Goal: Task Accomplishment & Management: Use online tool/utility

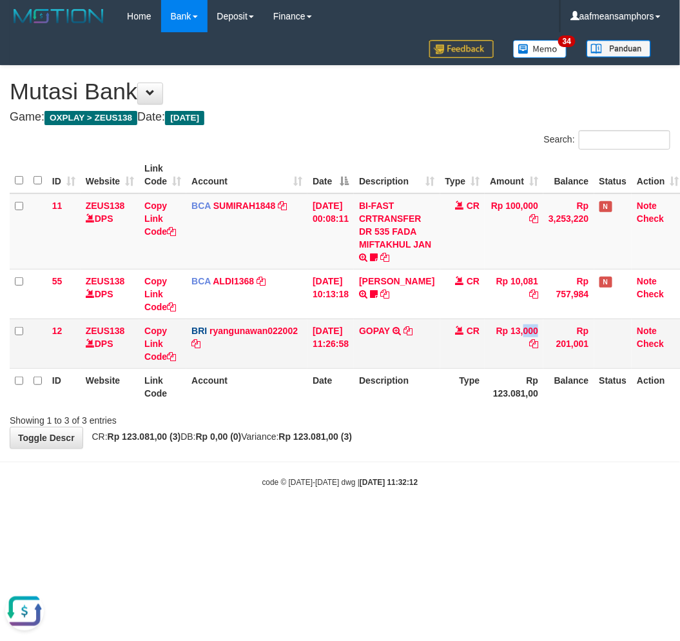
click at [494, 337] on td "Rp 13,000" at bounding box center [514, 343] width 59 height 50
drag, startPoint x: 510, startPoint y: 474, endPoint x: 492, endPoint y: 478, distance: 18.5
click at [499, 478] on body "Toggle navigation Home Bank Account List Load By Website Group [OXPLAY] ZEUS138…" at bounding box center [340, 260] width 680 height 520
click at [489, 478] on div "code © 2012-2018 dwg | 2025/08/31 11:35:12" at bounding box center [340, 481] width 680 height 13
click at [489, 473] on body "Toggle navigation Home Bank Account List Load By Website Group [OXPLAY] ZEUS138…" at bounding box center [340, 260] width 680 height 520
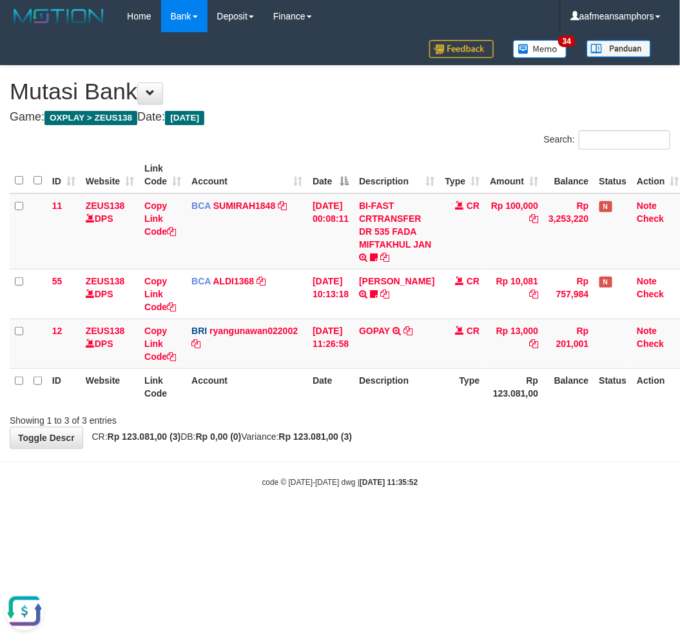
click at [449, 494] on body "Toggle navigation Home Bank Account List Load By Website Group [OXPLAY] ZEUS138…" at bounding box center [340, 260] width 680 height 520
drag, startPoint x: 448, startPoint y: 494, endPoint x: 441, endPoint y: 488, distance: 9.6
click at [442, 494] on body "Toggle navigation Home Bank Account List Load By Website Group [OXPLAY] ZEUS138…" at bounding box center [340, 260] width 680 height 520
click at [443, 484] on div "code © 2012-2018 dwg | 2025/08/31 11:35:52" at bounding box center [340, 481] width 680 height 13
click at [431, 482] on div "code © 2012-2018 dwg | 2025/08/31 11:35:52" at bounding box center [340, 481] width 680 height 13
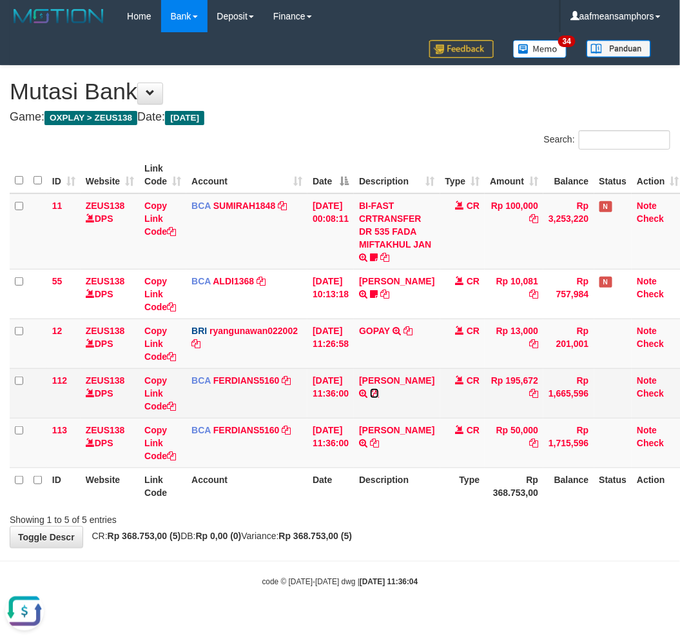
drag, startPoint x: 388, startPoint y: 389, endPoint x: 380, endPoint y: 391, distance: 8.0
click at [379, 389] on icon at bounding box center [374, 393] width 9 height 9
click at [379, 391] on icon at bounding box center [374, 393] width 9 height 9
click at [155, 391] on link "Copy Link Code" at bounding box center [160, 393] width 32 height 36
click at [153, 389] on link "Copy Link Code" at bounding box center [160, 393] width 32 height 36
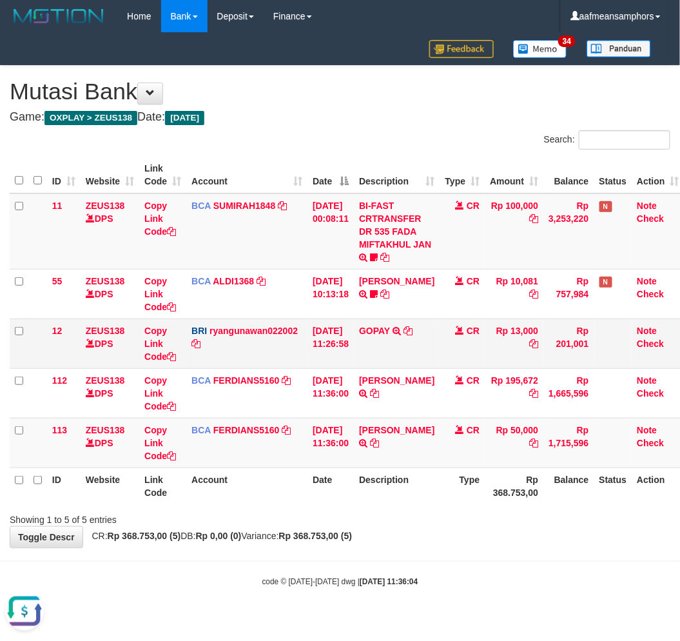
scroll to position [191, 0]
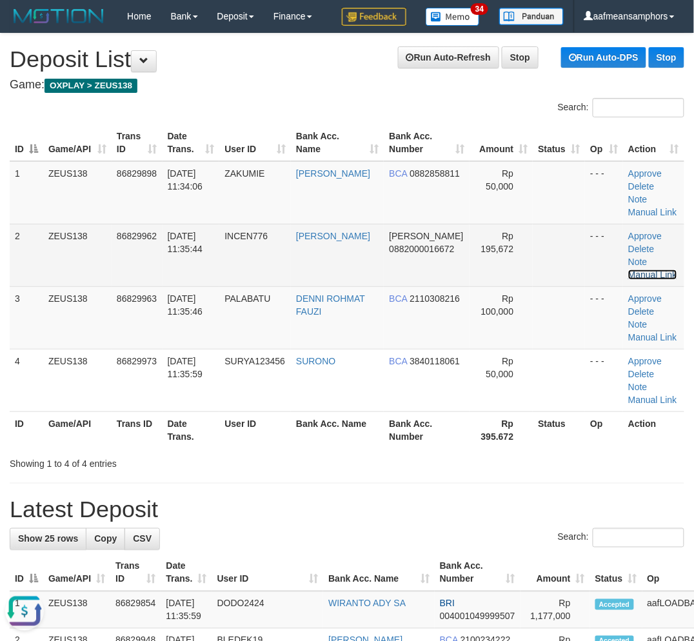
click at [661, 269] on link "Manual Link" at bounding box center [652, 274] width 49 height 10
click at [659, 269] on link "Manual Link" at bounding box center [652, 274] width 49 height 10
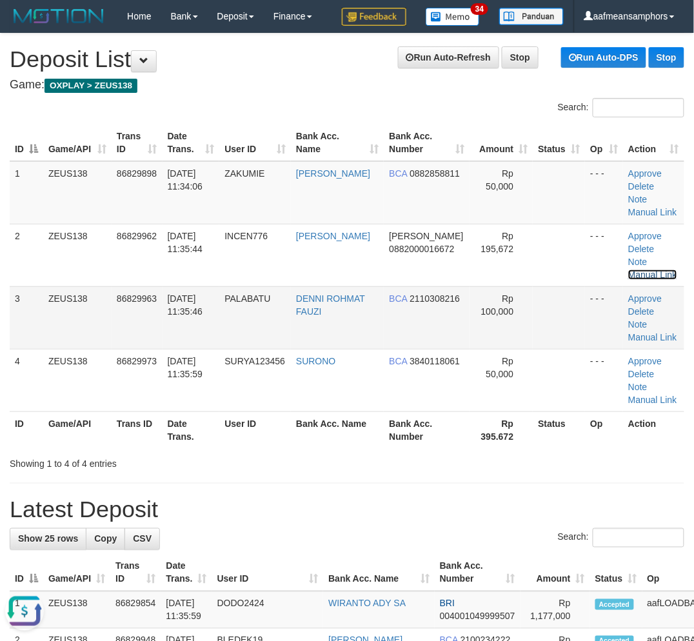
click at [628, 269] on link "Manual Link" at bounding box center [652, 274] width 49 height 10
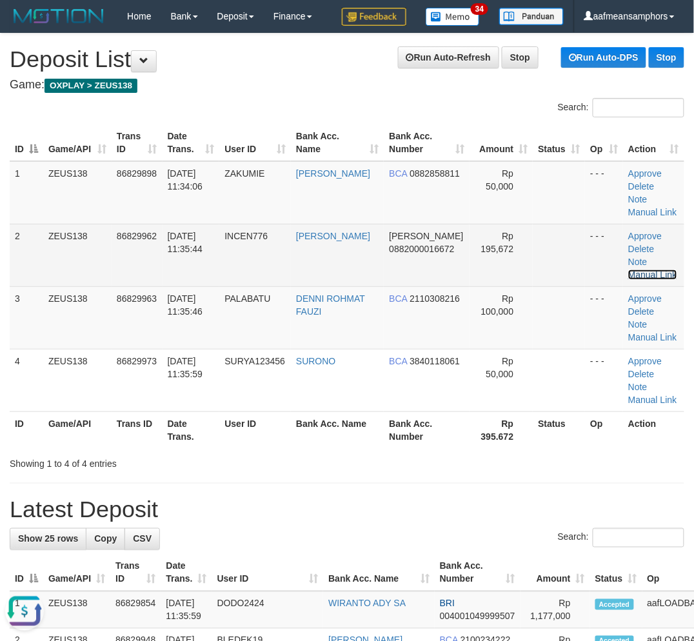
click at [661, 269] on link "Manual Link" at bounding box center [652, 274] width 49 height 10
click at [628, 269] on link "Manual Link" at bounding box center [652, 274] width 49 height 10
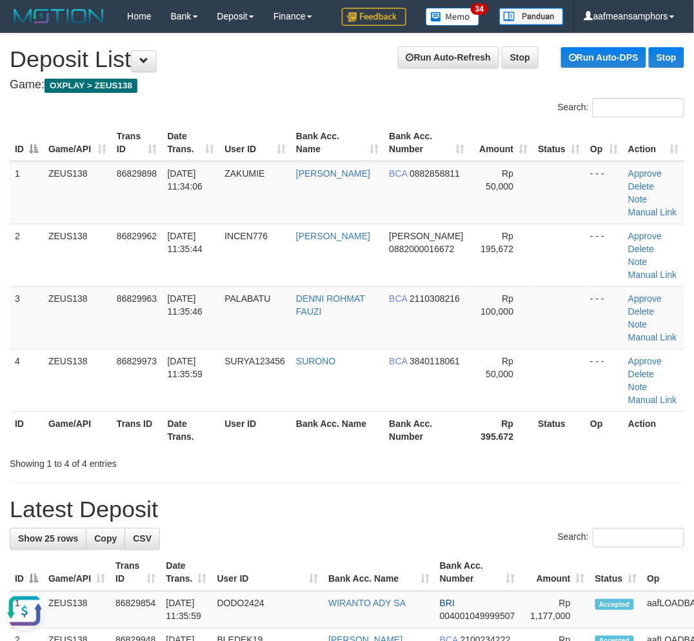
click at [313, 513] on h1 "Latest Deposit" at bounding box center [347, 509] width 674 height 26
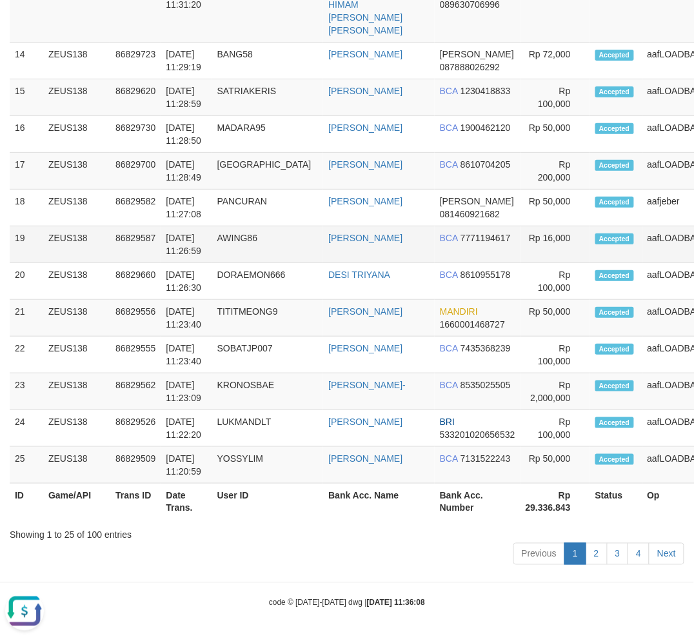
click at [237, 246] on td "AWING86" at bounding box center [268, 244] width 112 height 37
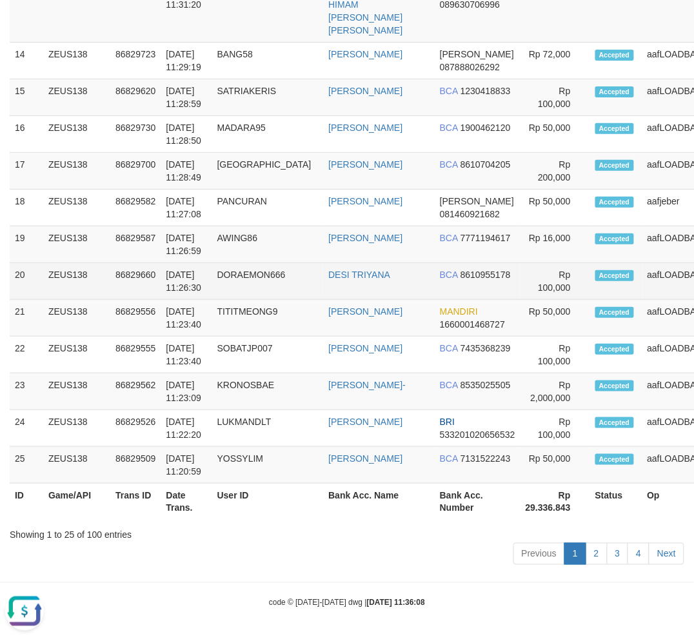
click at [239, 263] on td "DORAEMON666" at bounding box center [268, 281] width 112 height 37
drag, startPoint x: 239, startPoint y: 253, endPoint x: 246, endPoint y: 253, distance: 7.1
click at [246, 263] on td "DORAEMON666" at bounding box center [268, 281] width 112 height 37
click at [242, 263] on td "DORAEMON666" at bounding box center [268, 281] width 112 height 37
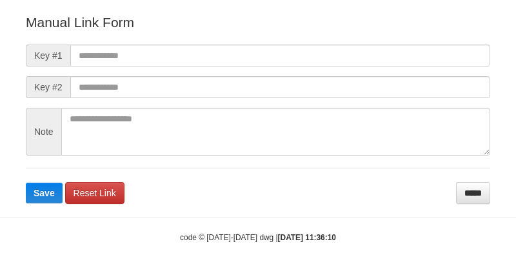
scroll to position [143, 0]
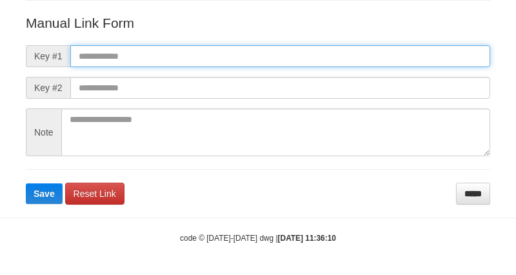
click at [292, 46] on input "text" at bounding box center [280, 56] width 420 height 22
paste input "**********"
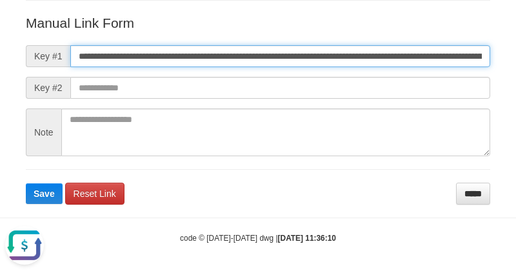
scroll to position [0, 865]
type input "**********"
click at [26, 183] on button "Save" at bounding box center [44, 193] width 37 height 21
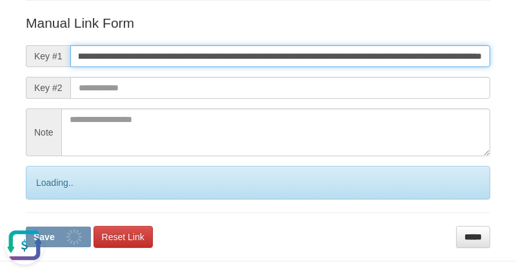
click at [26, 226] on button "Save" at bounding box center [58, 236] width 65 height 21
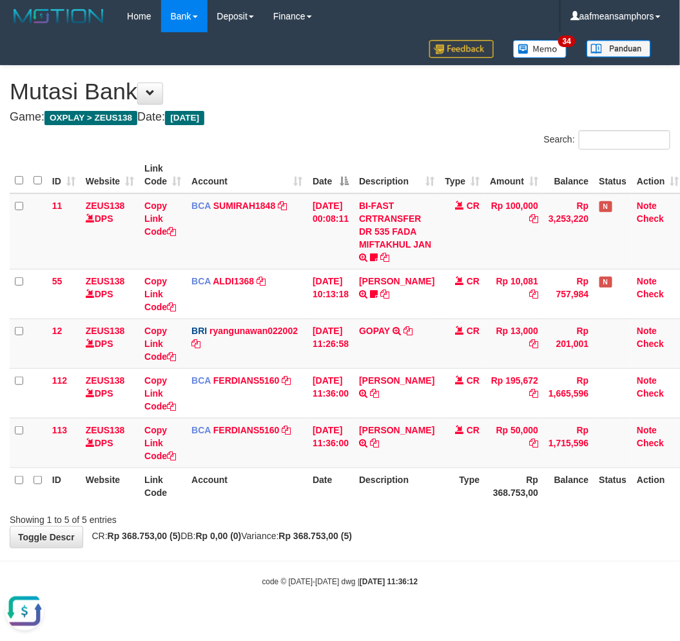
click at [482, 551] on body "Toggle navigation Home Bank Account List Load By Website Group [OXPLAY] ZEUS138…" at bounding box center [340, 310] width 680 height 620
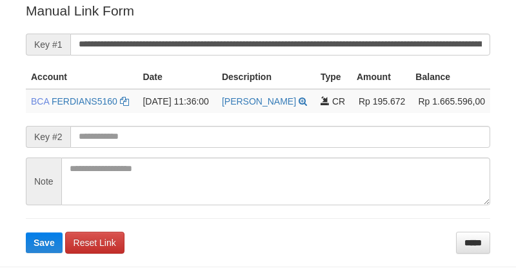
click at [242, 46] on input "**********" at bounding box center [280, 45] width 420 height 22
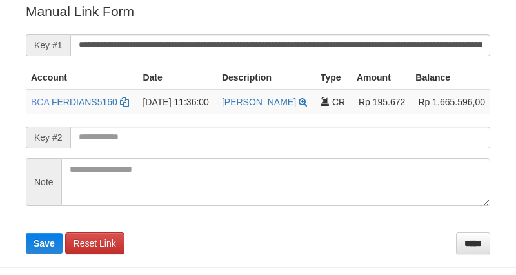
scroll to position [0, 865]
type input "**********"
click at [26, 233] on button "Save" at bounding box center [44, 243] width 37 height 21
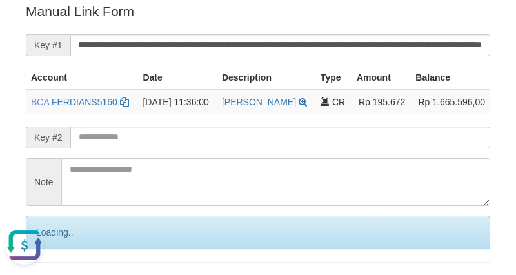
scroll to position [0, 0]
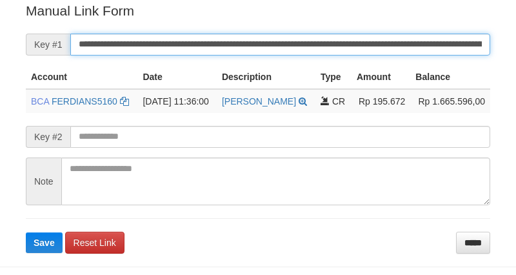
click at [321, 37] on input "**********" at bounding box center [280, 45] width 420 height 22
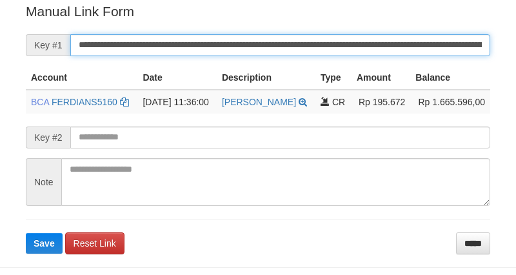
click at [26, 233] on button "Save" at bounding box center [44, 243] width 37 height 21
click at [321, 37] on input "**********" at bounding box center [280, 45] width 420 height 22
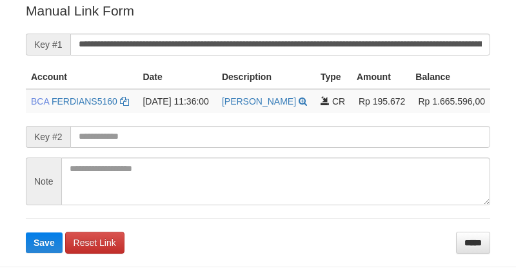
click at [317, 37] on input "**********" at bounding box center [280, 45] width 420 height 22
click at [26, 232] on button "Save" at bounding box center [44, 242] width 37 height 21
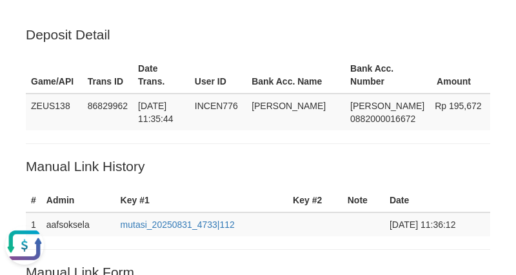
scroll to position [0, 0]
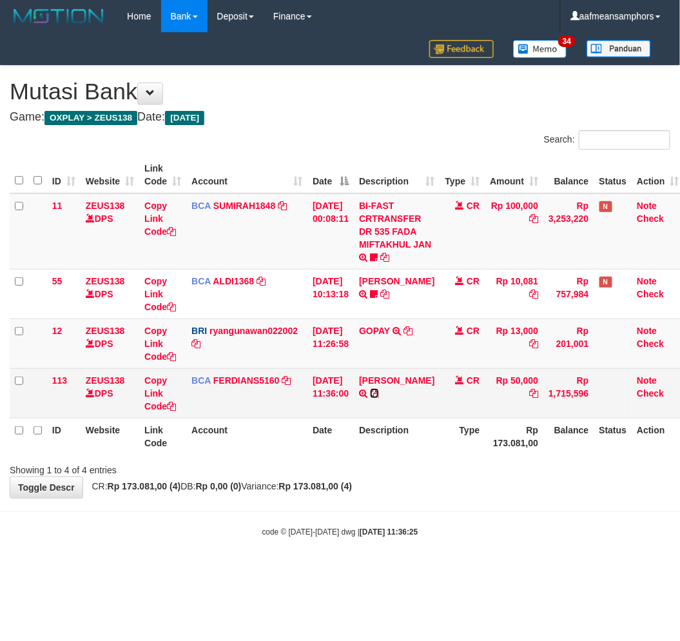
click at [375, 395] on icon at bounding box center [374, 393] width 9 height 9
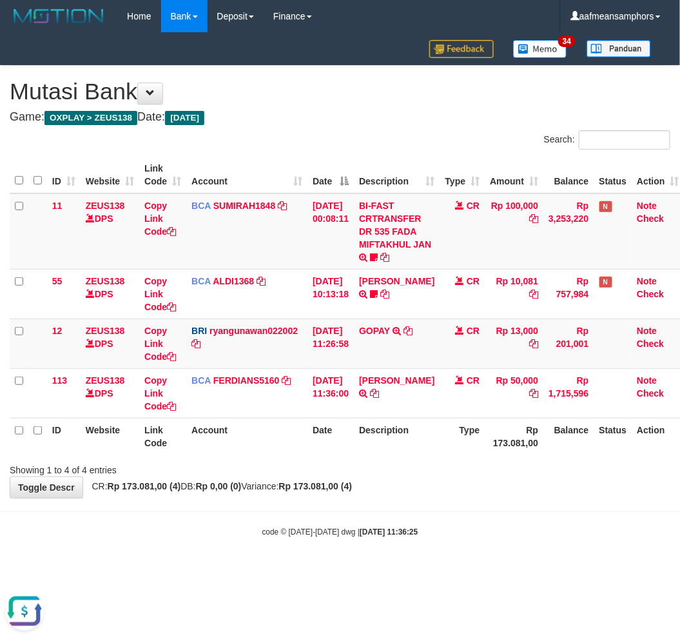
click at [572, 482] on div "**********" at bounding box center [340, 282] width 680 height 432
click at [551, 466] on div "Showing 1 to 4 of 4 entries" at bounding box center [340, 467] width 680 height 18
click at [552, 466] on div "Showing 1 to 4 of 4 entries" at bounding box center [340, 467] width 680 height 18
click at [346, 519] on body "Toggle navigation Home Bank Account List Load By Website Group [OXPLAY] ZEUS138…" at bounding box center [340, 285] width 680 height 570
click at [340, 518] on body "Toggle navigation Home Bank Account List Load By Website Group [OXPLAY] ZEUS138…" at bounding box center [340, 285] width 680 height 570
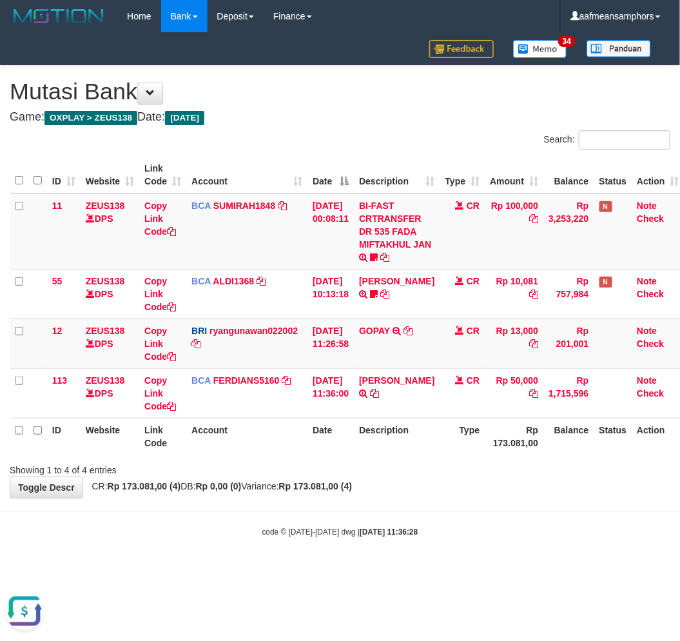
click at [343, 518] on body "Toggle navigation Home Bank Account List Load By Website Group [OXPLAY] ZEUS138…" at bounding box center [340, 285] width 680 height 570
click at [347, 519] on body "Toggle navigation Home Bank Account List Load By Website Group [OXPLAY] ZEUS138…" at bounding box center [340, 285] width 680 height 570
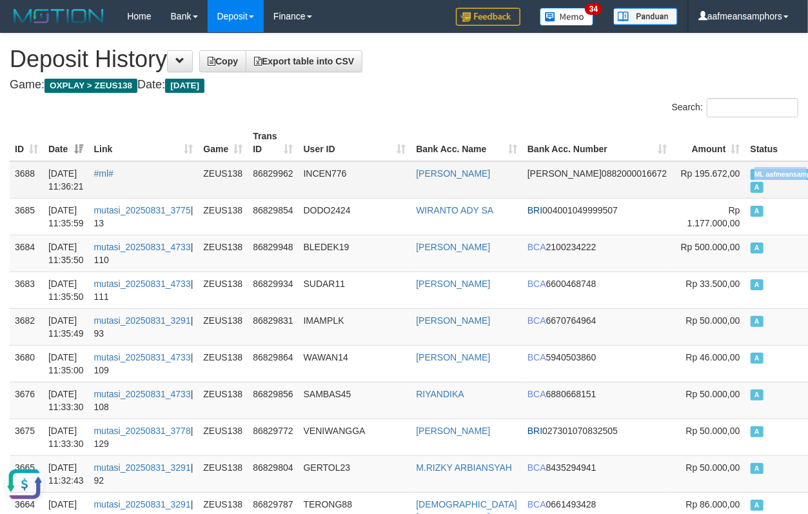
copy span "ML aafmeansam"
drag, startPoint x: 669, startPoint y: 171, endPoint x: 727, endPoint y: 169, distance: 58.7
click at [745, 169] on td "ML aafmeansamphors A" at bounding box center [790, 179] width 90 height 37
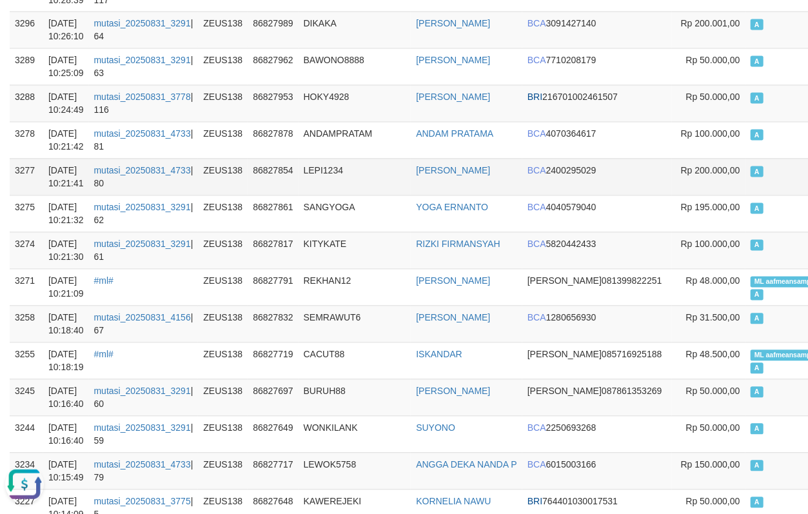
click at [355, 159] on td "LEPI1234" at bounding box center [354, 177] width 113 height 37
click at [357, 159] on td "LEPI1234" at bounding box center [354, 177] width 113 height 37
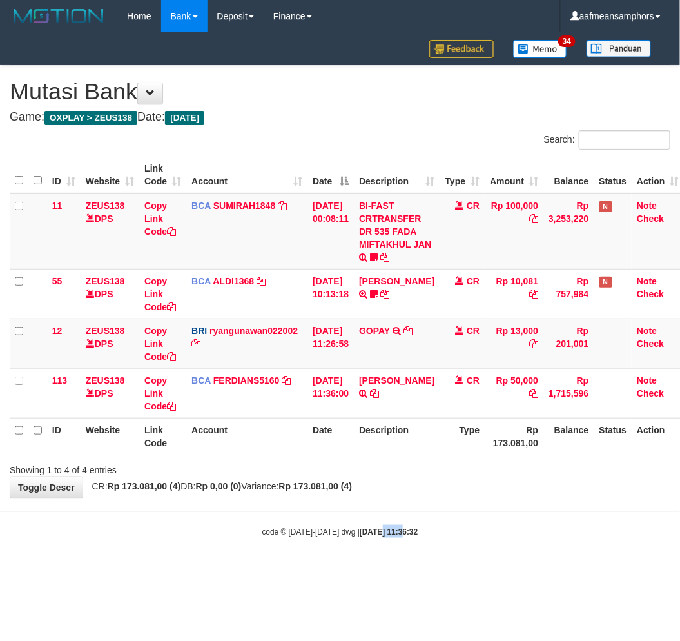
click at [361, 518] on body "Toggle navigation Home Bank Account List Load By Website Group [OXPLAY] ZEUS138…" at bounding box center [340, 285] width 680 height 570
click at [405, 527] on strong "[DATE] 11:36:34" at bounding box center [389, 531] width 58 height 9
drag, startPoint x: 400, startPoint y: 532, endPoint x: 392, endPoint y: 532, distance: 7.8
click at [392, 532] on strong "2025/08/31 11:36:34" at bounding box center [389, 531] width 58 height 9
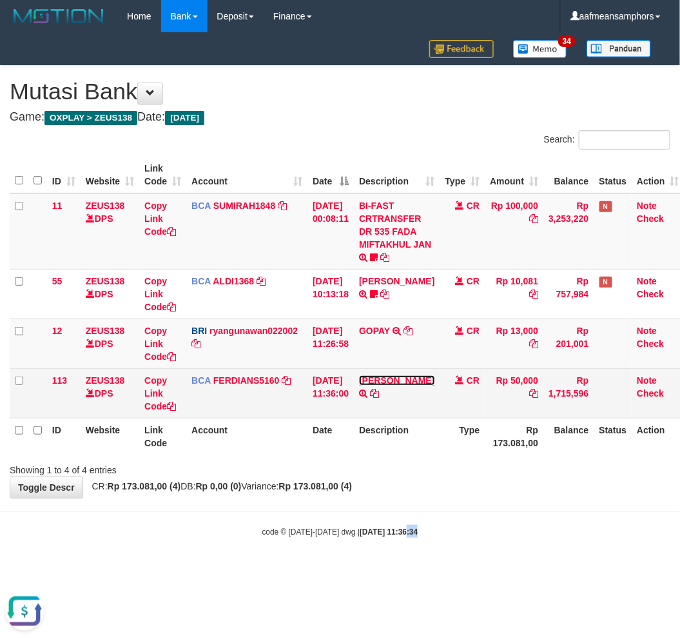
click at [398, 379] on link "[PERSON_NAME]" at bounding box center [396, 380] width 75 height 10
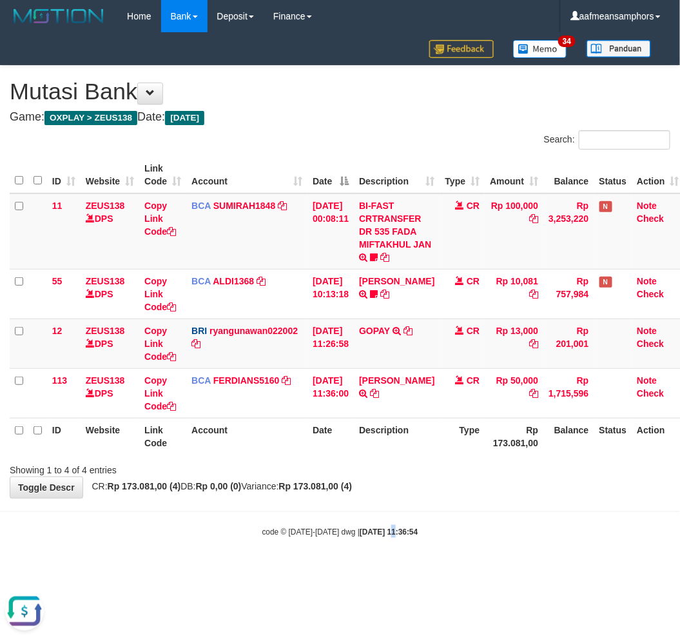
click at [379, 564] on body "Toggle navigation Home Bank Account List Load By Website Group [OXPLAY] ZEUS138…" at bounding box center [340, 285] width 680 height 570
click at [398, 552] on body "Toggle navigation Home Bank Account List Load By Website Group [OXPLAY] ZEUS138…" at bounding box center [340, 285] width 680 height 570
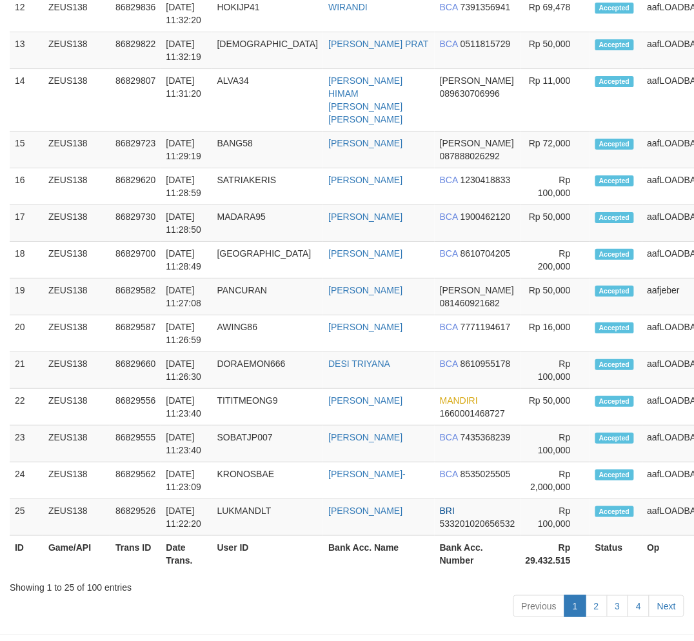
drag, startPoint x: 318, startPoint y: 567, endPoint x: 193, endPoint y: 539, distance: 127.6
click at [320, 594] on div "Previous 1 2 3 4 Next" at bounding box center [347, 608] width 674 height 28
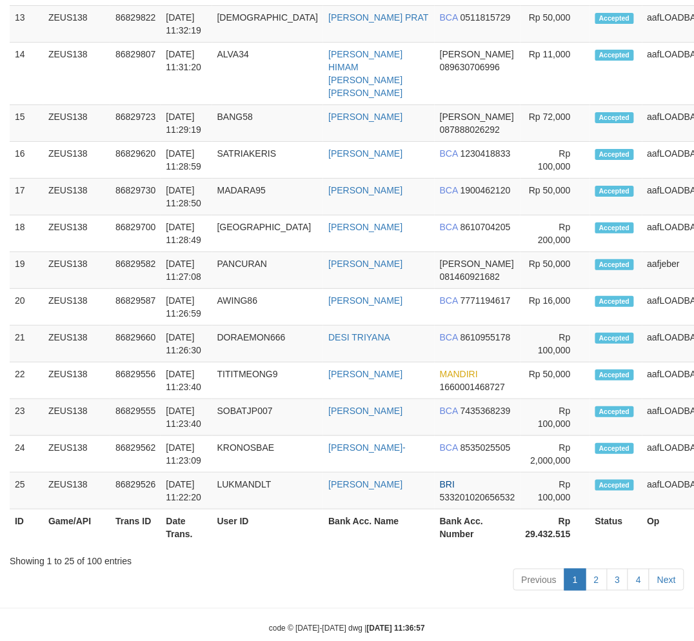
drag, startPoint x: 291, startPoint y: 569, endPoint x: 3, endPoint y: 550, distance: 289.5
click at [274, 569] on div "Previous 1 2 3 4 Next" at bounding box center [347, 581] width 674 height 28
drag, startPoint x: 268, startPoint y: 562, endPoint x: 0, endPoint y: 549, distance: 268.5
click at [235, 567] on div "Previous 1 2 3 4 Next" at bounding box center [347, 581] width 674 height 28
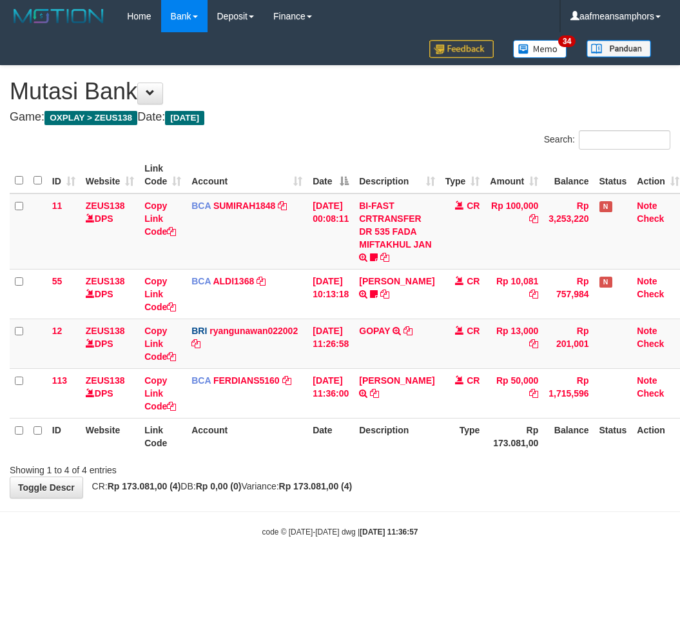
click at [456, 556] on body "Toggle navigation Home Bank Account List Load By Website Group [OXPLAY] ZEUS138…" at bounding box center [340, 285] width 680 height 570
click at [469, 521] on body "Toggle navigation Home Bank Account List Load By Website Group [OXPLAY] ZEUS138…" at bounding box center [340, 285] width 680 height 570
click at [482, 539] on body "Toggle navigation Home Bank Account List Load By Website Group [OXPLAY] ZEUS138…" at bounding box center [340, 285] width 680 height 570
click at [479, 540] on body "Toggle navigation Home Bank Account List Load By Website Group [OXPLAY] ZEUS138…" at bounding box center [340, 285] width 680 height 570
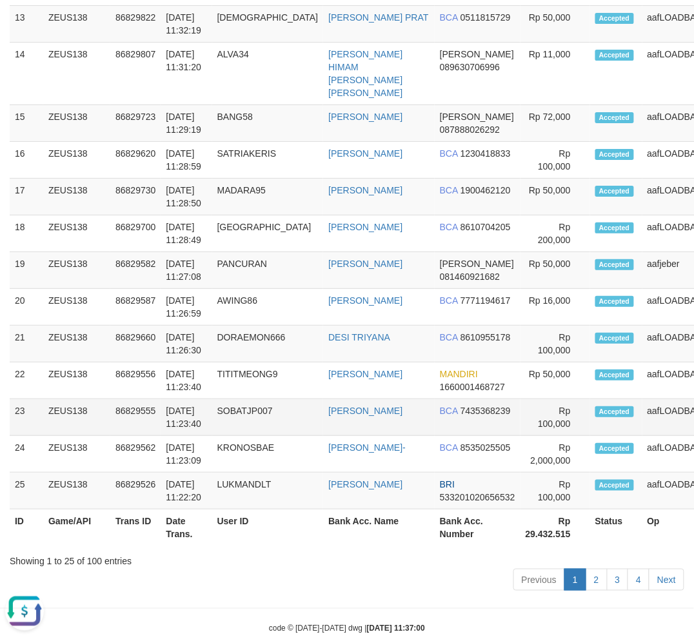
click at [84, 409] on tbody "1 ZEUS138 86829962 31/08/2025 11:36:21 INCEN776 RAIHAN ARIS LUQMAN DANA 0882000…" at bounding box center [400, 36] width 781 height 945
click at [298, 567] on div "Previous 1 2 3 4 Next" at bounding box center [347, 581] width 674 height 28
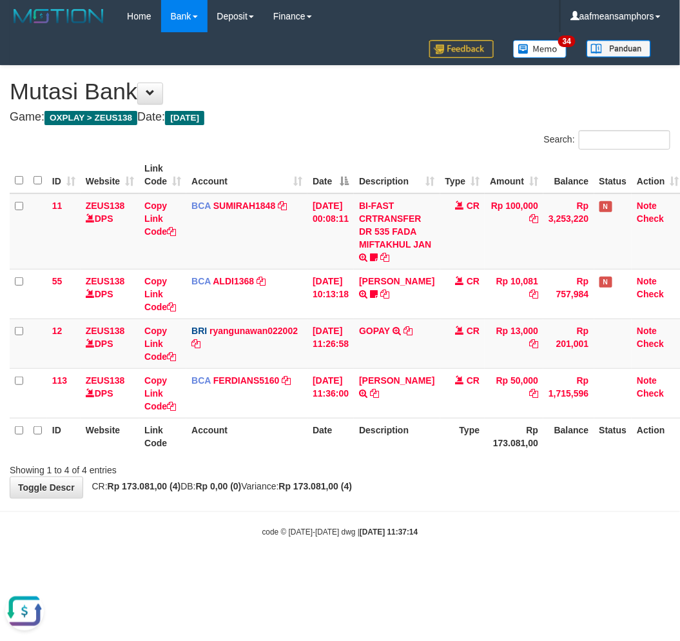
drag, startPoint x: 485, startPoint y: 511, endPoint x: 477, endPoint y: 510, distance: 7.8
click at [477, 511] on hr at bounding box center [340, 511] width 680 height 1
drag, startPoint x: 414, startPoint y: 521, endPoint x: 397, endPoint y: 527, distance: 18.0
click at [397, 527] on body "Toggle navigation Home Bank Account List Load By Website Group [OXPLAY] ZEUS138…" at bounding box center [340, 285] width 680 height 570
click at [484, 521] on body "Toggle navigation Home Bank Account List Load By Website Group [OXPLAY] ZEUS138…" at bounding box center [340, 285] width 680 height 570
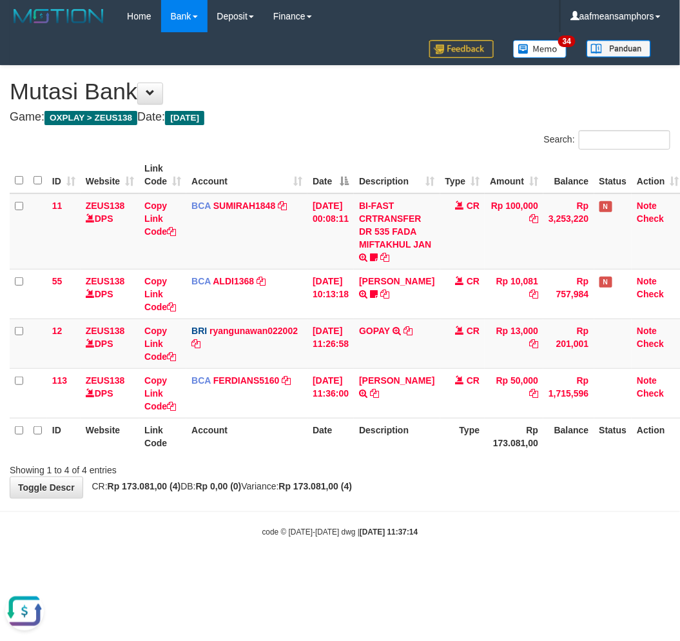
click at [450, 538] on body "Toggle navigation Home Bank Account List Load By Website Group [OXPLAY] ZEUS138…" at bounding box center [340, 285] width 680 height 570
drag, startPoint x: 449, startPoint y: 531, endPoint x: 475, endPoint y: 525, distance: 27.1
click at [449, 531] on div "code © 2012-2018 dwg | 2025/08/31 11:37:14" at bounding box center [340, 531] width 680 height 13
click at [462, 531] on div "code © 2012-2018 dwg | 2025/08/31 11:37:14" at bounding box center [340, 531] width 680 height 13
click at [456, 529] on div "code © 2012-2018 dwg | 2025/08/31 11:37:14" at bounding box center [340, 531] width 680 height 13
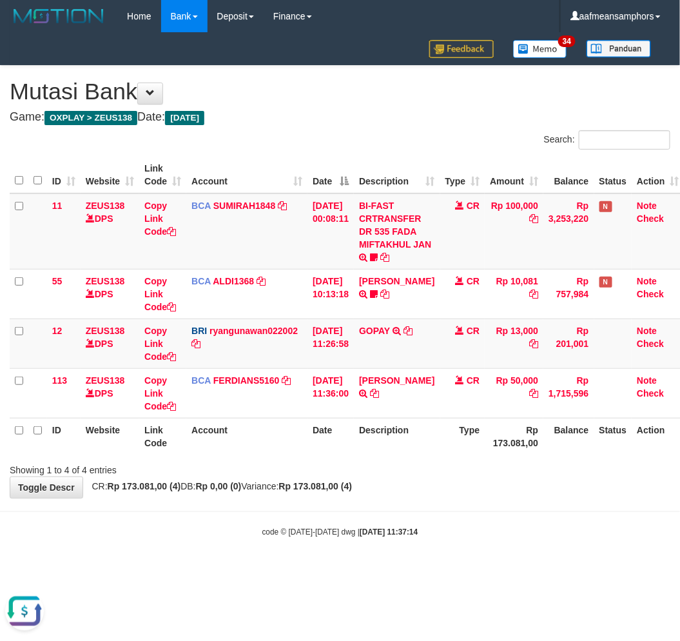
click at [453, 532] on div "code © 2012-2018 dwg | 2025/08/31 11:37:14" at bounding box center [340, 531] width 680 height 13
click at [453, 529] on div "code © 2012-2018 dwg | 2025/08/31 11:37:14" at bounding box center [340, 531] width 680 height 13
click at [375, 535] on div "code © 2012-2018 dwg | 2025/08/31 11:37:25" at bounding box center [340, 531] width 680 height 13
click at [382, 525] on body "Toggle navigation Home Bank Account List Load By Website Group [OXPLAY] ZEUS138…" at bounding box center [340, 285] width 680 height 570
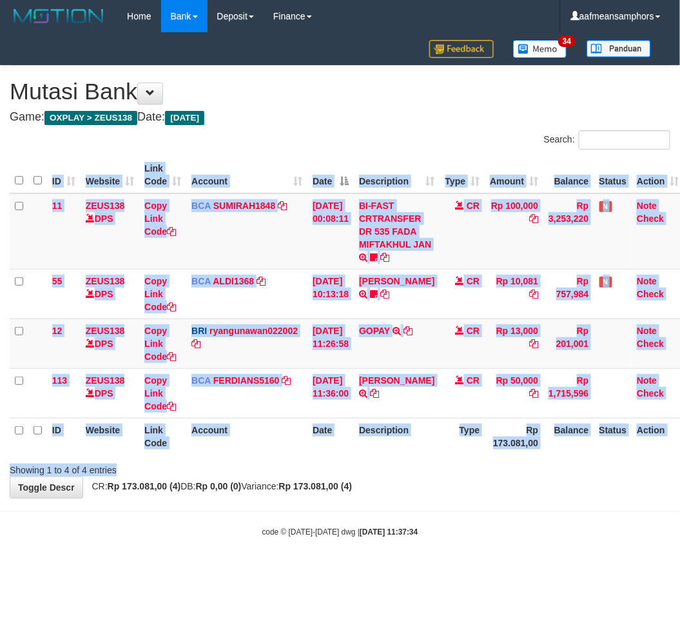
drag, startPoint x: 492, startPoint y: 468, endPoint x: 482, endPoint y: 475, distance: 12.0
click at [482, 475] on div "**********" at bounding box center [340, 282] width 680 height 432
click at [482, 472] on div "Showing 1 to 4 of 4 entries" at bounding box center [340, 467] width 680 height 18
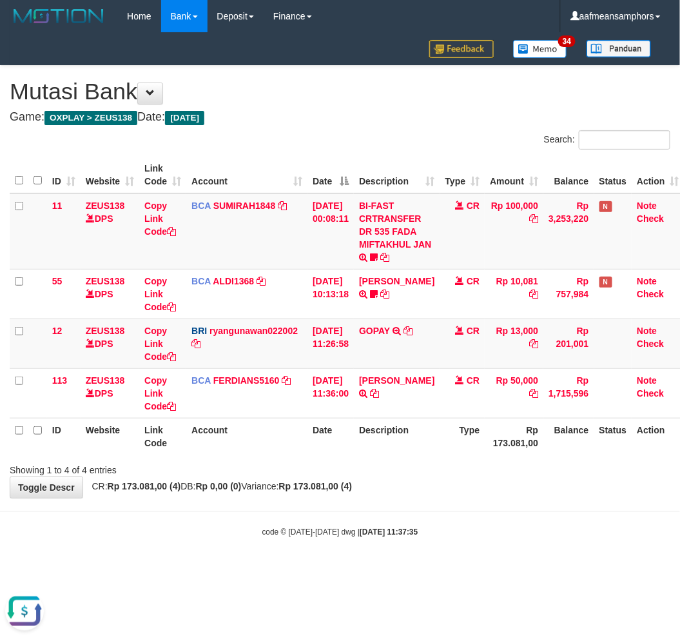
click at [482, 473] on div "Showing 1 to 4 of 4 entries" at bounding box center [340, 467] width 680 height 18
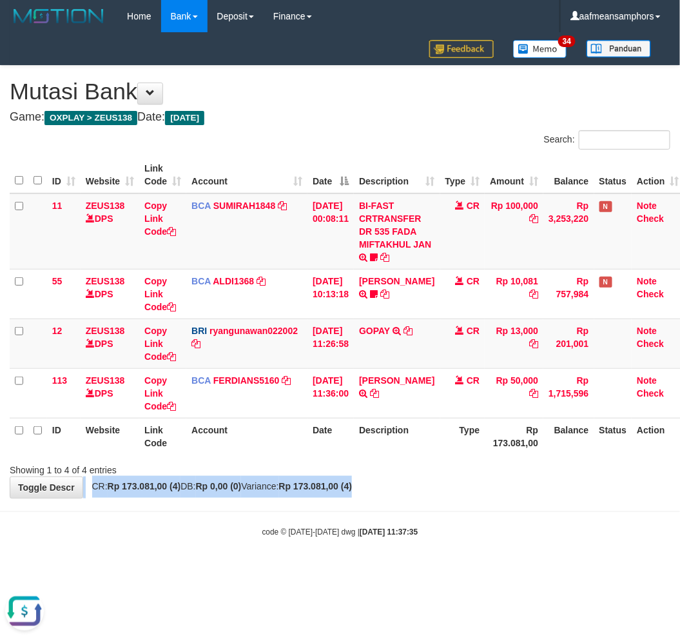
click at [474, 478] on div "**********" at bounding box center [340, 282] width 680 height 432
click at [478, 474] on div "Showing 1 to 4 of 4 entries" at bounding box center [340, 467] width 680 height 18
click at [480, 478] on div "**********" at bounding box center [340, 282] width 680 height 432
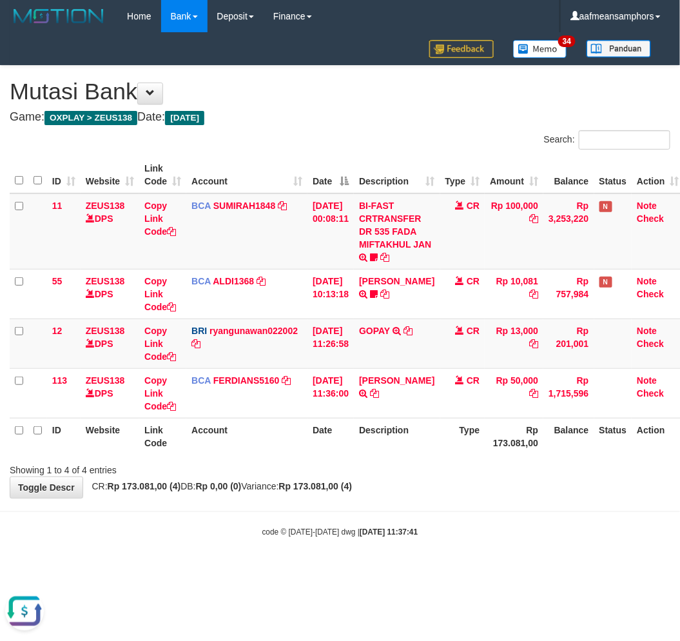
click at [451, 492] on div "**********" at bounding box center [340, 282] width 680 height 432
click at [463, 480] on div "**********" at bounding box center [340, 282] width 680 height 432
click at [480, 484] on div "**********" at bounding box center [340, 282] width 680 height 432
click at [493, 486] on div "**********" at bounding box center [340, 282] width 680 height 432
click at [499, 487] on div "**********" at bounding box center [340, 282] width 680 height 432
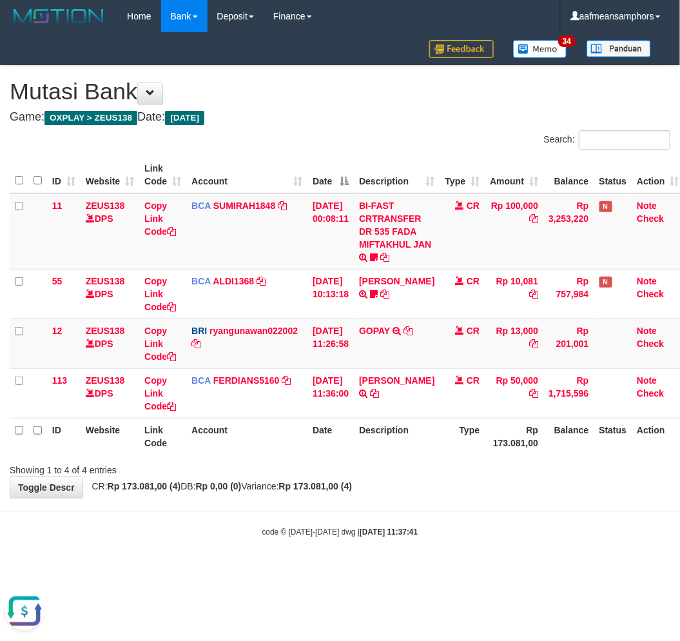
click at [516, 480] on div "**********" at bounding box center [340, 282] width 680 height 432
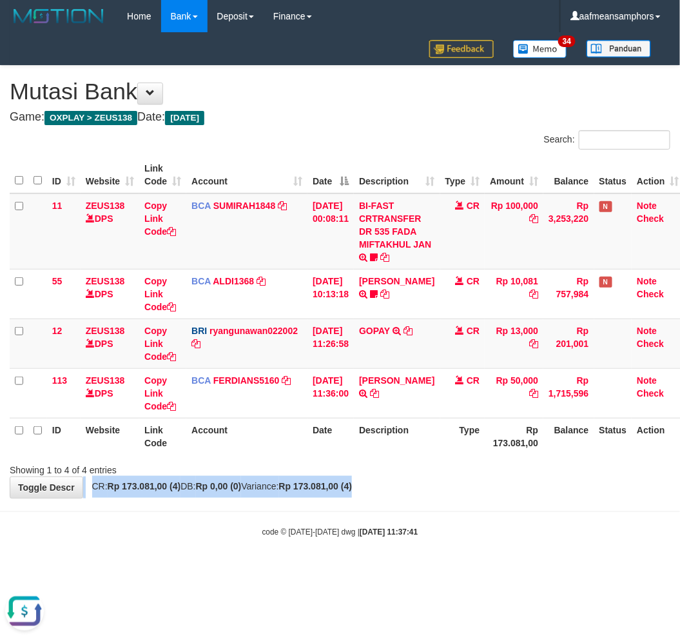
click at [519, 476] on div "**********" at bounding box center [340, 282] width 680 height 432
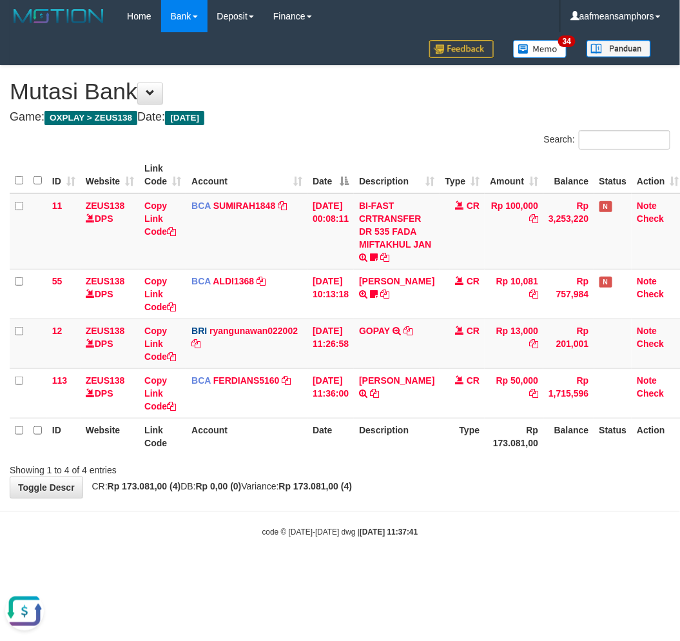
drag, startPoint x: 529, startPoint y: 506, endPoint x: 536, endPoint y: 498, distance: 11.0
click at [526, 507] on body "Toggle navigation Home Bank Account List Load By Website Group [OXPLAY] ZEUS138…" at bounding box center [340, 285] width 680 height 570
click at [508, 494] on div "**********" at bounding box center [340, 282] width 680 height 432
drag, startPoint x: 0, startPoint y: 0, endPoint x: 532, endPoint y: 491, distance: 724.0
click at [532, 491] on div "**********" at bounding box center [340, 282] width 680 height 432
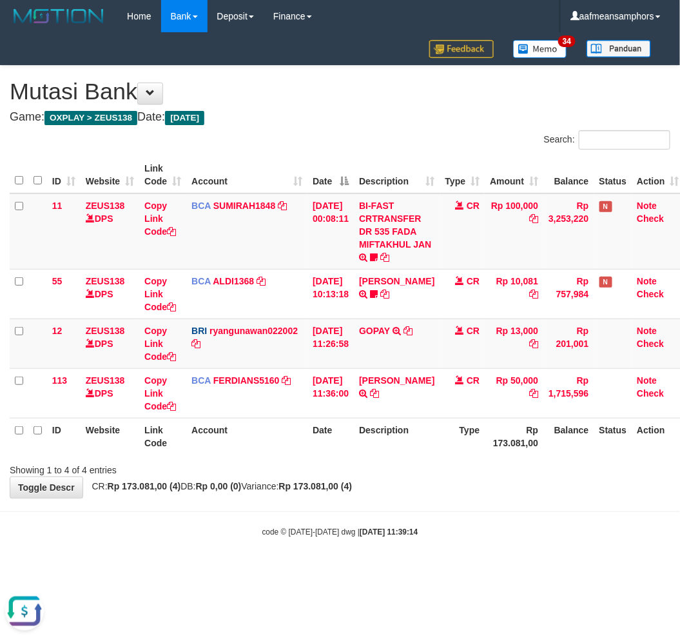
click at [460, 511] on hr at bounding box center [340, 511] width 680 height 1
click at [461, 511] on hr at bounding box center [340, 511] width 680 height 1
click at [469, 511] on hr at bounding box center [340, 511] width 680 height 1
click at [480, 505] on body "Toggle navigation Home Bank Account List Load By Website Group [OXPLAY] ZEUS138…" at bounding box center [340, 285] width 680 height 570
click at [469, 511] on hr at bounding box center [340, 511] width 680 height 1
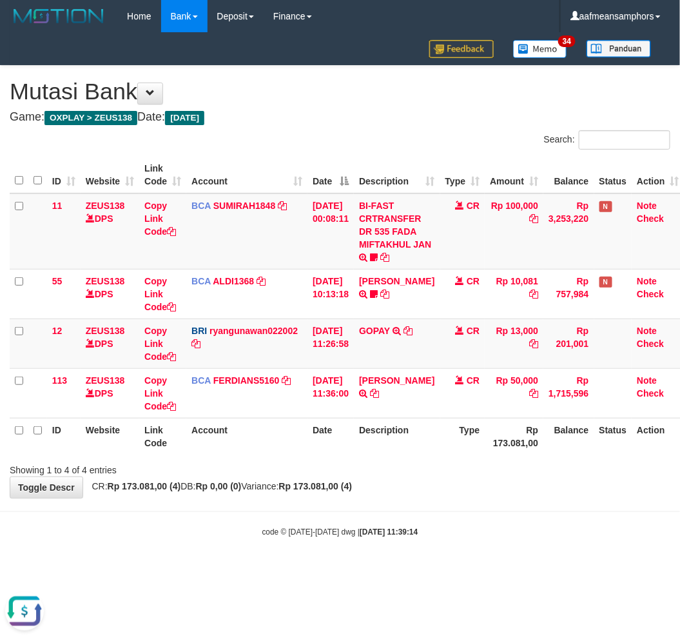
drag, startPoint x: 469, startPoint y: 511, endPoint x: 482, endPoint y: 521, distance: 16.0
click at [469, 511] on hr at bounding box center [340, 511] width 680 height 1
click at [469, 521] on body "Toggle navigation Home Bank Account List Load By Website Group [OXPLAY] ZEUS138…" at bounding box center [340, 285] width 680 height 570
click at [449, 518] on body "Toggle navigation Home Bank Account List Load By Website Group [OXPLAY] ZEUS138…" at bounding box center [340, 285] width 680 height 570
click at [371, 516] on body "Toggle navigation Home Bank Account List Load By Website Group [OXPLAY] ZEUS138…" at bounding box center [340, 285] width 680 height 570
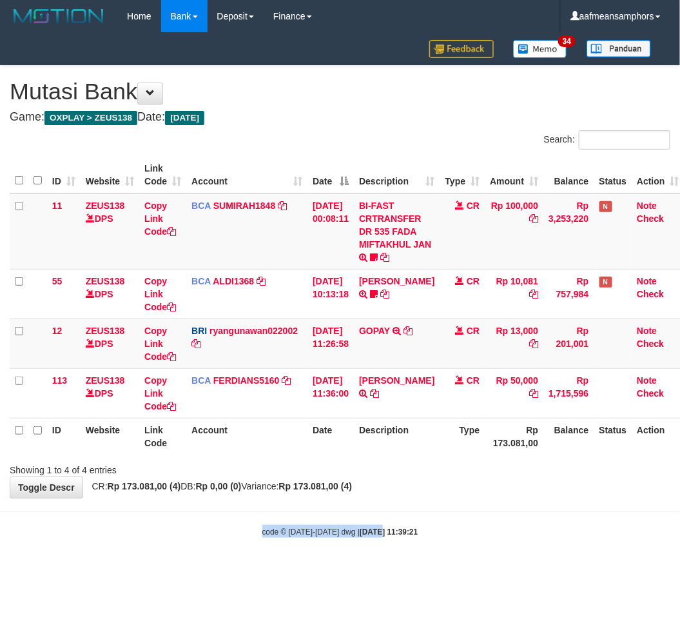
drag, startPoint x: 365, startPoint y: 511, endPoint x: 376, endPoint y: 507, distance: 11.9
click at [362, 511] on body "Toggle navigation Home Bank Account List Load By Website Group [OXPLAY] ZEUS138…" at bounding box center [340, 285] width 680 height 570
click at [440, 503] on body "Toggle navigation Home Bank Account List Load By Website Group [OXPLAY] ZEUS138…" at bounding box center [340, 285] width 680 height 570
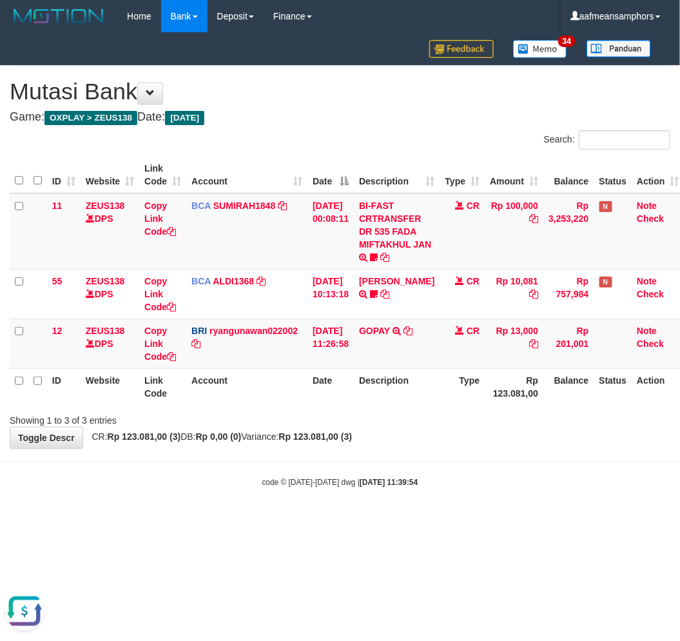
drag, startPoint x: 416, startPoint y: 503, endPoint x: 430, endPoint y: 505, distance: 13.7
click at [430, 506] on body "Toggle navigation Home Bank Account List Load By Website Group [OXPLAY] ZEUS138…" at bounding box center [340, 260] width 680 height 520
click at [420, 497] on body "Toggle navigation Home Bank Account List Load By Website Group [OXPLAY] ZEUS138…" at bounding box center [340, 260] width 680 height 520
drag, startPoint x: 514, startPoint y: 473, endPoint x: 497, endPoint y: 474, distance: 16.8
click at [502, 474] on body "Toggle navigation Home Bank Account List Load By Website Group [OXPLAY] ZEUS138…" at bounding box center [340, 260] width 680 height 520
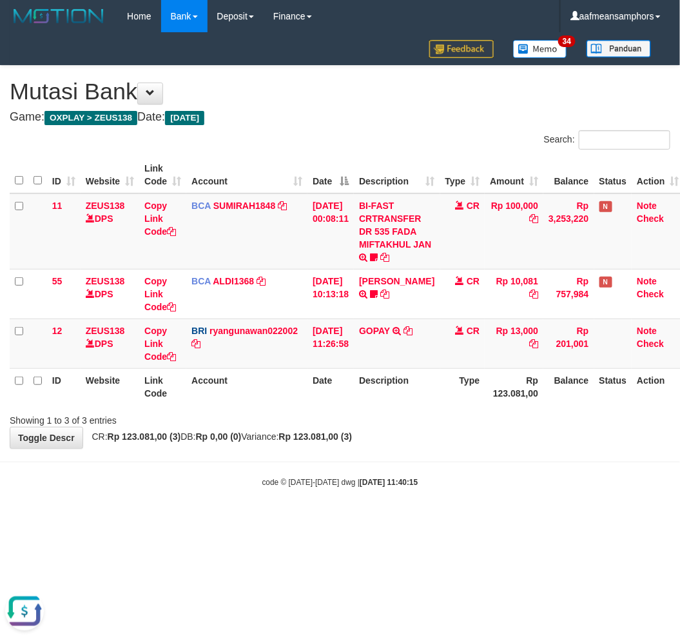
click at [518, 473] on body "Toggle navigation Home Bank Account List Load By Website Group [OXPLAY] ZEUS138…" at bounding box center [340, 260] width 680 height 520
click at [513, 475] on div "code © 2012-2018 dwg | 2025/08/31 11:40:15" at bounding box center [340, 481] width 680 height 13
drag, startPoint x: 512, startPoint y: 474, endPoint x: 512, endPoint y: 463, distance: 11.6
click at [508, 475] on div "code © 2012-2018 dwg | 2025/08/31 11:40:15" at bounding box center [340, 481] width 680 height 13
drag, startPoint x: 497, startPoint y: 458, endPoint x: 485, endPoint y: 458, distance: 11.6
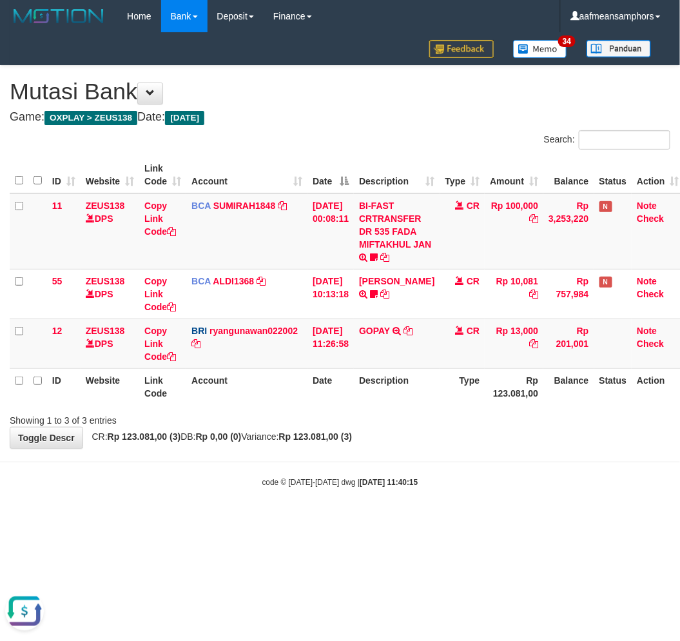
click at [487, 458] on body "Toggle navigation Home Bank Account List Load By Website Group [OXPLAY] ZEUS138…" at bounding box center [340, 260] width 680 height 520
drag, startPoint x: 474, startPoint y: 440, endPoint x: 455, endPoint y: 449, distance: 21.6
click at [460, 451] on body "Toggle navigation Home Bank Account List Load By Website Group [OXPLAY] ZEUS138…" at bounding box center [340, 260] width 680 height 520
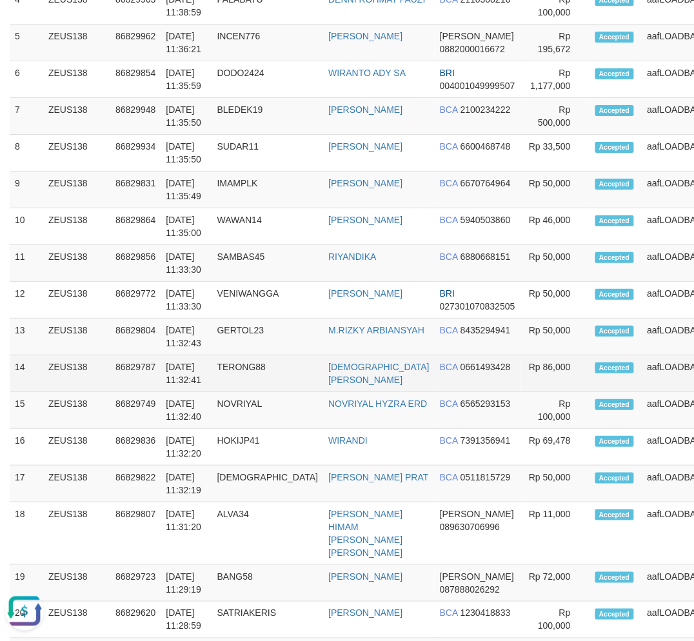
click at [642, 383] on td "aafLOADBANKZEUS" at bounding box center [690, 373] width 96 height 37
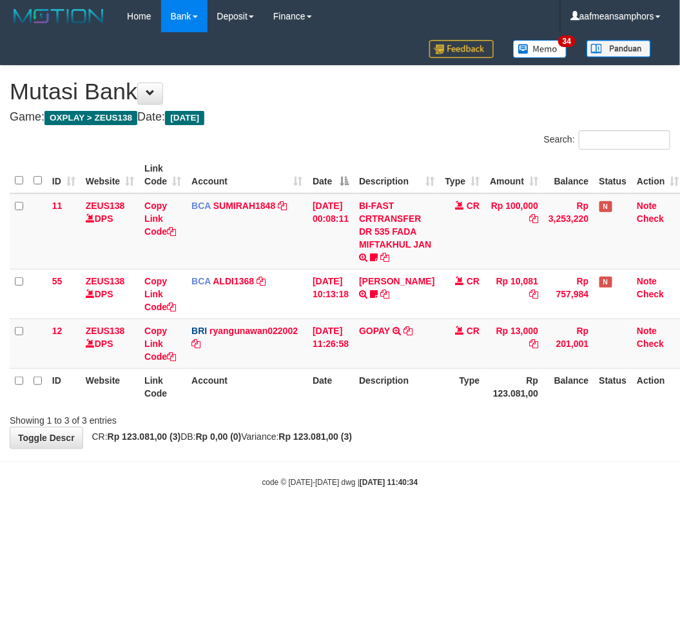
click at [474, 445] on div "**********" at bounding box center [340, 257] width 680 height 382
click at [473, 445] on div "**********" at bounding box center [340, 257] width 680 height 382
click at [436, 440] on div "**********" at bounding box center [340, 257] width 680 height 382
click at [411, 446] on div "**********" at bounding box center [340, 257] width 680 height 382
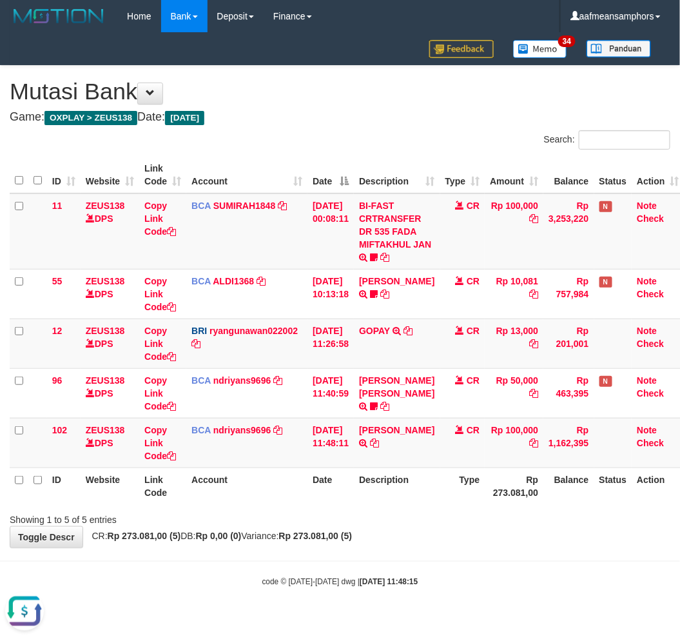
click at [408, 545] on div "**********" at bounding box center [340, 307] width 680 height 482
drag, startPoint x: 396, startPoint y: 532, endPoint x: 404, endPoint y: 521, distance: 13.4
click at [394, 532] on div "**********" at bounding box center [340, 307] width 680 height 482
drag, startPoint x: 404, startPoint y: 521, endPoint x: 418, endPoint y: 514, distance: 15.6
click at [402, 524] on div "Showing 1 to 5 of 5 entries" at bounding box center [340, 517] width 680 height 18
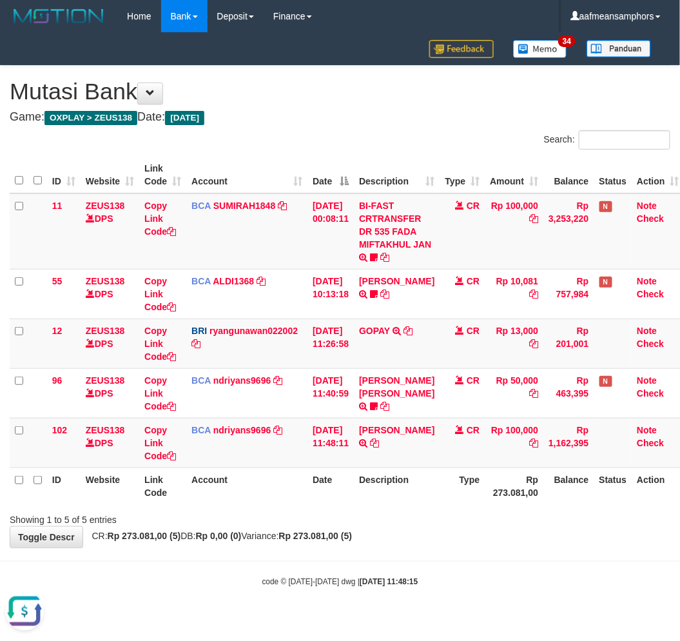
click at [417, 519] on div "Showing 1 to 5 of 5 entries" at bounding box center [340, 517] width 680 height 18
click at [419, 532] on div "**********" at bounding box center [340, 307] width 680 height 482
click at [442, 535] on div "**********" at bounding box center [340, 307] width 680 height 482
click at [467, 532] on div "**********" at bounding box center [340, 307] width 680 height 482
click at [469, 542] on div "**********" at bounding box center [340, 307] width 680 height 482
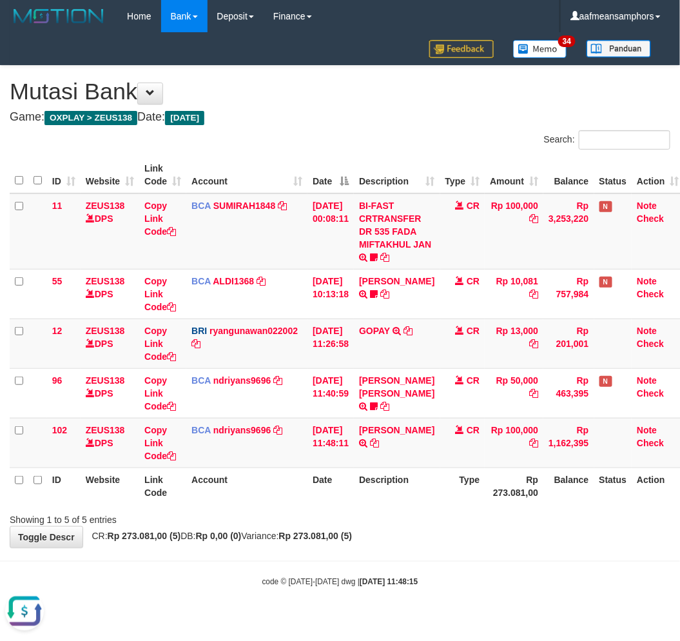
click at [480, 545] on div "**********" at bounding box center [340, 307] width 680 height 482
click at [485, 545] on div "**********" at bounding box center [340, 307] width 680 height 482
click at [482, 545] on div "**********" at bounding box center [340, 307] width 680 height 482
drag, startPoint x: 494, startPoint y: 549, endPoint x: 504, endPoint y: 550, distance: 10.3
click at [493, 550] on body "Toggle navigation Home Bank Account List Load By Website Group [OXPLAY] ZEUS138…" at bounding box center [340, 310] width 680 height 620
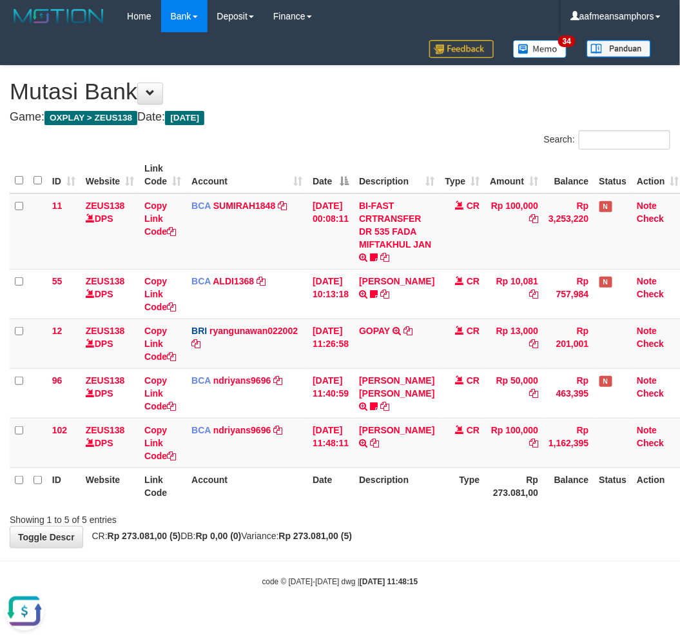
click at [503, 549] on body "Toggle navigation Home Bank Account List Load By Website Group [OXPLAY] ZEUS138…" at bounding box center [340, 310] width 680 height 620
click at [501, 550] on body "Toggle navigation Home Bank Account List Load By Website Group [OXPLAY] ZEUS138…" at bounding box center [340, 310] width 680 height 620
click at [501, 552] on body "Toggle navigation Home Bank Account List Load By Website Group [OXPLAY] ZEUS138…" at bounding box center [340, 310] width 680 height 620
click at [499, 551] on body "Toggle navigation Home Bank Account List Load By Website Group [OXPLAY] ZEUS138…" at bounding box center [340, 310] width 680 height 620
click at [510, 543] on div "**********" at bounding box center [340, 307] width 680 height 482
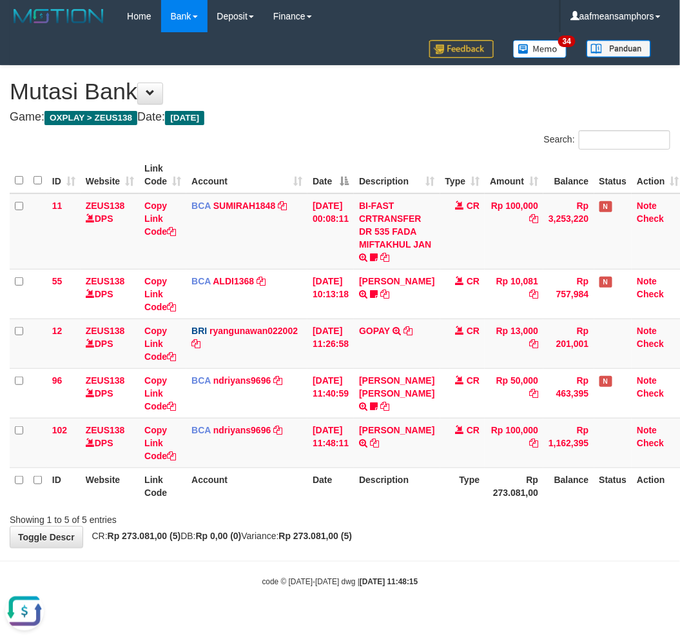
click at [511, 543] on div "**********" at bounding box center [340, 307] width 680 height 482
click at [510, 543] on div "**********" at bounding box center [340, 307] width 680 height 482
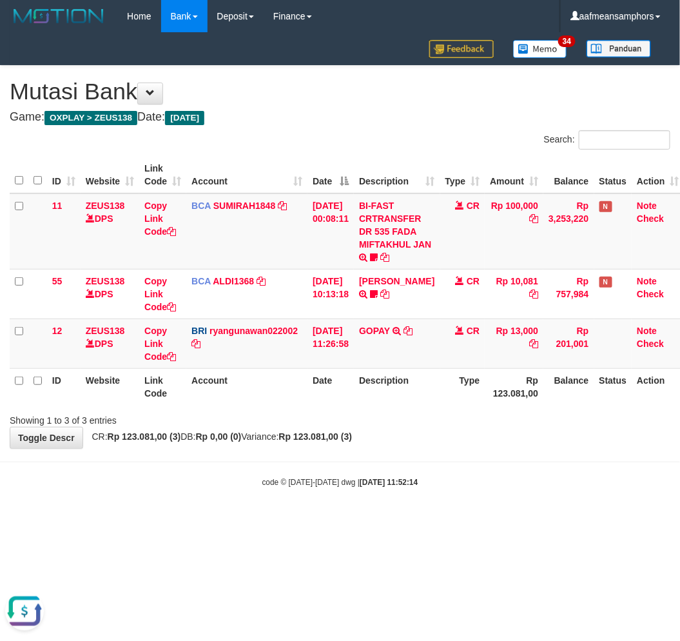
drag, startPoint x: 356, startPoint y: 547, endPoint x: 381, endPoint y: 532, distance: 29.2
click at [356, 520] on html "Toggle navigation Home Bank Account List Load By Website Group [OXPLAY] ZEUS138…" at bounding box center [340, 260] width 680 height 520
click at [382, 518] on body "Toggle navigation Home Bank Account List Load By Website Group [OXPLAY] ZEUS138…" at bounding box center [340, 260] width 680 height 520
click at [520, 496] on body "Toggle navigation Home Bank Account List Load By Website Group [OXPLAY] ZEUS138…" at bounding box center [340, 260] width 680 height 520
click at [531, 476] on div "code © 2012-2018 dwg | 2025/08/31 11:52:19" at bounding box center [340, 481] width 680 height 13
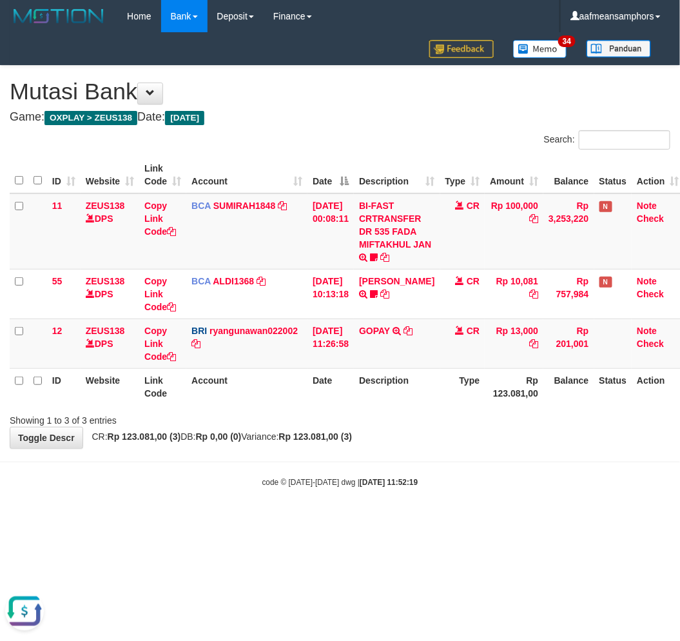
click at [544, 471] on body "Toggle navigation Home Bank Account List Load By Website Group [OXPLAY] ZEUS138…" at bounding box center [340, 260] width 680 height 520
click at [546, 472] on body "Toggle navigation Home Bank Account List Load By Website Group [OXPLAY] ZEUS138…" at bounding box center [340, 260] width 680 height 520
drag, startPoint x: 512, startPoint y: 479, endPoint x: 498, endPoint y: 480, distance: 13.6
click at [498, 480] on div "code © 2012-2018 dwg | 2025/08/31 11:54:15" at bounding box center [340, 481] width 680 height 13
click at [442, 472] on body "Toggle navigation Home Bank Account List Load By Website Group [OXPLAY] ZEUS138…" at bounding box center [340, 260] width 680 height 520
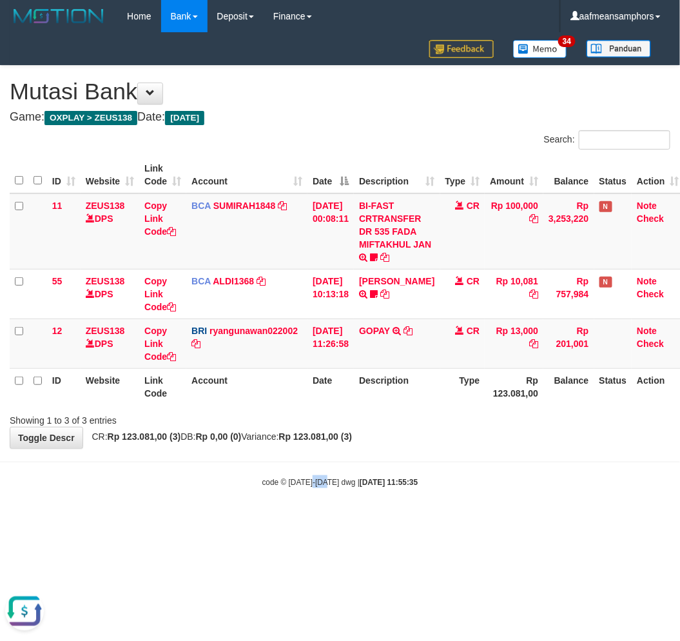
click at [314, 478] on body "Toggle navigation Home Bank Account List Load By Website Group [OXPLAY] ZEUS138…" at bounding box center [340, 260] width 680 height 520
click at [425, 464] on body "Toggle navigation Home Bank Account List Load By Website Group [OXPLAY] ZEUS138…" at bounding box center [340, 260] width 680 height 520
click at [458, 447] on div "**********" at bounding box center [340, 257] width 680 height 382
click at [455, 456] on body "Toggle navigation Home Bank Account List Load By Website Group [OXPLAY] ZEUS138…" at bounding box center [340, 260] width 680 height 520
click at [456, 455] on body "Toggle navigation Home Bank Account List Load By Website Group [OXPLAY] ZEUS138…" at bounding box center [340, 260] width 680 height 520
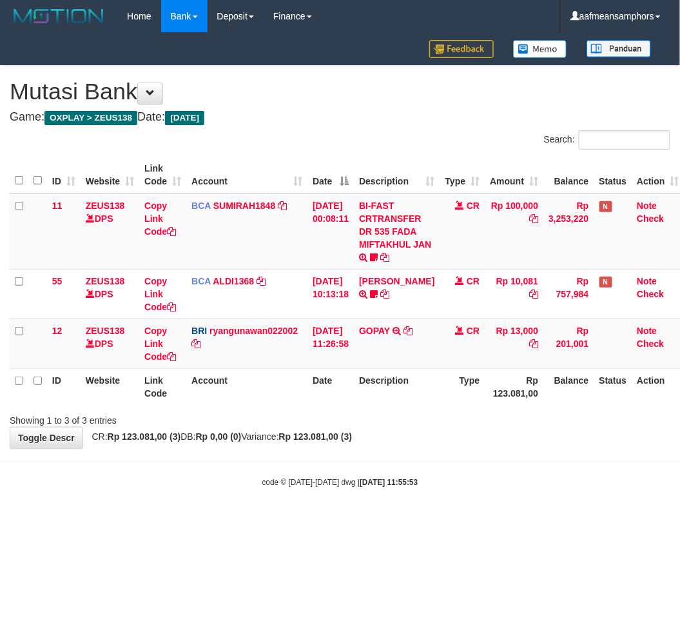
click at [435, 485] on div "code © [DATE]-[DATE] dwg | [DATE] 11:55:53" at bounding box center [340, 481] width 680 height 13
click at [467, 469] on body "Toggle navigation Home Bank Account List Load By Website Group [OXPLAY] ZEUS138…" at bounding box center [340, 260] width 680 height 520
click at [465, 469] on body "Toggle navigation Home Bank Account List Load By Website Group [OXPLAY] ZEUS138…" at bounding box center [340, 260] width 680 height 520
click at [494, 405] on div "ID Website Link Code Account Date Description Type Amount Balance Status Action…" at bounding box center [340, 281] width 680 height 256
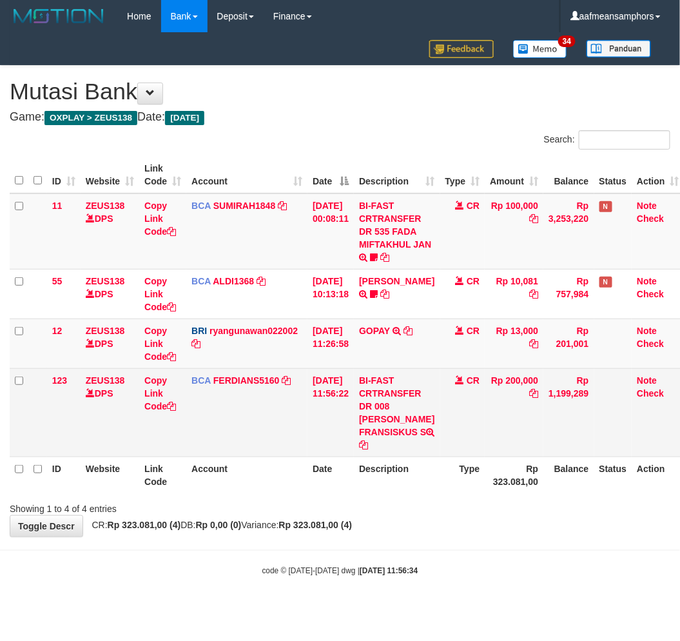
click at [531, 398] on td "Rp 200,000" at bounding box center [514, 412] width 59 height 88
drag, startPoint x: 404, startPoint y: 406, endPoint x: 396, endPoint y: 416, distance: 12.4
click at [396, 416] on td "BI-FAST CRTRANSFER DR 008 RIZAL FRANSISKUS S" at bounding box center [397, 412] width 86 height 88
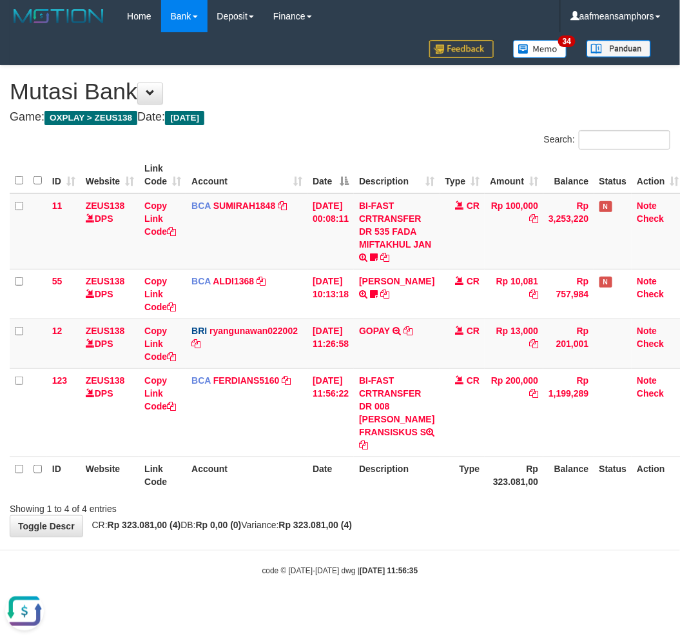
click at [500, 532] on body "Toggle navigation Home Bank Account List Load By Website Group [OXPLAY] ZEUS138…" at bounding box center [340, 304] width 680 height 609
click at [493, 532] on body "Toggle navigation Home Bank Account List Load By Website Group [OXPLAY] ZEUS138…" at bounding box center [340, 304] width 680 height 609
drag, startPoint x: 498, startPoint y: 532, endPoint x: 482, endPoint y: 532, distance: 16.1
click at [501, 533] on body "Toggle navigation Home Bank Account List Load By Website Group [OXPLAY] ZEUS138…" at bounding box center [340, 304] width 680 height 609
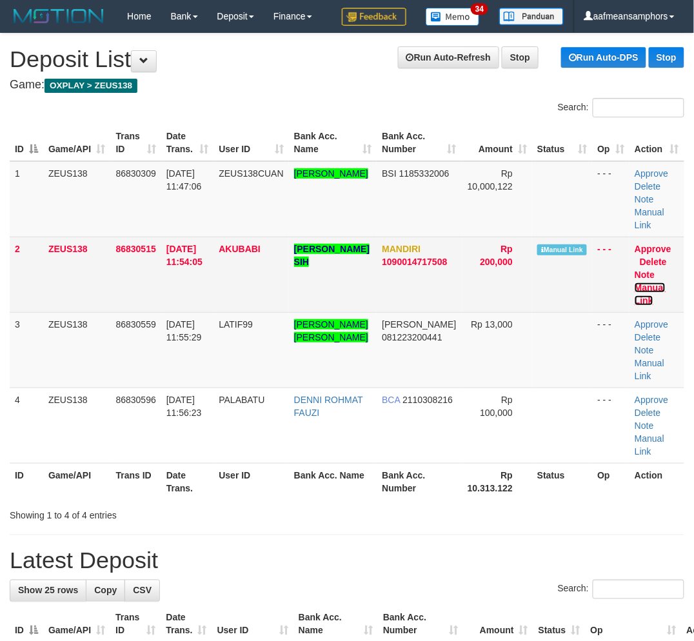
drag, startPoint x: 654, startPoint y: 275, endPoint x: 639, endPoint y: 276, distance: 15.5
click at [654, 282] on link "Manual Link" at bounding box center [649, 293] width 31 height 23
click at [224, 276] on td "AKUBABI" at bounding box center [250, 274] width 75 height 75
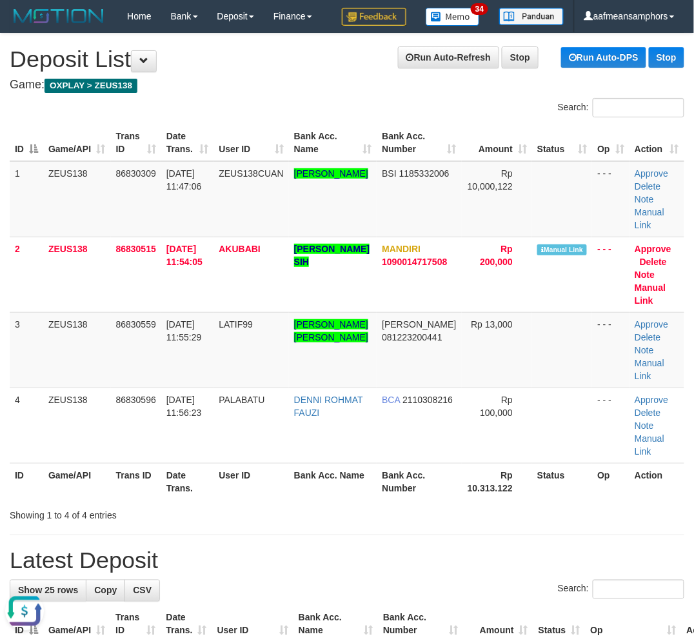
drag, startPoint x: 263, startPoint y: 476, endPoint x: 2, endPoint y: 489, distance: 261.4
click at [250, 503] on div "Showing 1 to 4 of 4 entries" at bounding box center [144, 512] width 269 height 18
drag, startPoint x: 314, startPoint y: 500, endPoint x: 1, endPoint y: 505, distance: 313.4
drag, startPoint x: 311, startPoint y: 496, endPoint x: 1, endPoint y: 503, distance: 310.8
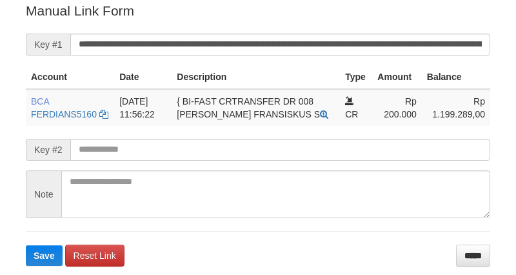
click at [413, 44] on input "**********" at bounding box center [280, 45] width 420 height 22
click at [26, 245] on button "Save" at bounding box center [44, 255] width 37 height 21
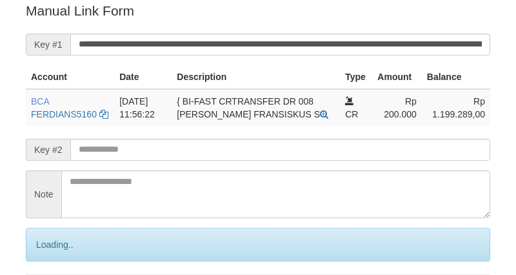
click at [413, 44] on input "**********" at bounding box center [280, 45] width 420 height 22
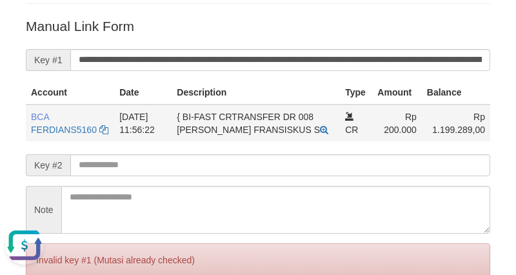
scroll to position [189, 0]
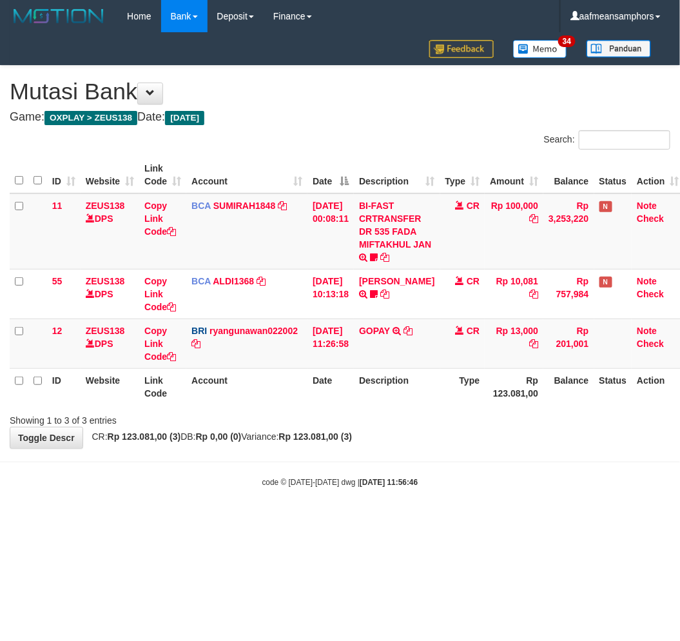
click at [448, 507] on body "Toggle navigation Home Bank Account List Load By Website Group [OXPLAY] ZEUS138…" at bounding box center [340, 260] width 680 height 520
drag, startPoint x: 384, startPoint y: 529, endPoint x: 364, endPoint y: 542, distance: 22.9
click at [364, 520] on html "Toggle navigation Home Bank Account List Load By Website Group [OXPLAY] ZEUS138…" at bounding box center [340, 260] width 680 height 520
click at [395, 520] on html "Toggle navigation Home Bank Account List Load By Website Group [OXPLAY] ZEUS138…" at bounding box center [340, 260] width 680 height 520
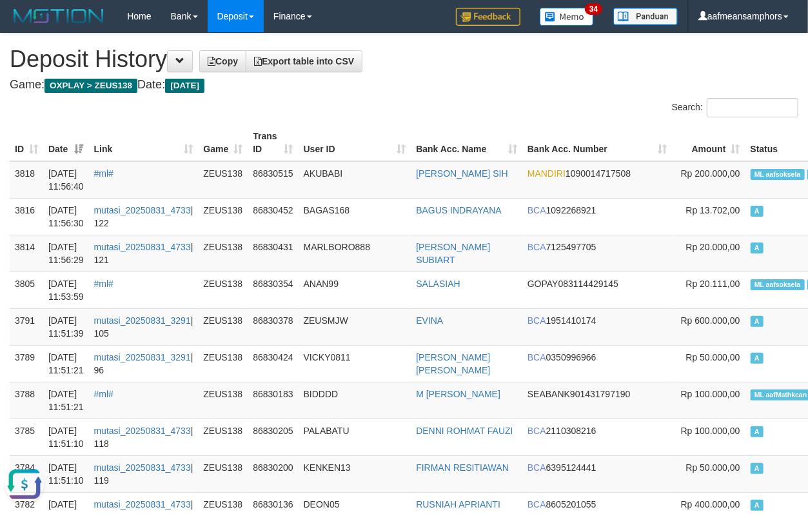
click at [298, 155] on th "Trans ID" at bounding box center [273, 142] width 50 height 37
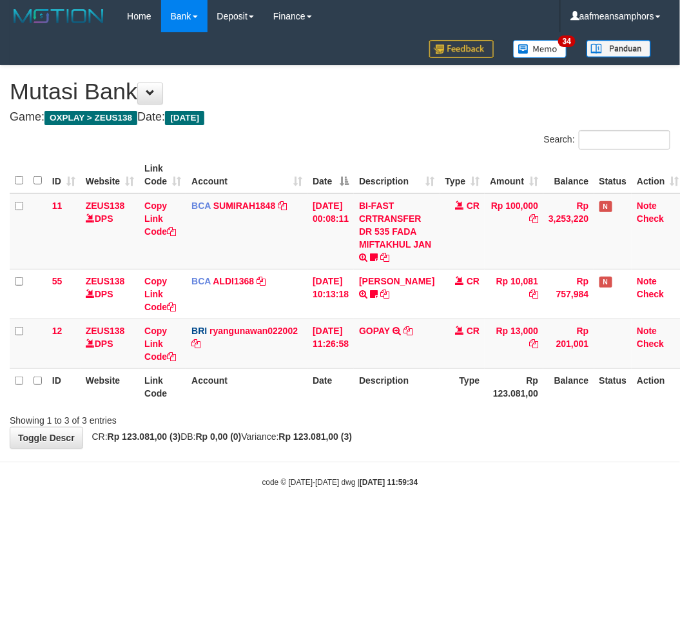
click at [415, 520] on html "Toggle navigation Home Bank Account List Load By Website Group [OXPLAY] ZEUS138…" at bounding box center [340, 260] width 680 height 520
click at [413, 520] on html "Toggle navigation Home Bank Account List Load By Website Group [OXPLAY] ZEUS138…" at bounding box center [340, 260] width 680 height 520
drag, startPoint x: 0, startPoint y: 0, endPoint x: 407, endPoint y: 552, distance: 686.0
click at [407, 520] on html "Toggle navigation Home Bank Account List Load By Website Group [OXPLAY] ZEUS138…" at bounding box center [340, 260] width 680 height 520
drag, startPoint x: 460, startPoint y: 499, endPoint x: 449, endPoint y: 500, distance: 11.0
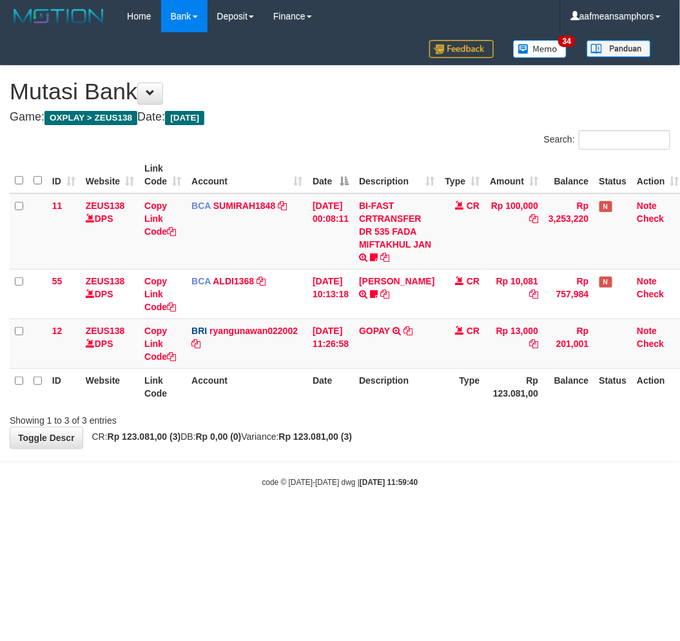
click at [449, 500] on body "Toggle navigation Home Bank Account List Load By Website Group [OXPLAY] ZEUS138…" at bounding box center [340, 260] width 680 height 520
click at [535, 500] on body "Toggle navigation Home Bank Account List Load By Website Group [OXPLAY] ZEUS138…" at bounding box center [340, 260] width 680 height 520
drag, startPoint x: 503, startPoint y: 554, endPoint x: 676, endPoint y: 526, distance: 174.4
click at [505, 520] on html "Toggle navigation Home Bank Account List Load By Website Group [OXPLAY] ZEUS138…" at bounding box center [340, 260] width 680 height 520
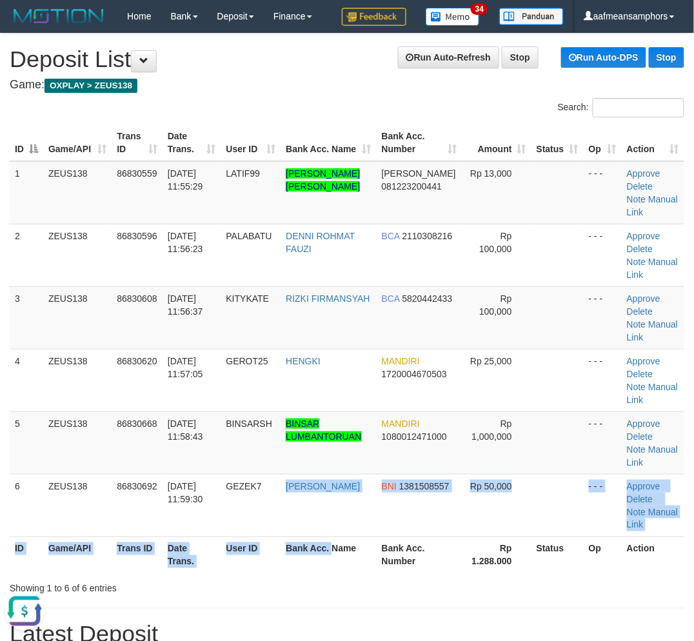
click at [326, 537] on table "ID Game/API Trans ID Date Trans. User ID Bank Acc. Name Bank Acc. Number Amount…" at bounding box center [347, 348] width 674 height 449
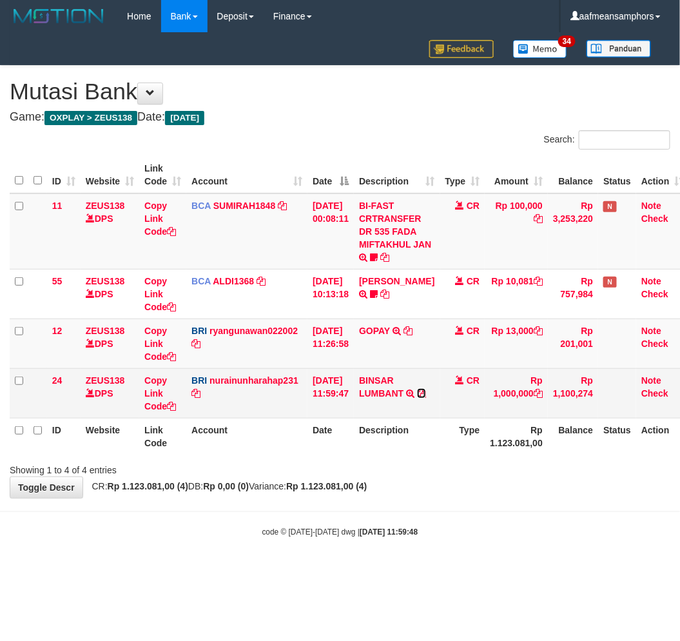
click at [417, 398] on icon at bounding box center [421, 393] width 9 height 9
drag, startPoint x: 151, startPoint y: 395, endPoint x: 189, endPoint y: 391, distance: 37.5
click at [151, 395] on link "Copy Link Code" at bounding box center [160, 393] width 32 height 36
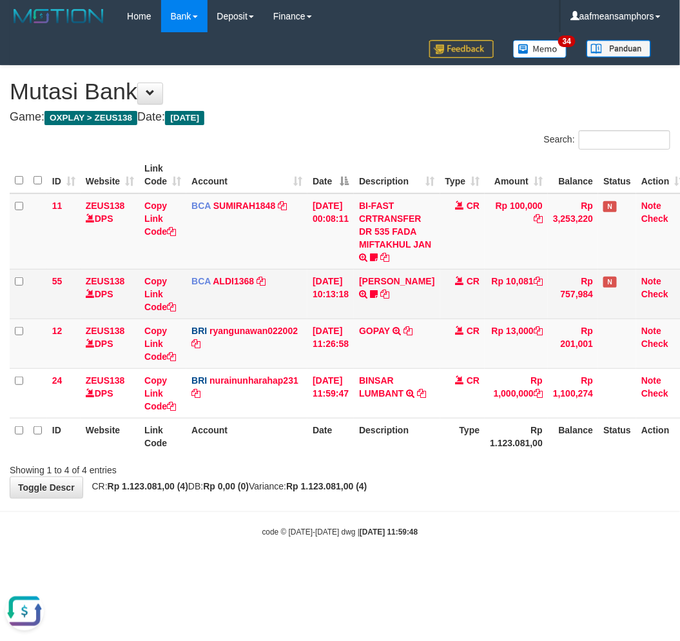
scroll to position [177, 0]
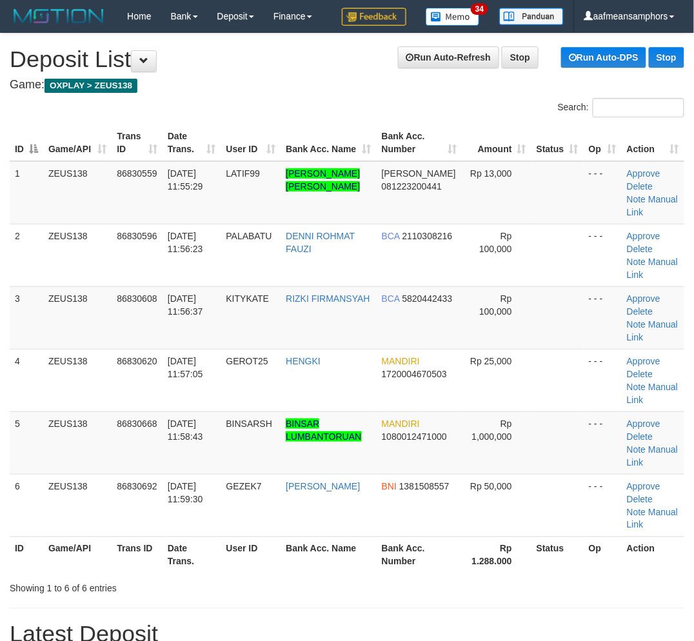
click at [150, 445] on tr "5 ZEUS138 86830668 31/08/2025 11:58:43 BINSARSH BINSAR LUMBANTORUAN MANDIRI 108…" at bounding box center [347, 442] width 674 height 63
click at [153, 565] on th "Trans ID" at bounding box center [137, 554] width 51 height 37
click at [658, 445] on link "Manual Link" at bounding box center [652, 455] width 51 height 23
click at [660, 446] on link "Manual Link" at bounding box center [652, 455] width 51 height 23
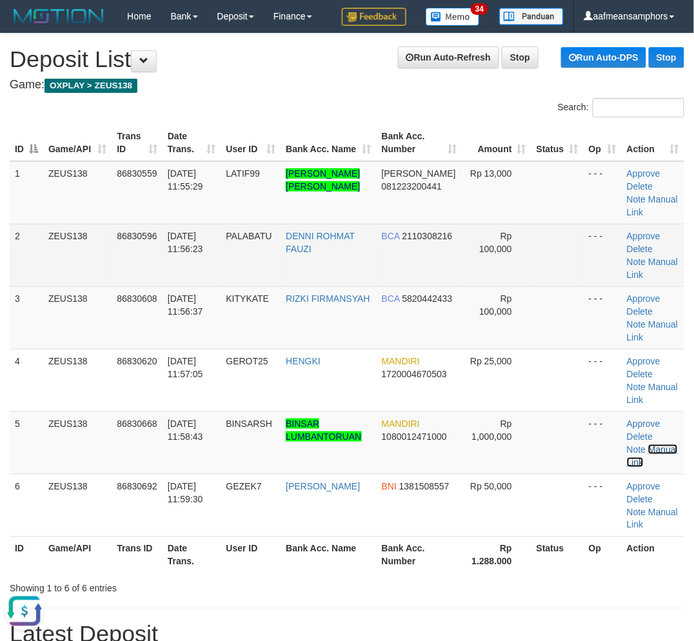
click at [627, 444] on link "Manual Link" at bounding box center [652, 455] width 51 height 23
drag, startPoint x: 250, startPoint y: 264, endPoint x: 230, endPoint y: 273, distance: 21.7
click at [254, 263] on td "PALABATU" at bounding box center [251, 255] width 60 height 63
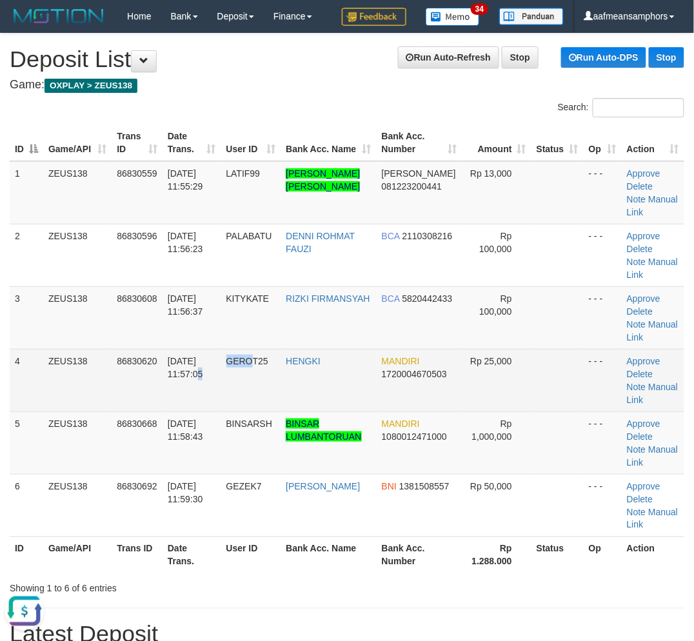
click at [257, 405] on tr "4 ZEUS138 86830620 31/08/2025 11:57:05 GEROT25 HENGKI MANDIRI 1720004670503 Rp …" at bounding box center [347, 380] width 674 height 63
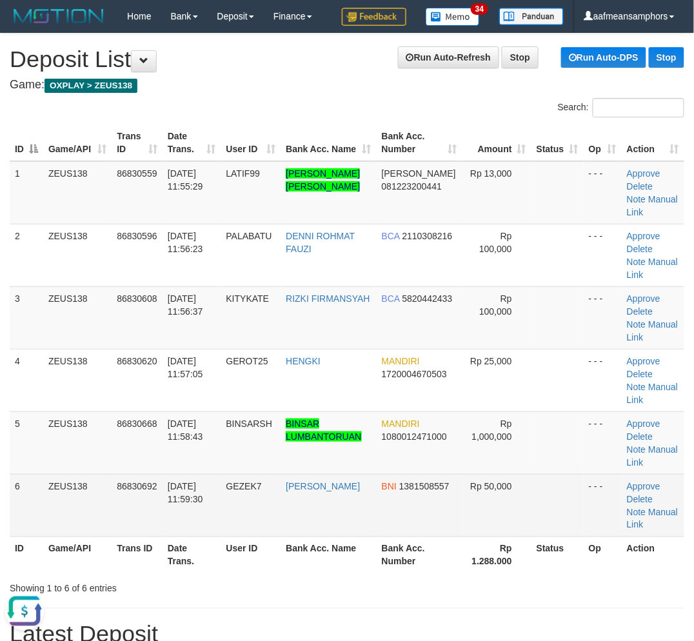
drag, startPoint x: 252, startPoint y: 473, endPoint x: 229, endPoint y: 473, distance: 23.2
click at [257, 474] on td "GEZEK7" at bounding box center [251, 505] width 60 height 63
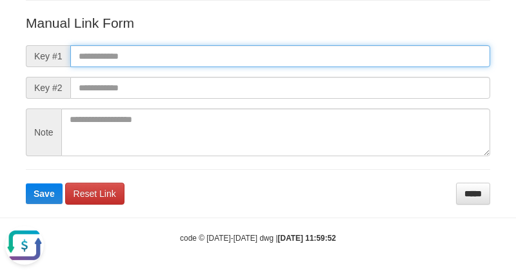
paste input "**********"
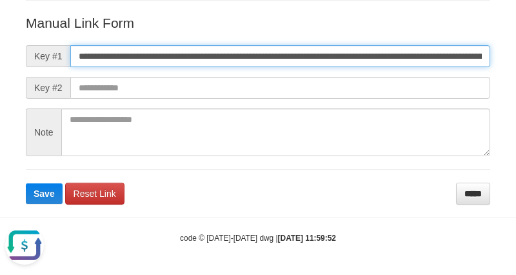
click at [322, 58] on input "**********" at bounding box center [280, 56] width 420 height 22
type input "**********"
click at [26, 183] on button "Save" at bounding box center [44, 193] width 37 height 21
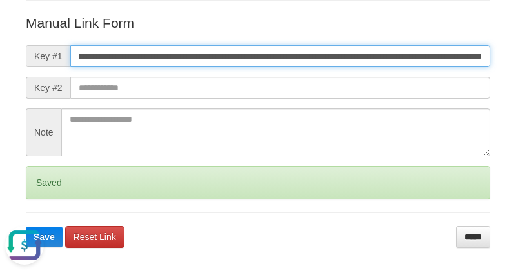
click at [26, 226] on button "Save" at bounding box center [44, 236] width 37 height 21
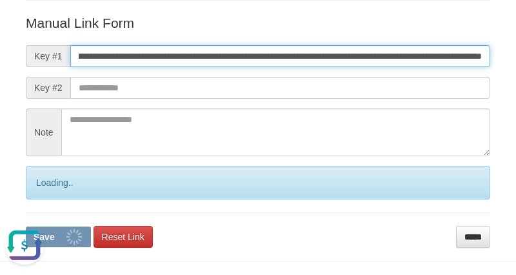
click at [26, 226] on button "Save" at bounding box center [58, 236] width 65 height 21
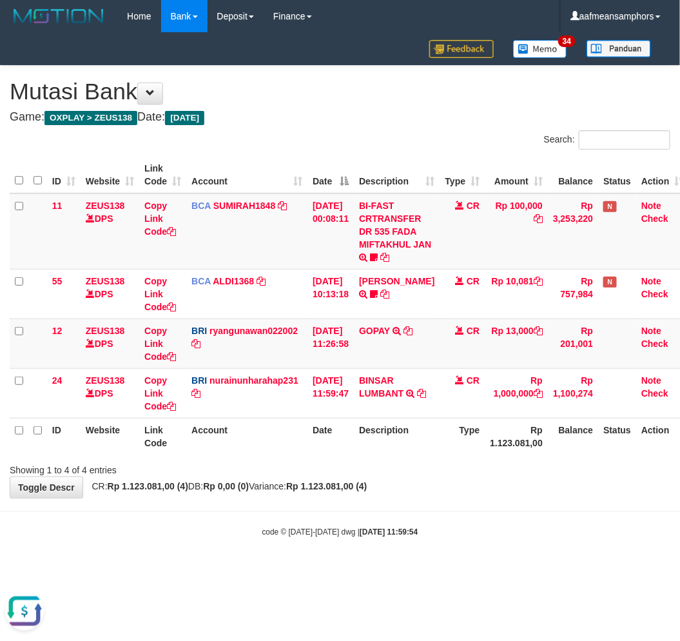
click at [464, 569] on html "Toggle navigation Home Bank Account List Load By Website Group [OXPLAY] ZEUS138…" at bounding box center [340, 285] width 680 height 570
click at [467, 525] on div "code © [DATE]-[DATE] dwg | [DATE] 11:59:54" at bounding box center [340, 531] width 680 height 13
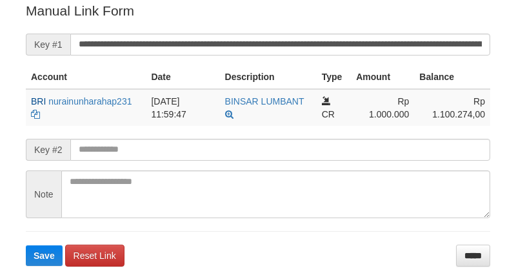
click at [274, 48] on input "**********" at bounding box center [280, 45] width 420 height 22
click at [26, 245] on button "Save" at bounding box center [44, 255] width 37 height 21
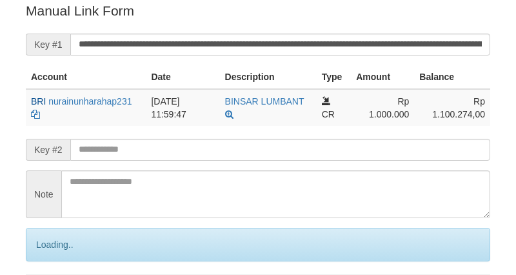
scroll to position [260, 0]
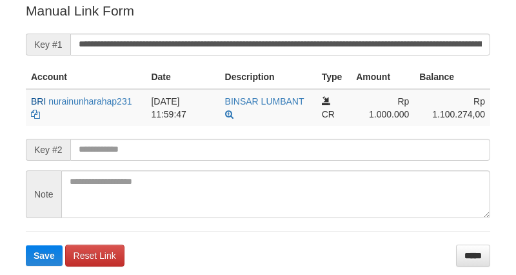
click at [26, 245] on button "Save" at bounding box center [44, 255] width 37 height 21
click at [282, 50] on input "**********" at bounding box center [280, 45] width 420 height 22
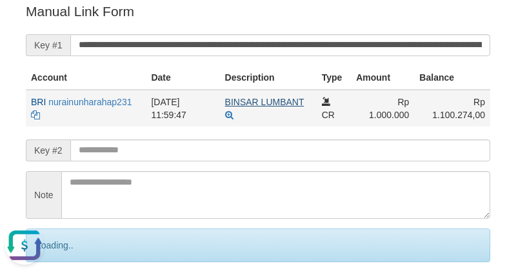
scroll to position [0, 0]
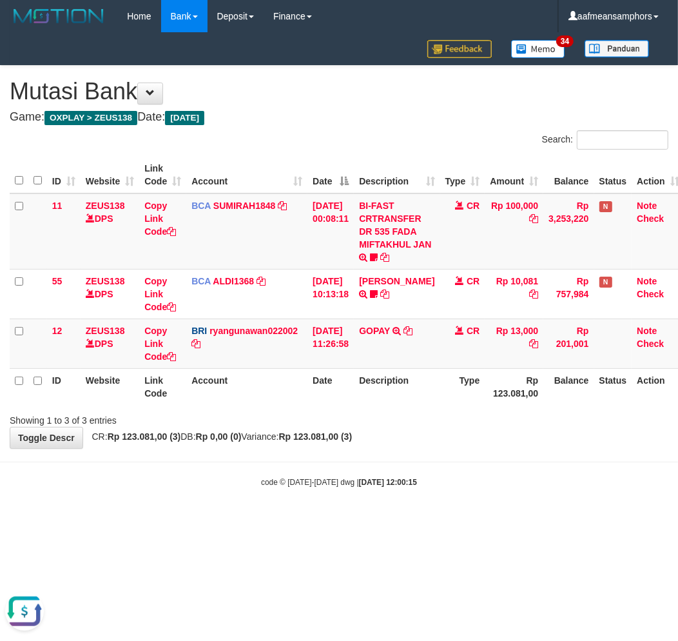
drag, startPoint x: 477, startPoint y: 468, endPoint x: 489, endPoint y: 473, distance: 12.5
click at [465, 475] on body "Toggle navigation Home Bank Account List Load By Website Group [OXPLAY] ZEUS138…" at bounding box center [339, 260] width 678 height 520
drag, startPoint x: 489, startPoint y: 468, endPoint x: 482, endPoint y: 468, distance: 7.1
click at [480, 468] on body "Toggle navigation Home Bank Account List Load By Website Group [OXPLAY] ZEUS138…" at bounding box center [339, 260] width 678 height 520
drag, startPoint x: 466, startPoint y: 485, endPoint x: 513, endPoint y: 536, distance: 69.3
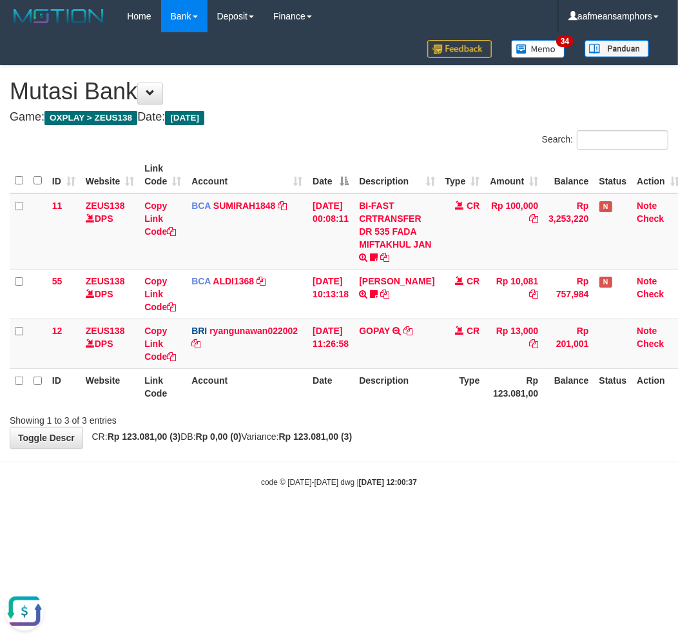
click at [459, 486] on div "code © 2012-2018 dwg | 2025/08/31 12:00:37" at bounding box center [339, 481] width 678 height 13
click at [318, 505] on body "Toggle navigation Home Bank Account List Load By Website Group [OXPLAY] ZEUS138…" at bounding box center [339, 260] width 678 height 520
click at [320, 507] on body "Toggle navigation Home Bank Account List Load By Website Group [OXPLAY] ZEUS138…" at bounding box center [339, 260] width 678 height 520
click at [312, 509] on body "Toggle navigation Home Bank Account List Load By Website Group [OXPLAY] ZEUS138…" at bounding box center [339, 260] width 678 height 520
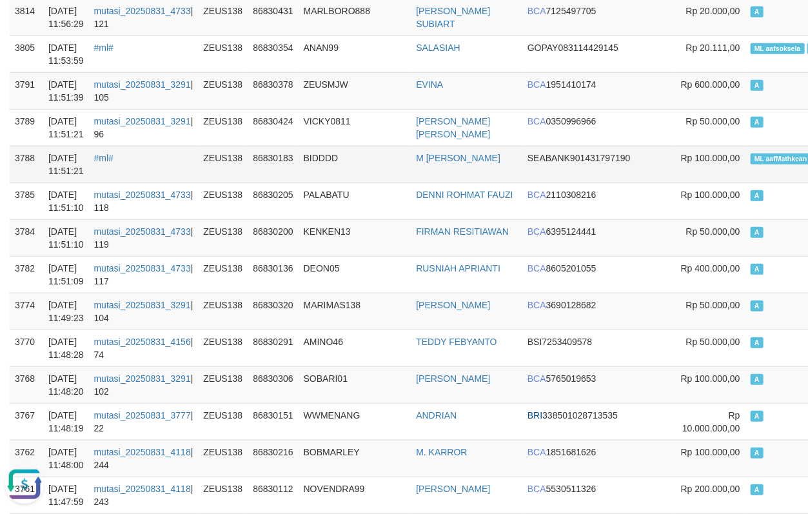
scroll to position [286, 0]
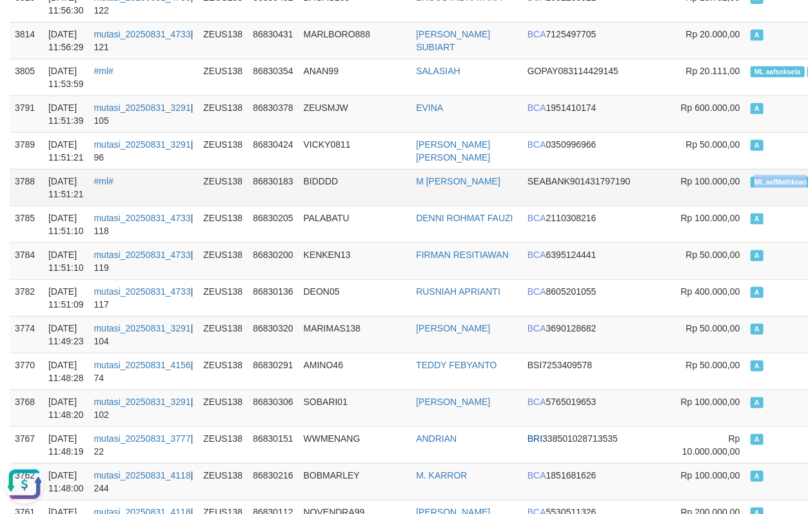
drag, startPoint x: 678, startPoint y: 188, endPoint x: 743, endPoint y: 191, distance: 65.2
click at [745, 191] on td "ML aafMathkean A" at bounding box center [790, 187] width 90 height 37
copy td "ML aafMathkean A"
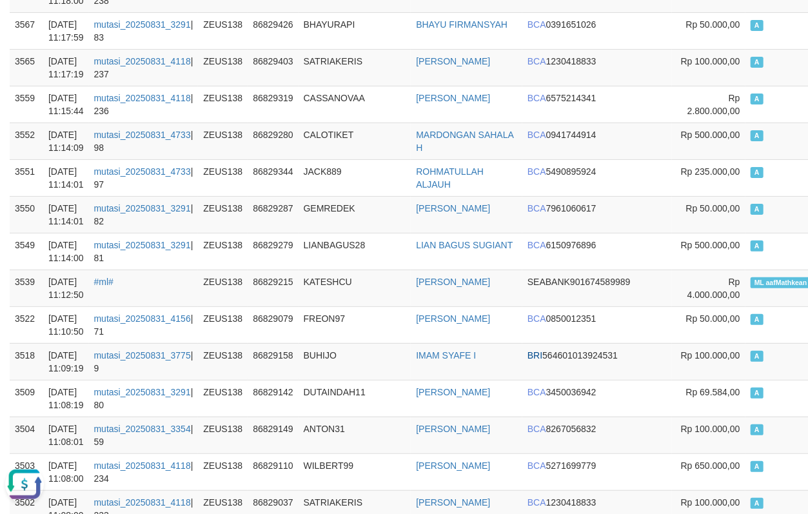
scroll to position [0, 0]
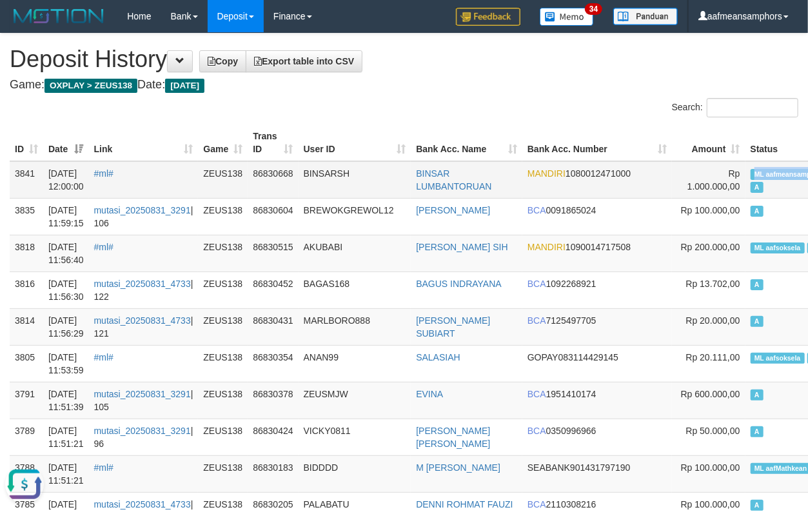
drag, startPoint x: 723, startPoint y: 165, endPoint x: 743, endPoint y: 168, distance: 19.5
click at [745, 168] on td "ML aafmeansamphors A" at bounding box center [790, 179] width 90 height 37
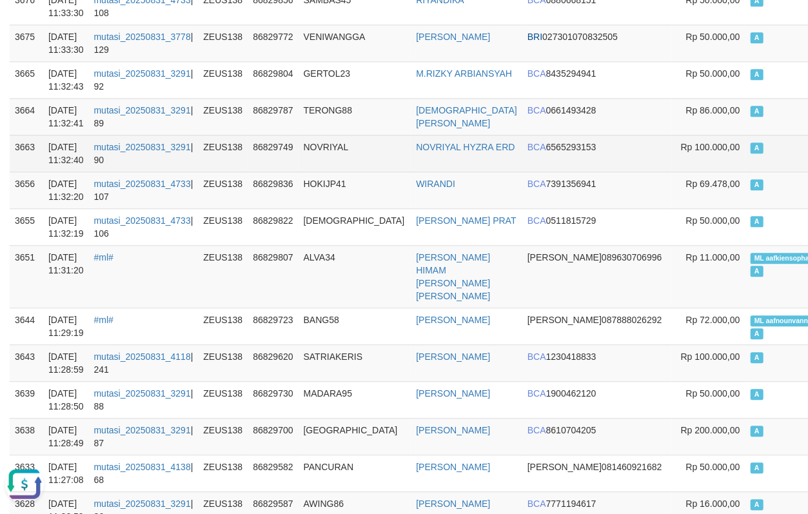
click at [302, 137] on tr "3663 31/08/2025 11:32:40 mutasi_20250831_3291 | 90 ZEUS138 86829749 NOVRIYAL NO…" at bounding box center [470, 153] width 921 height 37
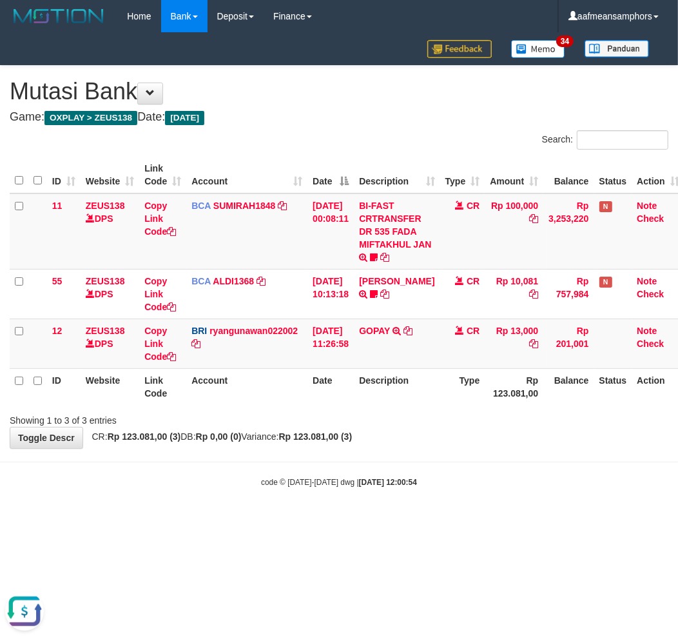
click at [349, 501] on body "Toggle navigation Home Bank Account List Load By Website Group [OXPLAY] ZEUS138…" at bounding box center [339, 260] width 678 height 520
drag, startPoint x: 346, startPoint y: 501, endPoint x: 358, endPoint y: 497, distance: 12.2
click at [347, 501] on body "Toggle navigation Home Bank Account List Load By Website Group [OXPLAY] ZEUS138…" at bounding box center [339, 260] width 678 height 520
click at [472, 462] on body "Toggle navigation Home Bank Account List Load By Website Group [OXPLAY] ZEUS138…" at bounding box center [339, 260] width 678 height 520
click at [489, 484] on div "code © 2012-2018 dwg | 2025/08/31 12:01:07" at bounding box center [339, 481] width 678 height 13
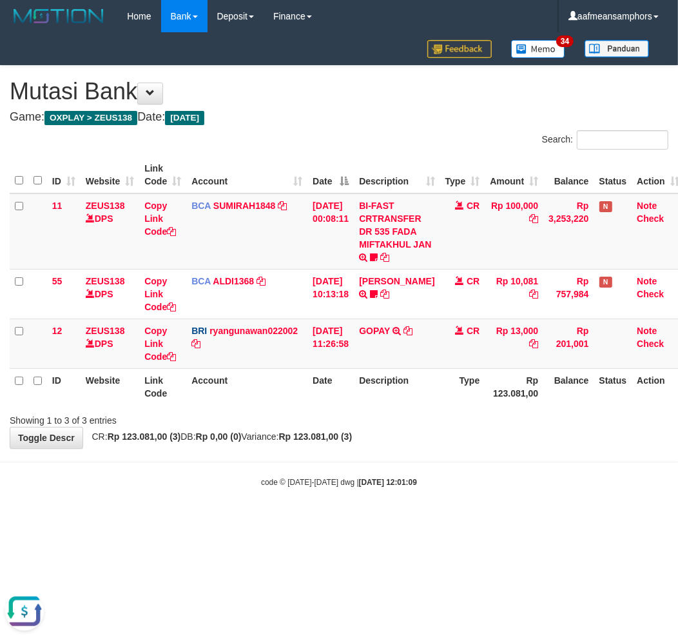
drag, startPoint x: 474, startPoint y: 467, endPoint x: 507, endPoint y: 456, distance: 34.7
click at [471, 467] on body "Toggle navigation Home Bank Account List Load By Website Group [OXPLAY] ZEUS138…" at bounding box center [339, 260] width 678 height 520
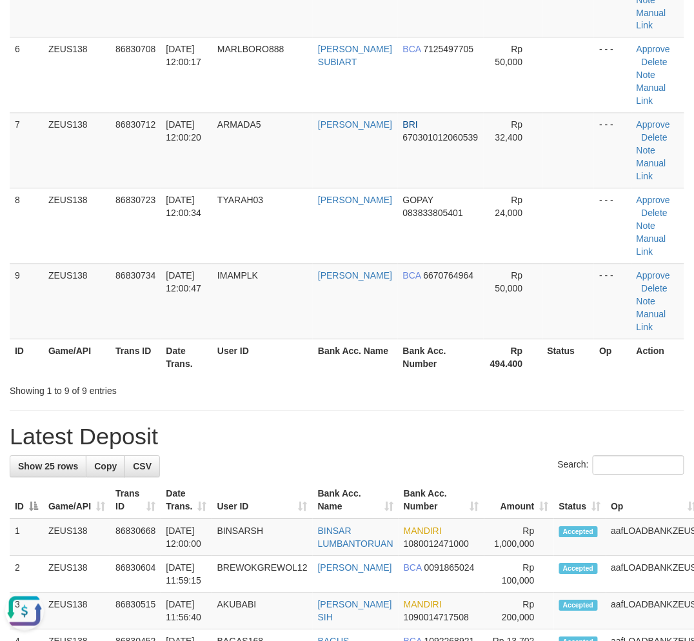
drag, startPoint x: 333, startPoint y: 475, endPoint x: 1, endPoint y: 448, distance: 332.5
click at [309, 471] on div "Search:" at bounding box center [347, 467] width 674 height 23
click at [215, 444] on h1 "Latest Deposit" at bounding box center [347, 437] width 674 height 26
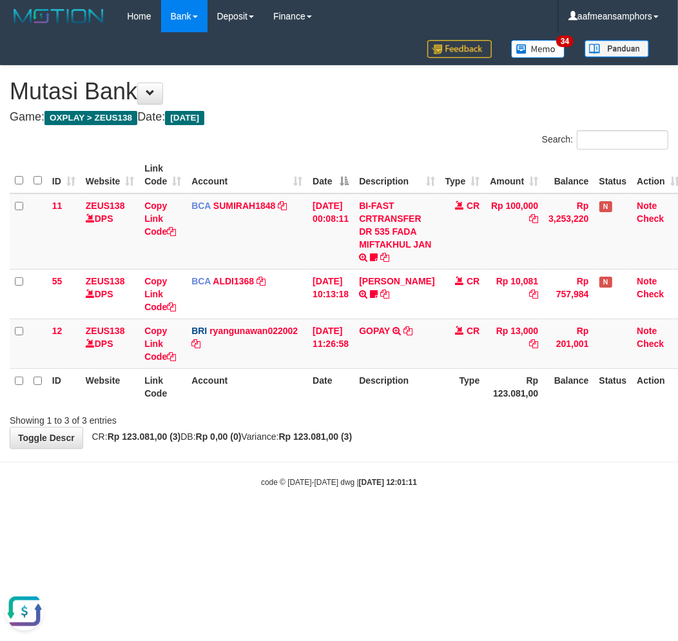
drag, startPoint x: 351, startPoint y: 458, endPoint x: 393, endPoint y: 456, distance: 42.6
click at [347, 460] on body "Toggle navigation Home Bank Account List Load By Website Group [OXPLAY] ZEUS138…" at bounding box center [339, 260] width 678 height 520
click at [422, 452] on body "Toggle navigation Home Bank Account List Load By Website Group [OXPLAY] ZEUS138…" at bounding box center [339, 260] width 678 height 520
click at [430, 458] on body "Toggle navigation Home Bank Account List Load By Website Group [OXPLAY] ZEUS138…" at bounding box center [339, 260] width 678 height 520
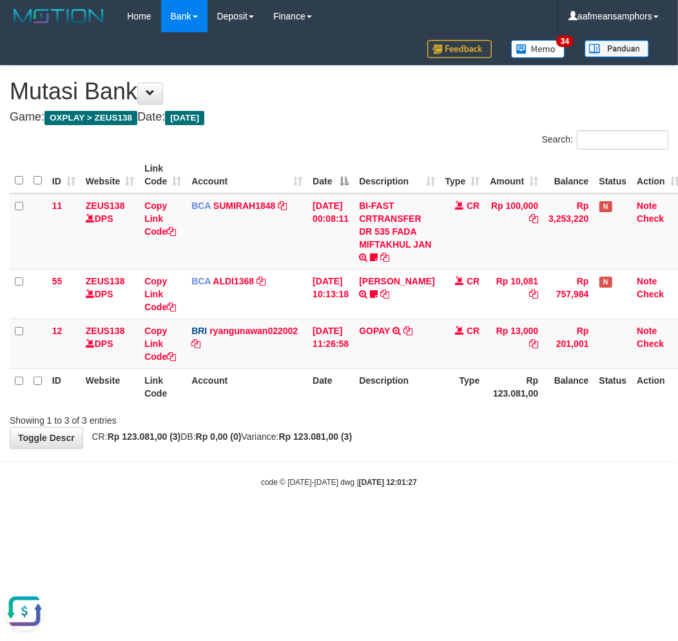
drag, startPoint x: 460, startPoint y: 445, endPoint x: 453, endPoint y: 449, distance: 7.8
click at [453, 449] on body "Toggle navigation Home Bank Account List Load By Website Group [OXPLAY] ZEUS138…" at bounding box center [339, 260] width 678 height 520
drag, startPoint x: 481, startPoint y: 466, endPoint x: 474, endPoint y: 467, distance: 7.2
click at [474, 467] on body "Toggle navigation Home Bank Account List Load By Website Group [OXPLAY] ZEUS138…" at bounding box center [339, 260] width 678 height 520
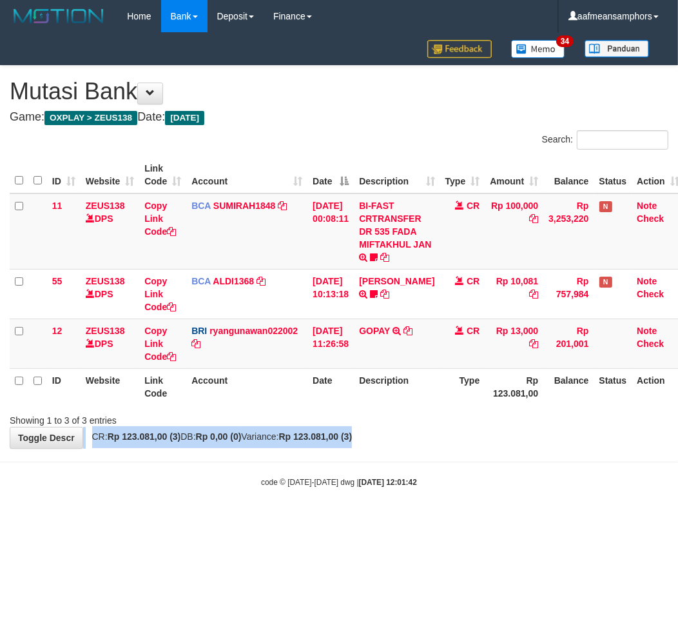
drag, startPoint x: 534, startPoint y: 424, endPoint x: 496, endPoint y: 430, distance: 37.8
click at [510, 429] on div "**********" at bounding box center [339, 257] width 678 height 382
click at [487, 431] on div "**********" at bounding box center [339, 257] width 678 height 382
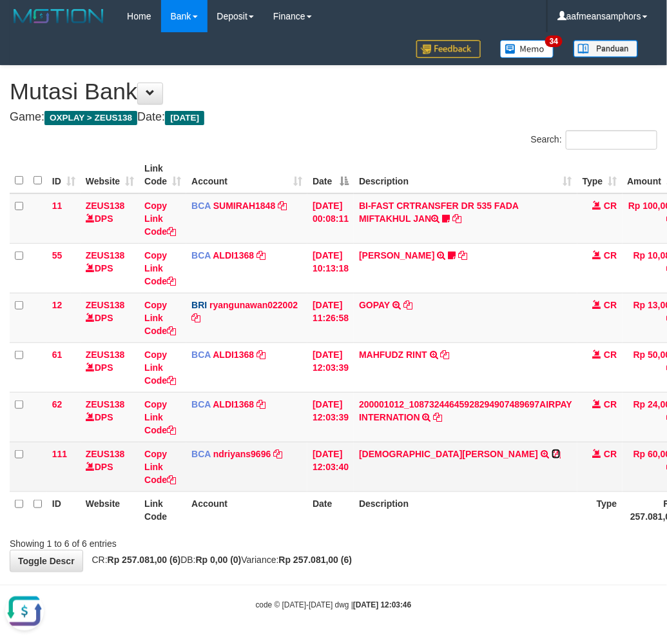
click at [552, 449] on icon at bounding box center [556, 453] width 9 height 9
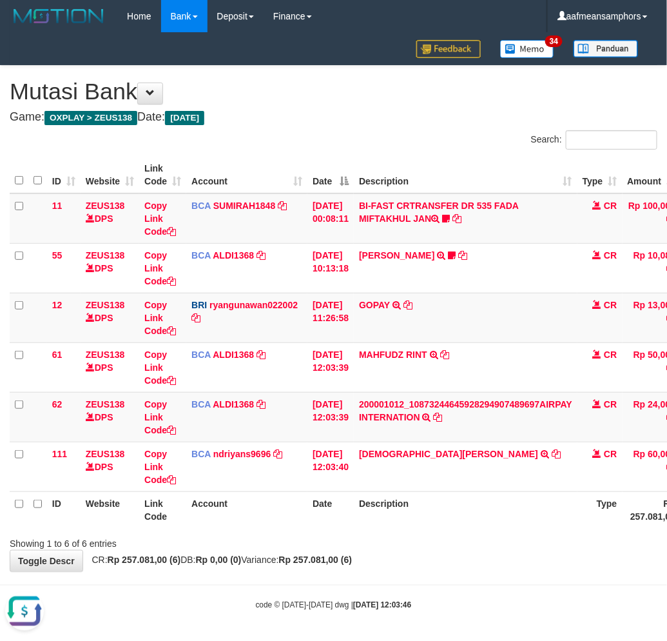
drag, startPoint x: 426, startPoint y: 552, endPoint x: 384, endPoint y: 549, distance: 42.1
click at [433, 556] on div "**********" at bounding box center [333, 318] width 667 height 505
drag, startPoint x: 377, startPoint y: 549, endPoint x: 411, endPoint y: 543, distance: 34.7
click at [378, 549] on div "**********" at bounding box center [333, 318] width 667 height 505
drag, startPoint x: 464, startPoint y: 551, endPoint x: 508, endPoint y: 564, distance: 45.7
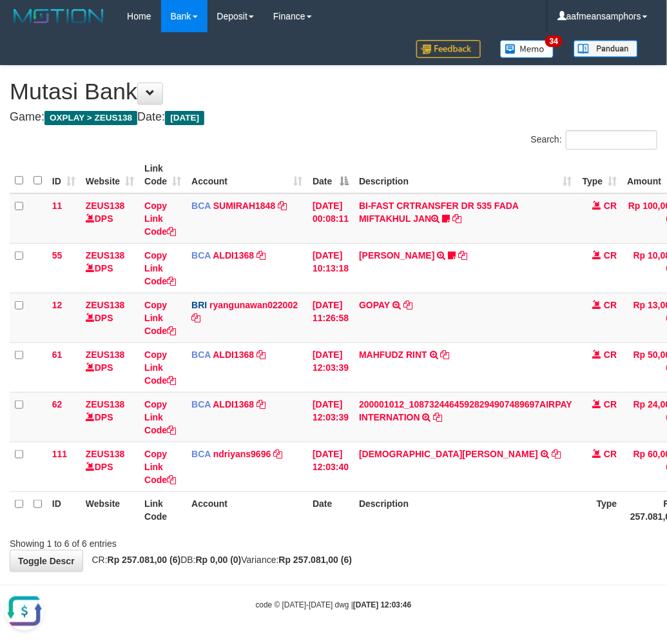
click at [464, 552] on div "**********" at bounding box center [333, 318] width 667 height 505
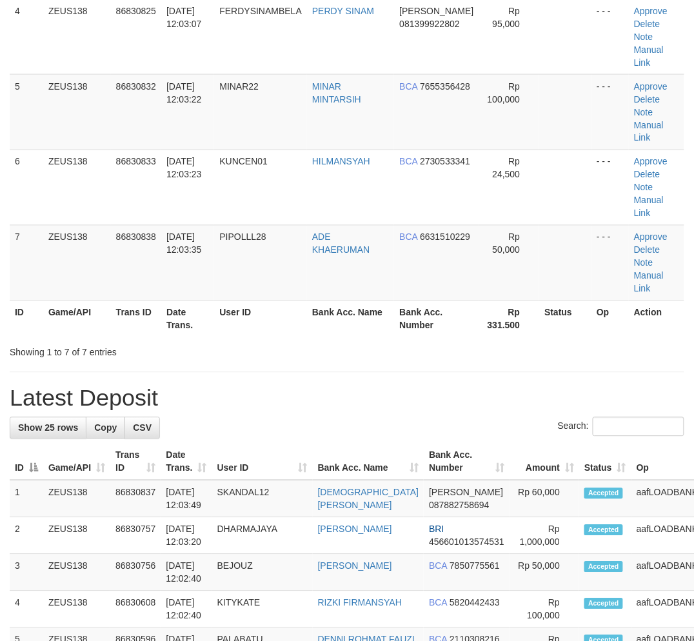
scroll to position [358, 0]
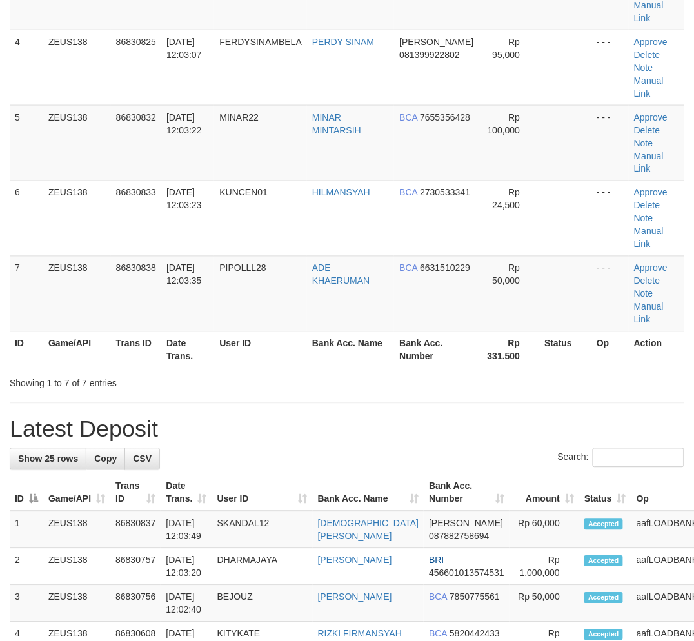
click at [257, 317] on div "**********" at bounding box center [347, 596] width 694 height 1841
drag, startPoint x: 165, startPoint y: 507, endPoint x: 0, endPoint y: 466, distance: 170.0
click at [149, 585] on tr "3 ZEUS138 86830756 31/08/2025 12:02:40 BEJOUZ BAMBANG KUSWANTO BCA 7850775561 R…" at bounding box center [395, 603] width 770 height 37
click at [218, 585] on tr "3 ZEUS138 86830756 31/08/2025 12:02:40 BEJOUZ BAMBANG KUSWANTO BCA 7850775561 R…" at bounding box center [395, 603] width 770 height 37
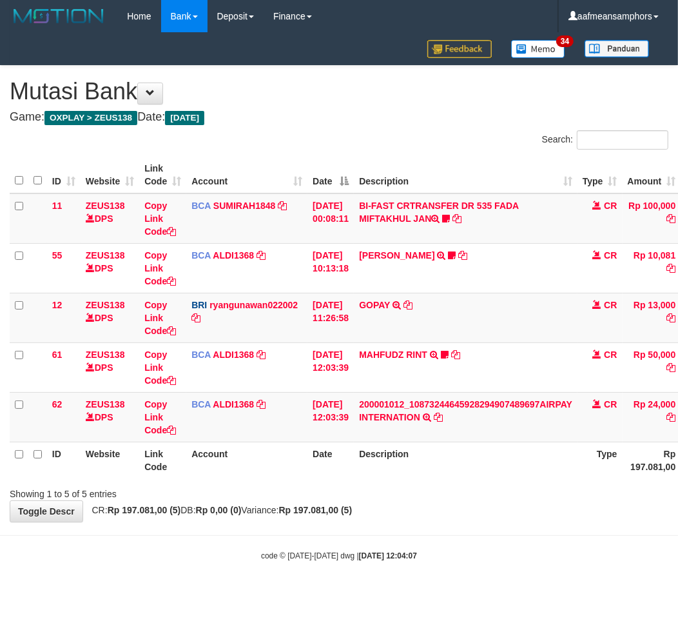
click at [491, 580] on body "Toggle navigation Home Bank Account List Load By Website Group [OXPLAY] ZEUS138…" at bounding box center [339, 297] width 678 height 594
click at [484, 579] on body "Toggle navigation Home Bank Account List Load By Website Group [OXPLAY] ZEUS138…" at bounding box center [339, 297] width 678 height 594
click at [487, 576] on body "Toggle navigation Home Bank Account List Load By Website Group [OXPLAY] ZEUS138…" at bounding box center [339, 297] width 678 height 594
click at [500, 525] on body "Toggle navigation Home Bank Account List Load By Website Group [OXPLAY] ZEUS138…" at bounding box center [339, 297] width 678 height 594
click at [500, 514] on div "**********" at bounding box center [339, 294] width 678 height 456
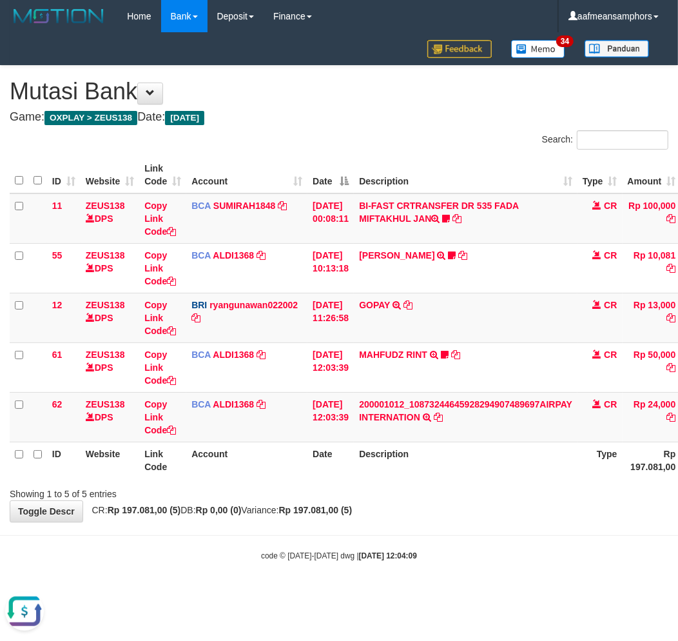
click at [499, 516] on div "**********" at bounding box center [339, 294] width 678 height 456
click at [498, 516] on div "**********" at bounding box center [339, 294] width 678 height 456
click at [490, 516] on div "**********" at bounding box center [339, 294] width 678 height 456
click at [473, 494] on div "Showing 1 to 5 of 5 entries" at bounding box center [339, 491] width 678 height 18
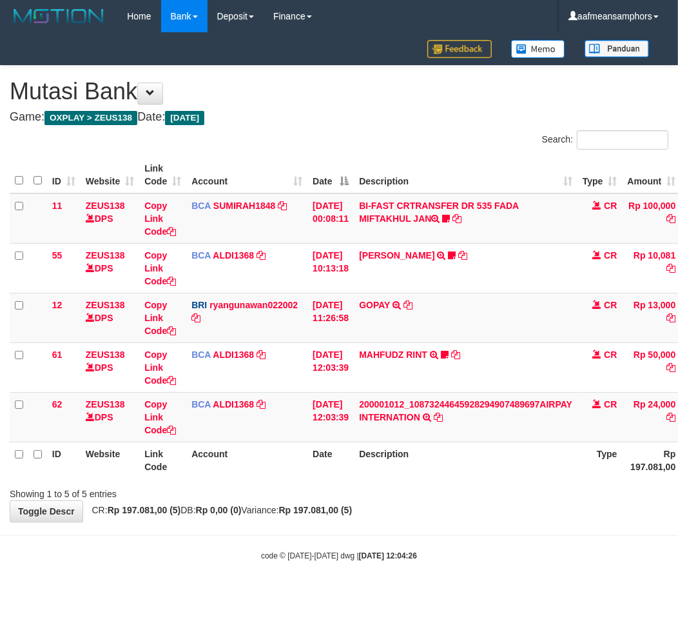
click at [512, 516] on div "**********" at bounding box center [339, 294] width 678 height 456
click at [518, 520] on div "**********" at bounding box center [339, 294] width 678 height 456
click at [373, 520] on div "**********" at bounding box center [339, 294] width 678 height 456
click at [487, 513] on div "**********" at bounding box center [339, 294] width 678 height 456
click at [494, 514] on div "**********" at bounding box center [339, 294] width 678 height 456
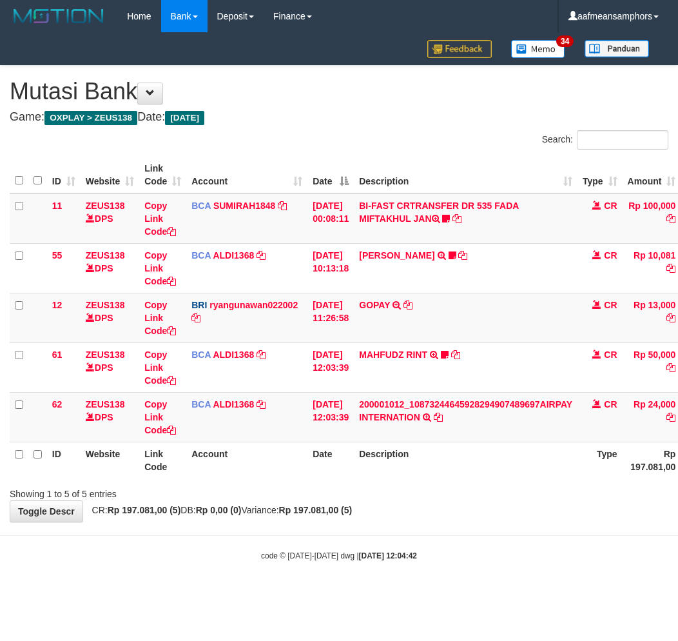
click at [485, 523] on body "Toggle navigation Home Bank Account List Load By Website Group [OXPLAY] ZEUS138…" at bounding box center [339, 297] width 678 height 594
drag, startPoint x: 0, startPoint y: 0, endPoint x: 484, endPoint y: 525, distance: 713.6
click at [484, 525] on body "Toggle navigation Home Bank Account List Load By Website Group [OXPLAY] ZEUS138…" at bounding box center [339, 297] width 678 height 594
click at [484, 518] on div "**********" at bounding box center [339, 294] width 678 height 456
click at [463, 529] on body "Toggle navigation Home Bank Account List Load By Website Group [OXPLAY] ZEUS138…" at bounding box center [339, 297] width 678 height 594
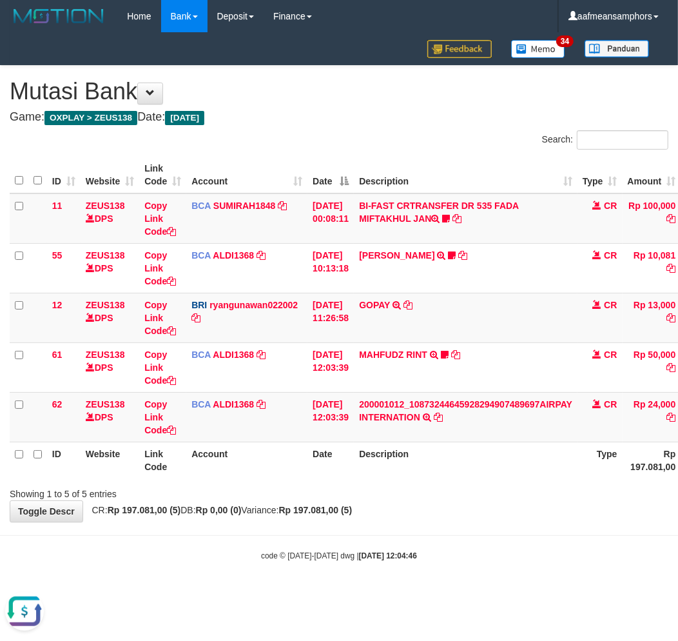
click at [485, 506] on div "**********" at bounding box center [339, 294] width 678 height 456
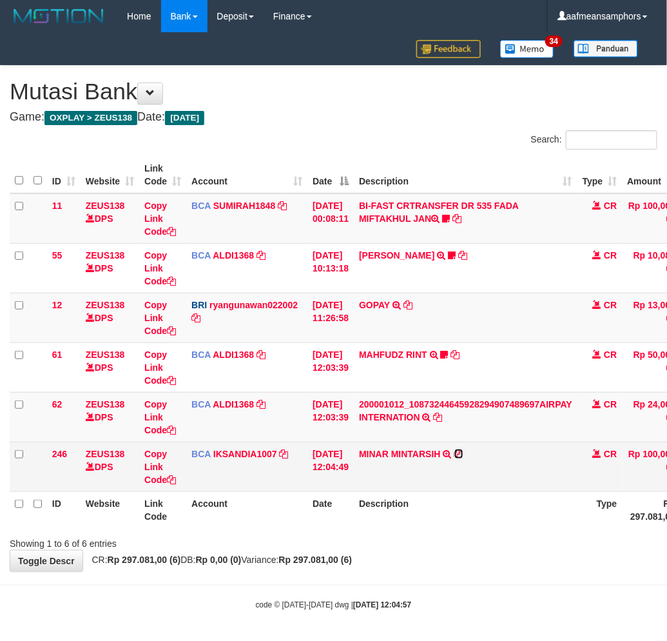
click at [464, 452] on icon at bounding box center [458, 453] width 9 height 9
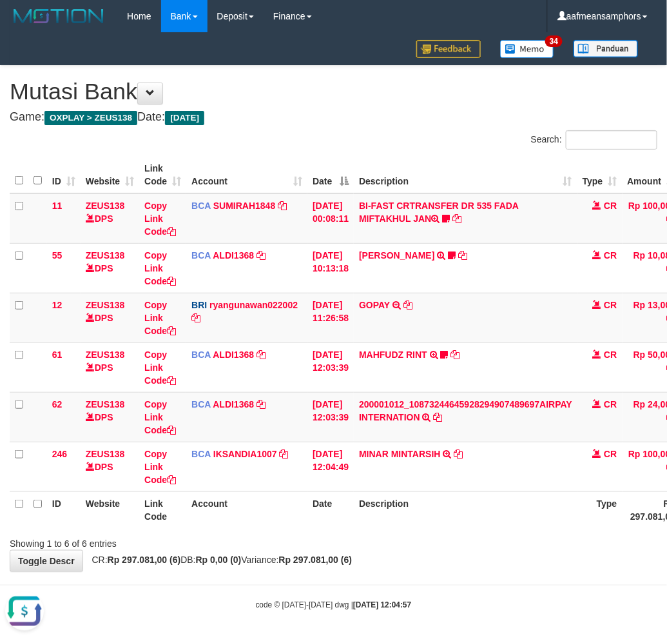
click at [443, 557] on div "**********" at bounding box center [333, 318] width 667 height 505
click at [443, 551] on div "**********" at bounding box center [333, 318] width 667 height 505
click at [439, 552] on div "**********" at bounding box center [333, 318] width 667 height 505
click at [437, 536] on div "Showing 1 to 6 of 6 entries" at bounding box center [333, 541] width 667 height 18
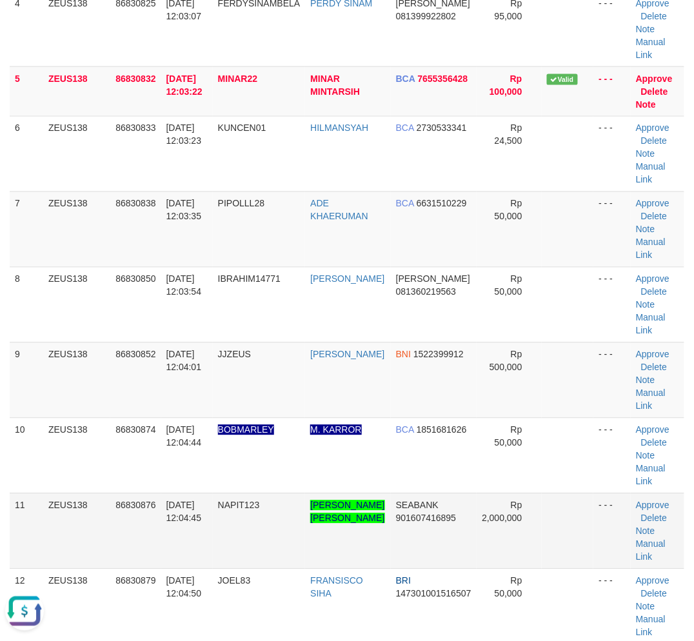
drag, startPoint x: 222, startPoint y: 542, endPoint x: 99, endPoint y: 498, distance: 130.7
click at [226, 542] on tr "11 ZEUS138 86830876 31/08/2025 12:04:45 NAPIT123 ARIEL JHONPITER NAPITUPULU SEA…" at bounding box center [347, 530] width 674 height 75
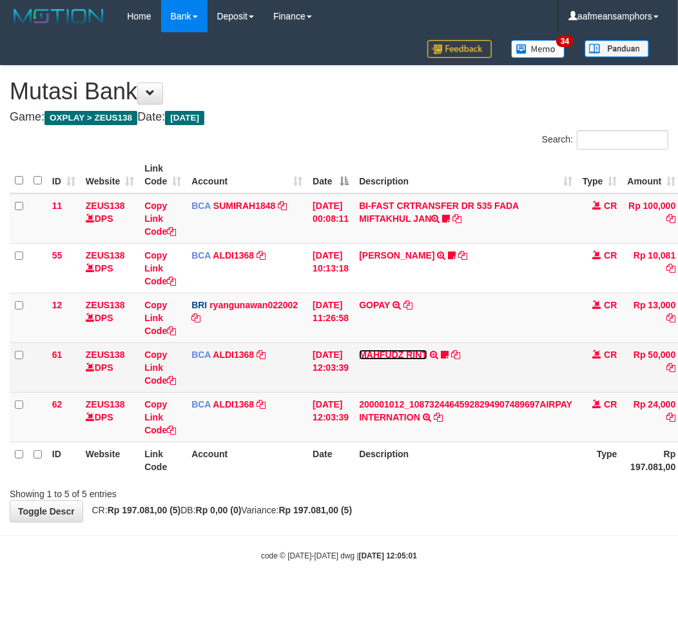
click at [405, 353] on link "MAHFUDZ RINT" at bounding box center [393, 354] width 68 height 10
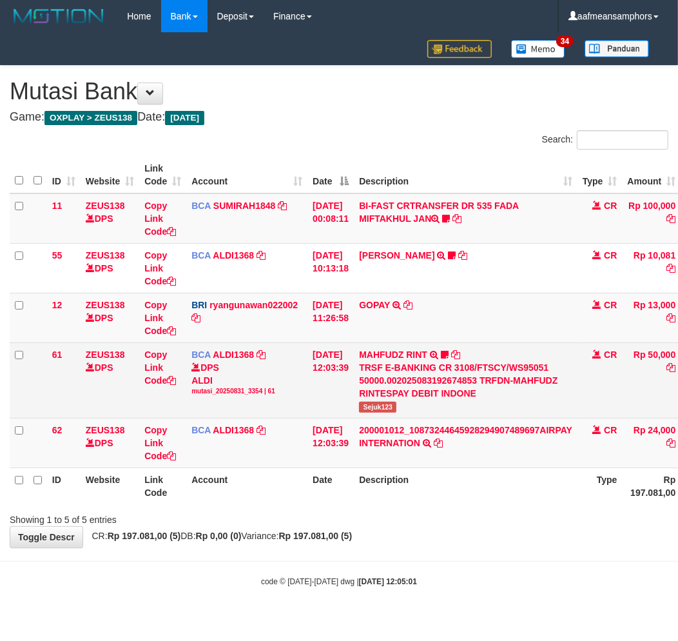
click at [382, 407] on span "Sejuk123" at bounding box center [377, 407] width 37 height 11
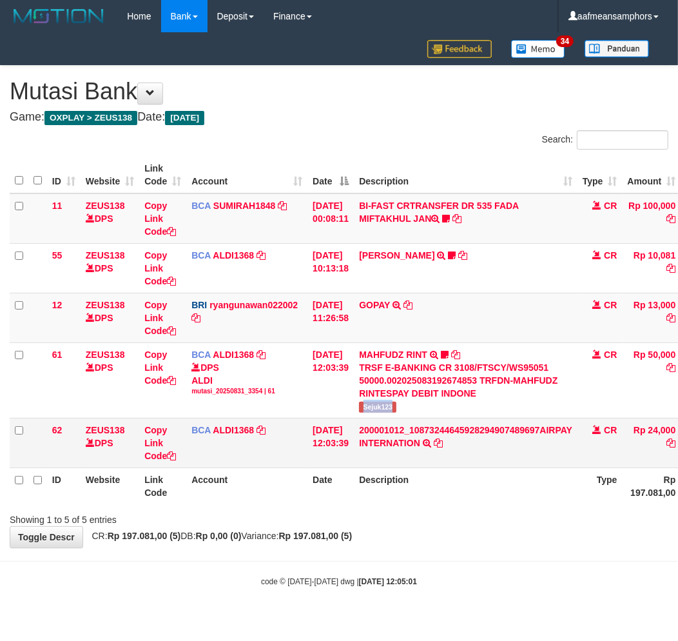
copy span "Sejuk123"
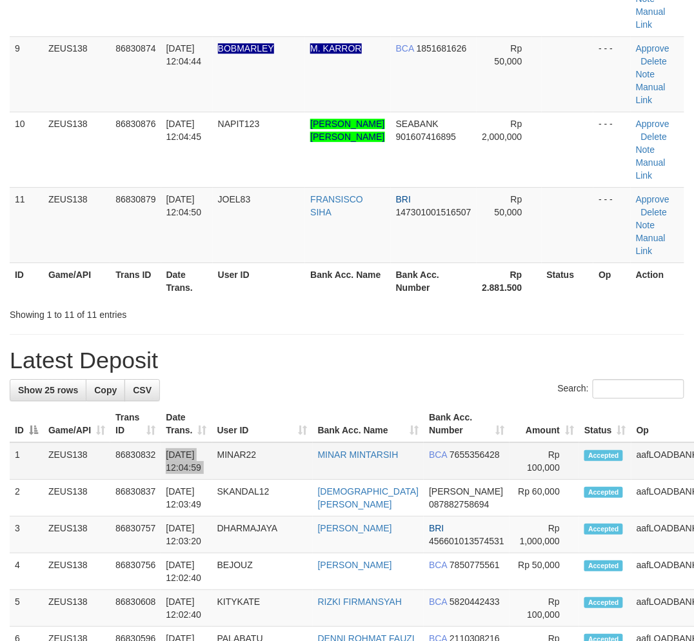
drag, startPoint x: 200, startPoint y: 464, endPoint x: 223, endPoint y: 466, distance: 23.3
click at [223, 466] on tr "1 ZEUS138 86830832 [DATE] 12:04:59 MINAR22 MINAR MINTARSIH BCA 7655356428 Rp 10…" at bounding box center [395, 460] width 770 height 37
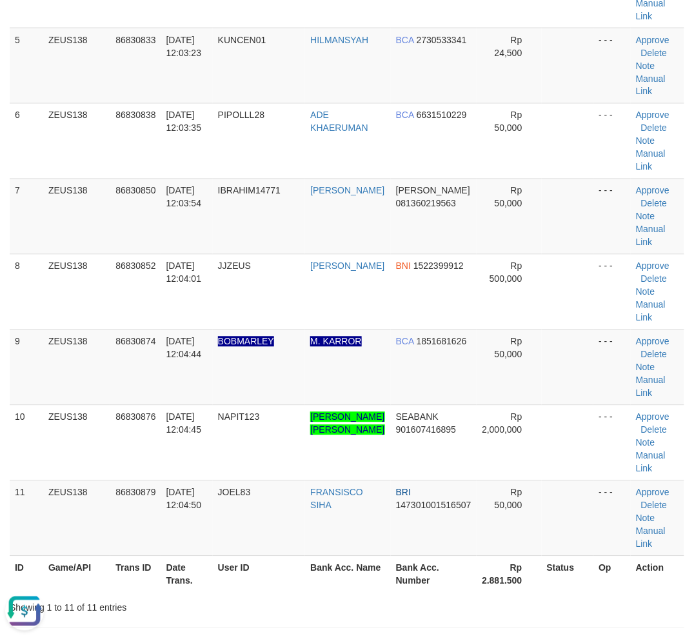
click at [280, 556] on th "User ID" at bounding box center [259, 574] width 93 height 37
click at [637, 228] on link "Manual Link" at bounding box center [651, 235] width 30 height 23
click at [636, 226] on link "Manual Link" at bounding box center [651, 235] width 30 height 23
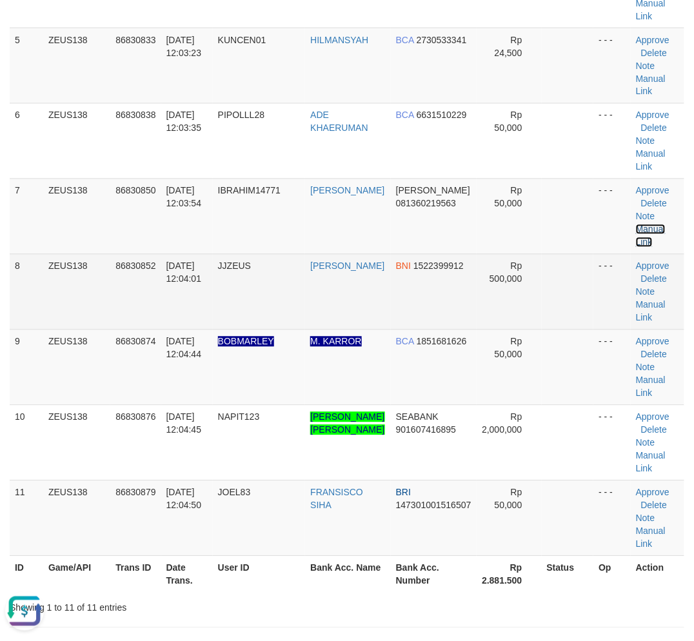
click at [636, 224] on link "Manual Link" at bounding box center [651, 235] width 30 height 23
click at [364, 278] on td "TOFIK RIYADI" at bounding box center [347, 291] width 85 height 75
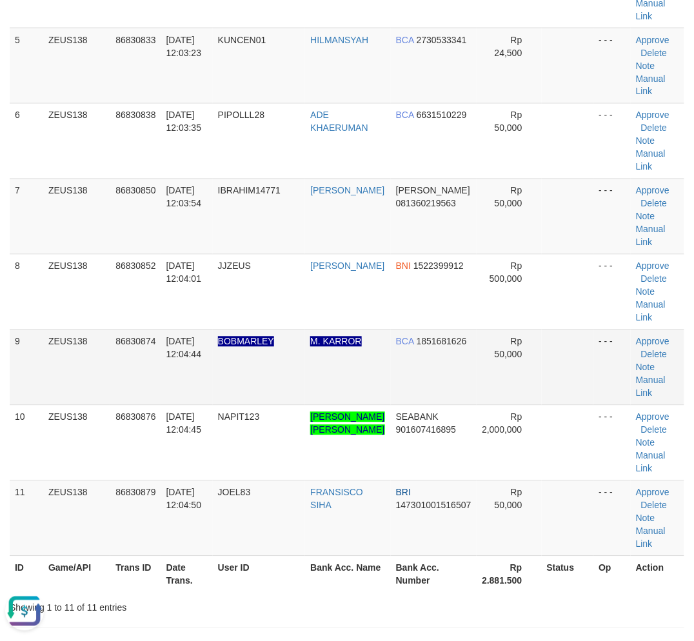
click at [192, 400] on td "31/08/2025 12:04:44" at bounding box center [187, 366] width 52 height 75
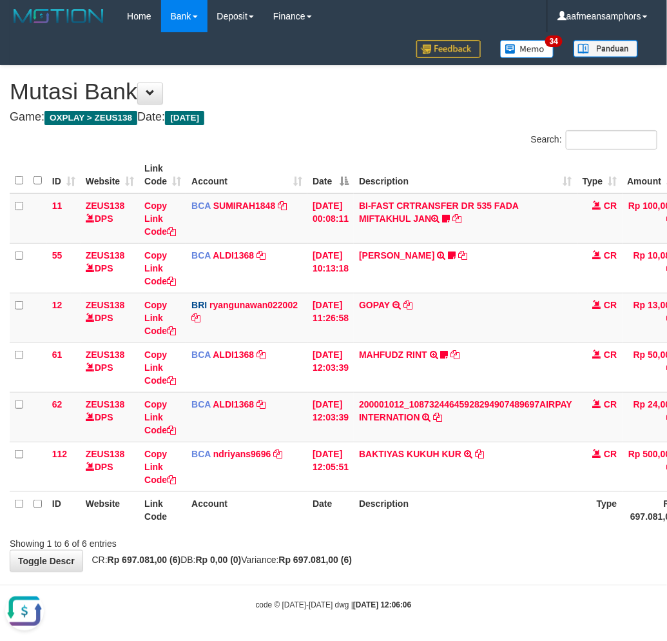
drag, startPoint x: 516, startPoint y: 526, endPoint x: 507, endPoint y: 525, distance: 8.5
click at [508, 525] on th "Description" at bounding box center [466, 509] width 224 height 37
click at [505, 524] on th "Description" at bounding box center [466, 509] width 224 height 37
click at [488, 511] on th "Description" at bounding box center [466, 509] width 224 height 37
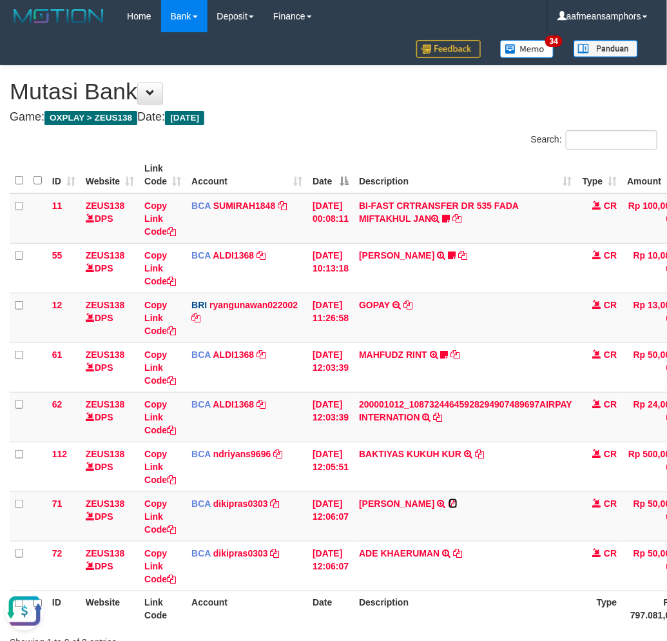
drag, startPoint x: 453, startPoint y: 502, endPoint x: 676, endPoint y: 518, distance: 223.7
click at [453, 502] on icon at bounding box center [453, 503] width 9 height 9
click at [460, 594] on th "Description" at bounding box center [466, 609] width 224 height 37
click at [153, 512] on link "Copy Link Code" at bounding box center [160, 516] width 32 height 36
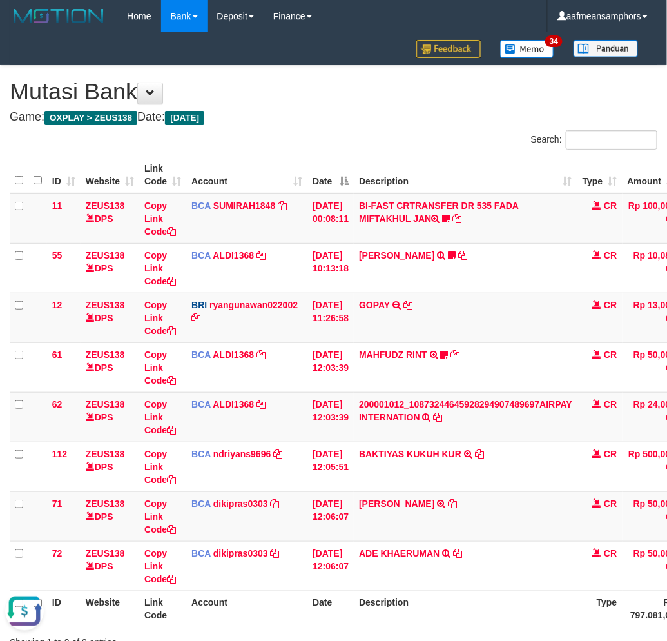
drag, startPoint x: 456, startPoint y: 607, endPoint x: 465, endPoint y: 603, distance: 9.8
click at [456, 608] on th "Description" at bounding box center [466, 609] width 224 height 37
click at [454, 604] on th "Description" at bounding box center [466, 609] width 224 height 37
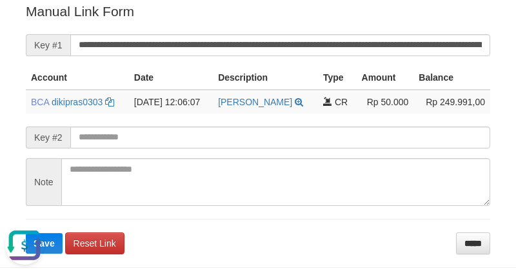
click at [338, 31] on form "**********" at bounding box center [258, 127] width 464 height 251
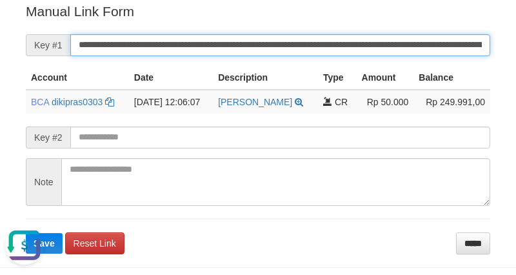
click at [336, 41] on input "**********" at bounding box center [280, 45] width 420 height 22
paste input "text"
type input "**********"
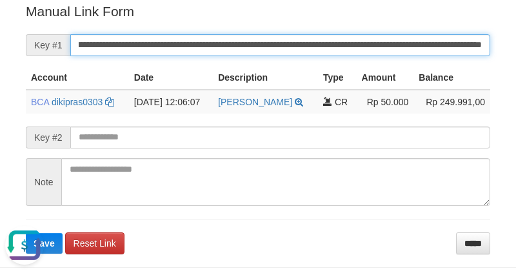
click at [26, 233] on button "Save" at bounding box center [44, 243] width 37 height 21
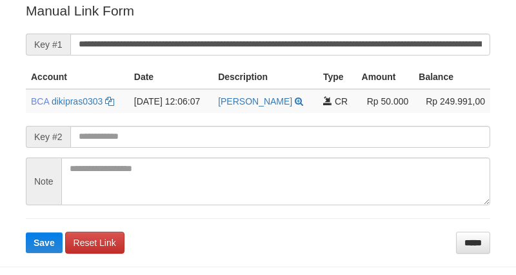
click at [303, 36] on input "**********" at bounding box center [280, 45] width 420 height 22
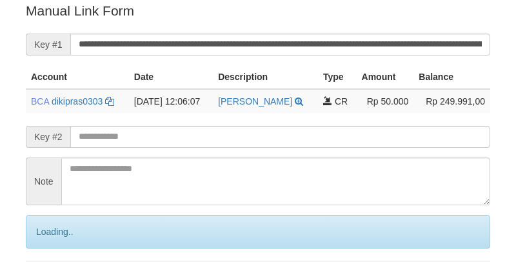
scroll to position [260, 0]
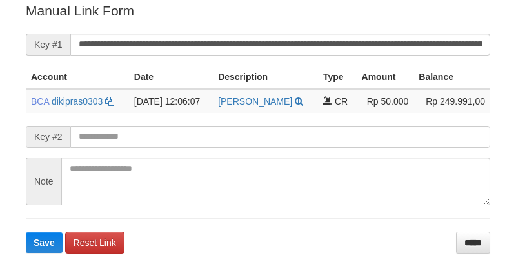
click at [26, 232] on button "Save" at bounding box center [44, 242] width 37 height 21
click at [292, 43] on input "**********" at bounding box center [280, 45] width 420 height 22
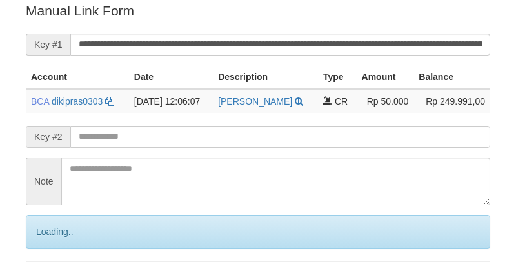
scroll to position [260, 0]
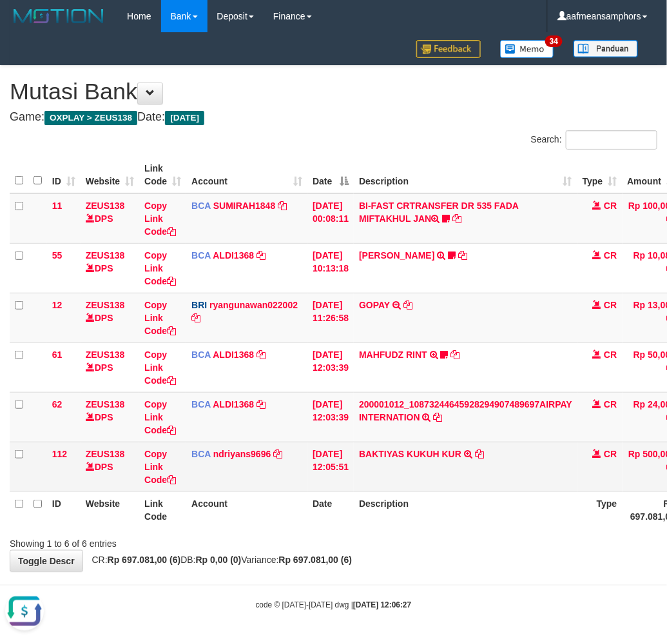
drag, startPoint x: 387, startPoint y: 518, endPoint x: 409, endPoint y: 476, distance: 47.9
click at [391, 518] on th "Description" at bounding box center [466, 509] width 224 height 37
click at [484, 452] on icon at bounding box center [479, 453] width 9 height 9
copy th "r"
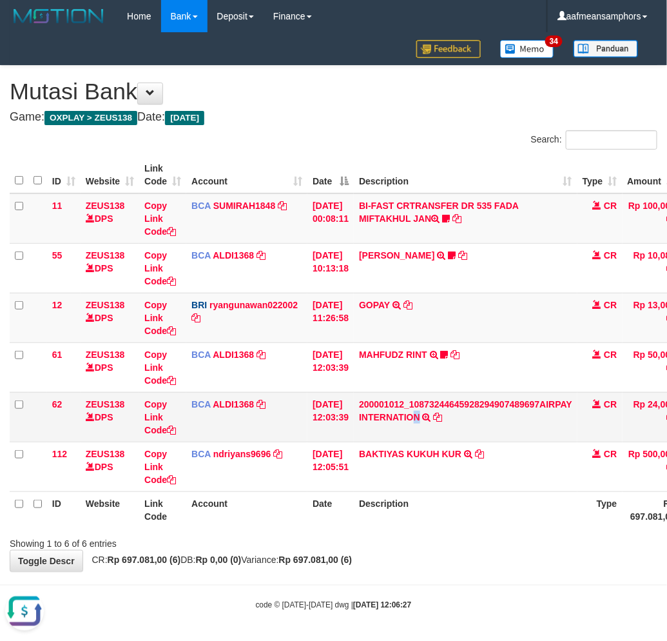
click at [423, 424] on td "200001012_10873244645928294907489697AIRPAY INTERNATION TRSF E-BANKING CR 3108/F…" at bounding box center [466, 417] width 224 height 50
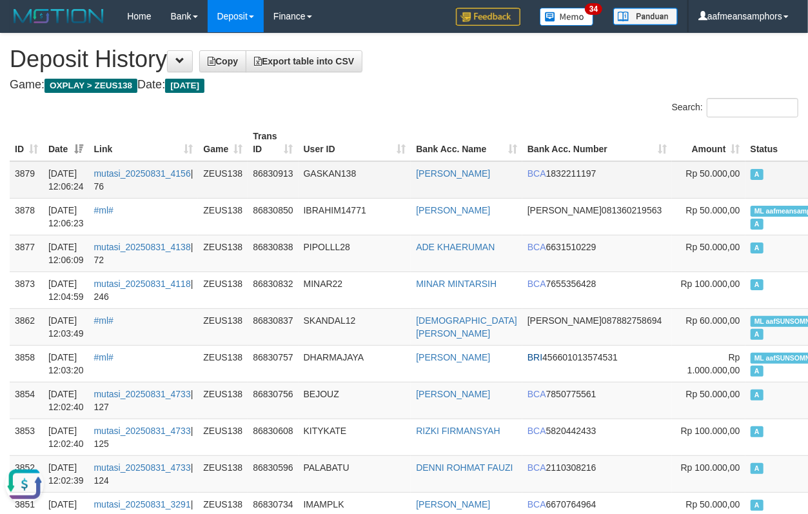
drag, startPoint x: 331, startPoint y: 168, endPoint x: 324, endPoint y: 171, distance: 7.5
click at [327, 169] on td "GASKAN138" at bounding box center [354, 179] width 113 height 37
click at [323, 168] on td "GASKAN138" at bounding box center [354, 179] width 113 height 37
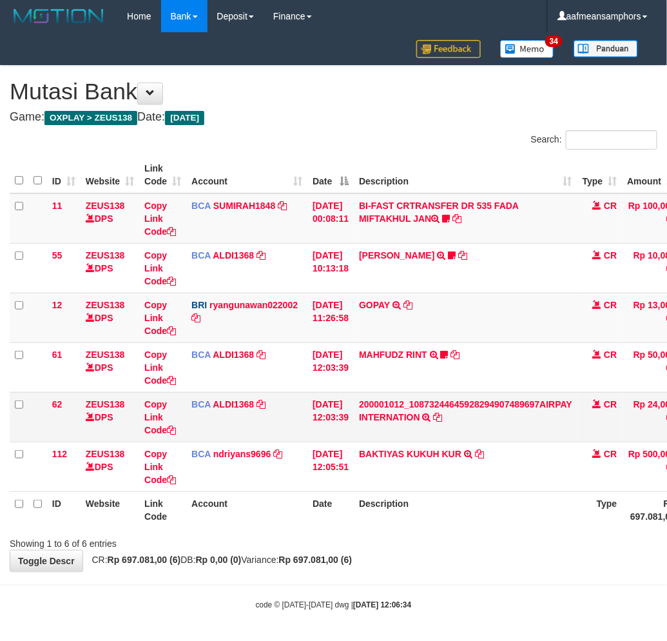
drag, startPoint x: 563, startPoint y: 441, endPoint x: 656, endPoint y: 428, distance: 93.1
click at [567, 440] on tbody "11 ZEUS138 DPS Copy Link Code BCA SUMIRAH1848 DPS SUMIRAH mutasi_20250831_4156 …" at bounding box center [416, 342] width 812 height 298
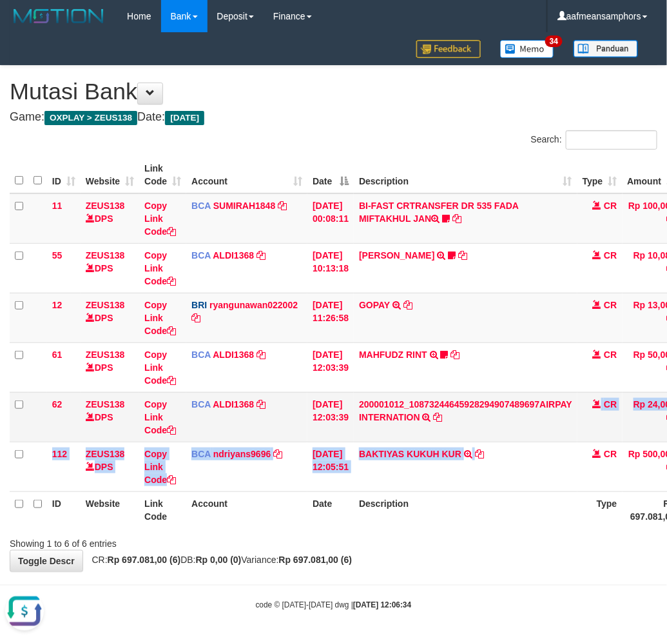
drag, startPoint x: 594, startPoint y: 423, endPoint x: 647, endPoint y: 422, distance: 53.5
click at [595, 423] on td "CR" at bounding box center [600, 417] width 45 height 50
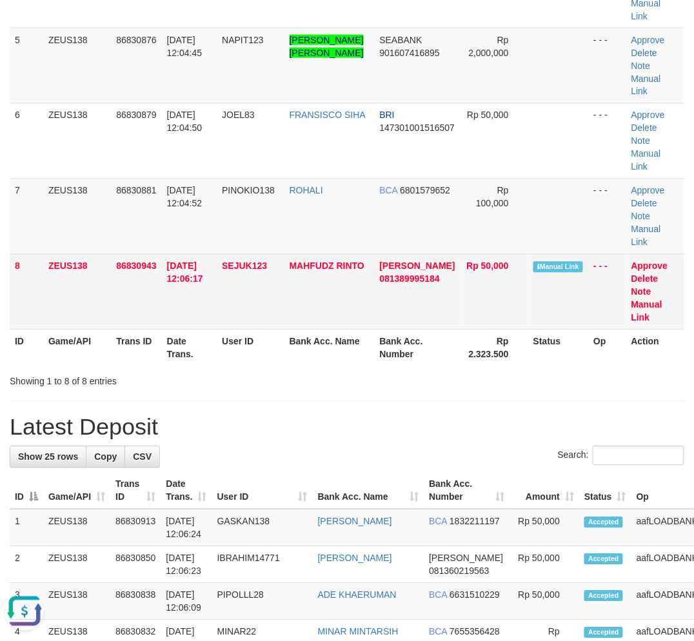
click at [304, 254] on td "MAHFUDZ RINTO" at bounding box center [329, 291] width 90 height 75
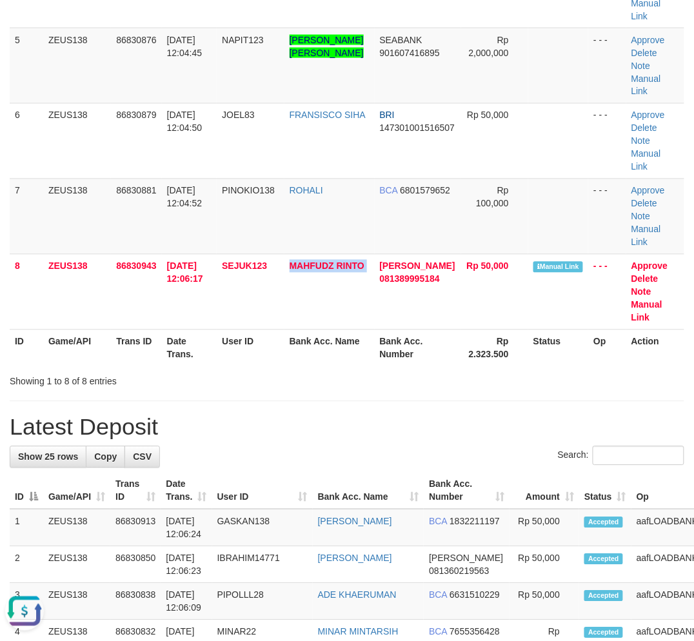
copy tr "MAHFUDZ RINTO"
click at [383, 446] on div "Search:" at bounding box center [347, 457] width 674 height 23
click at [393, 326] on div "**********" at bounding box center [347, 556] width 694 height 1916
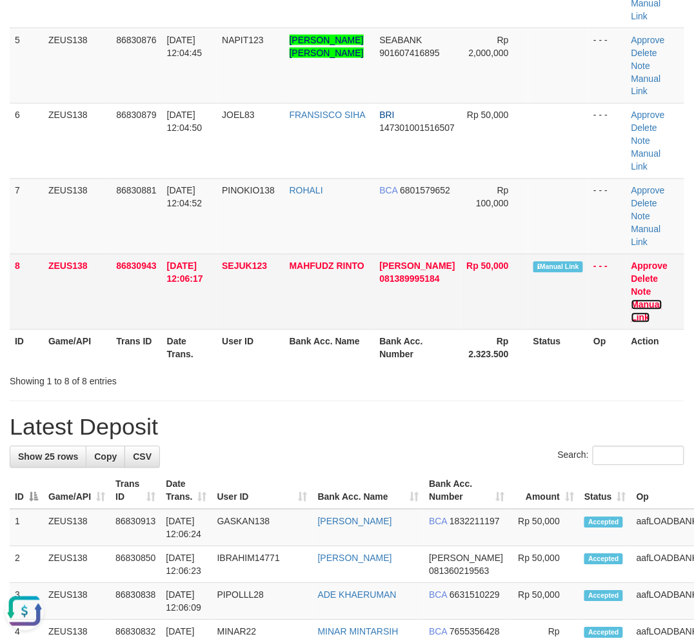
click at [641, 300] on link "Manual Link" at bounding box center [646, 311] width 31 height 23
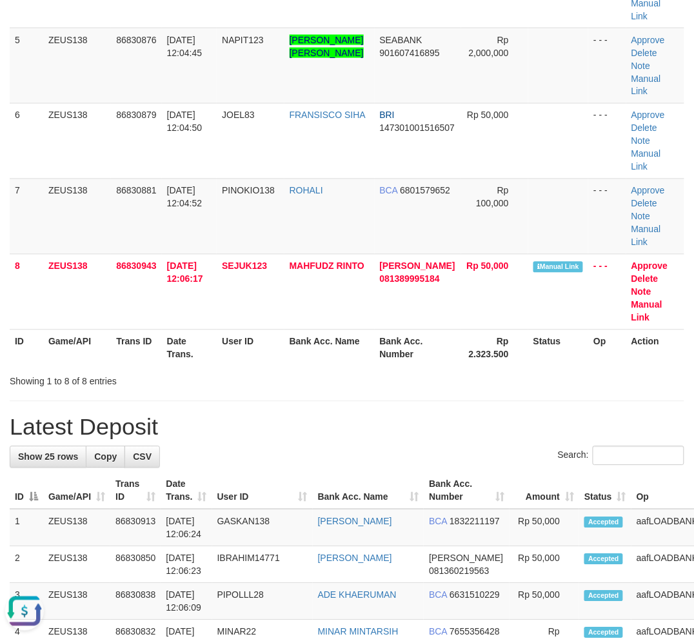
click at [436, 370] on div "Showing 1 to 8 of 8 entries" at bounding box center [347, 379] width 694 height 18
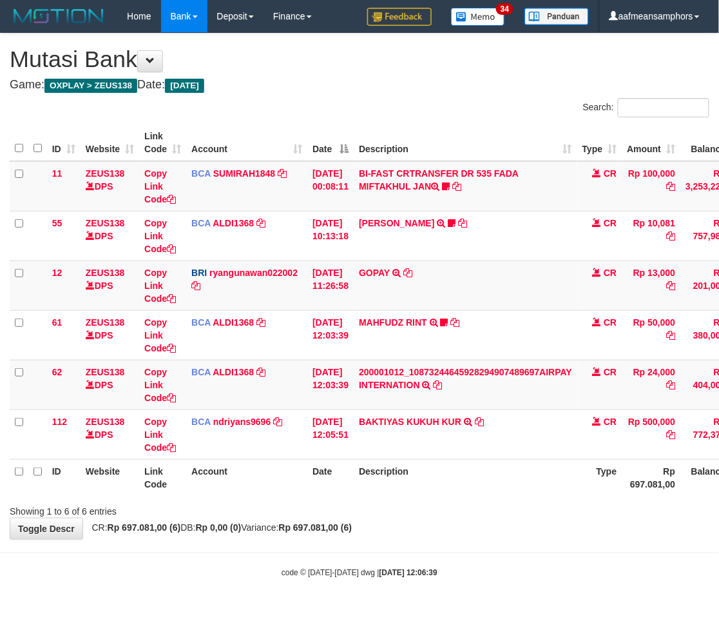
click at [488, 480] on th "Description" at bounding box center [466, 477] width 224 height 37
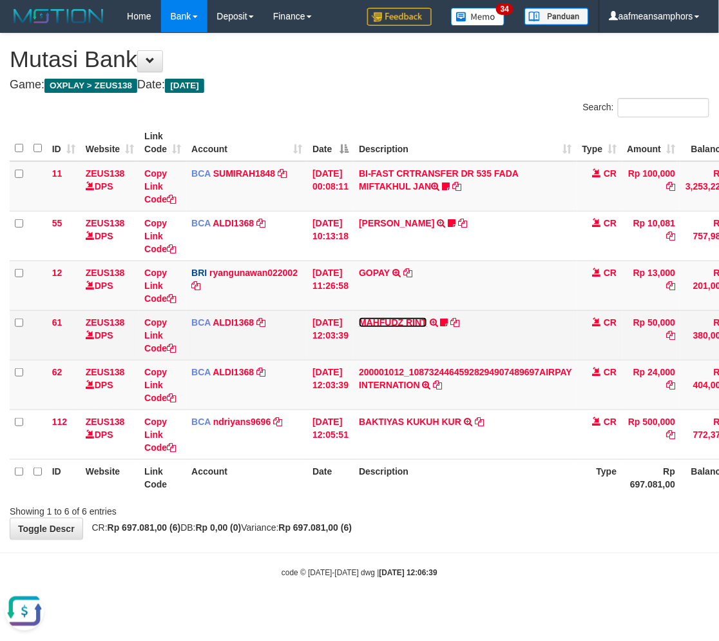
click at [415, 324] on link "MAHFUDZ RINT" at bounding box center [393, 322] width 68 height 10
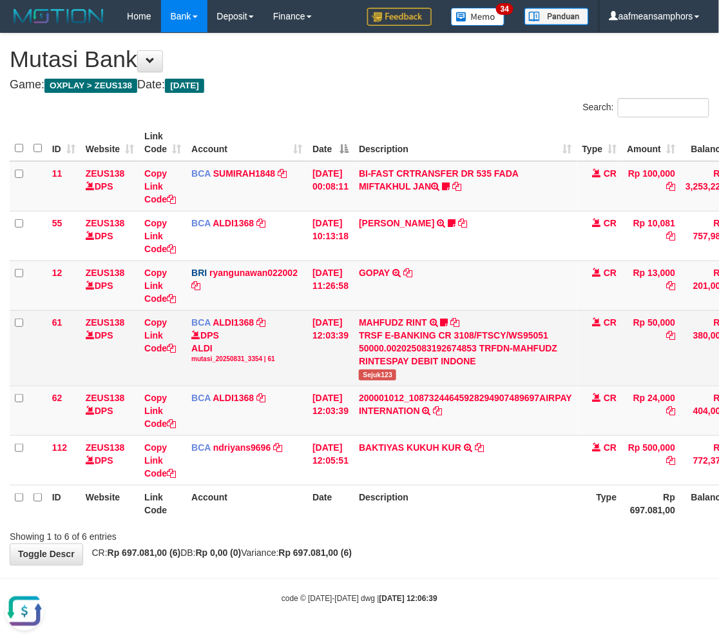
click at [384, 376] on span "Sejuk123" at bounding box center [377, 374] width 37 height 11
copy span "Sejuk123"
click at [460, 320] on icon at bounding box center [455, 322] width 9 height 9
copy span "Sejuk123"
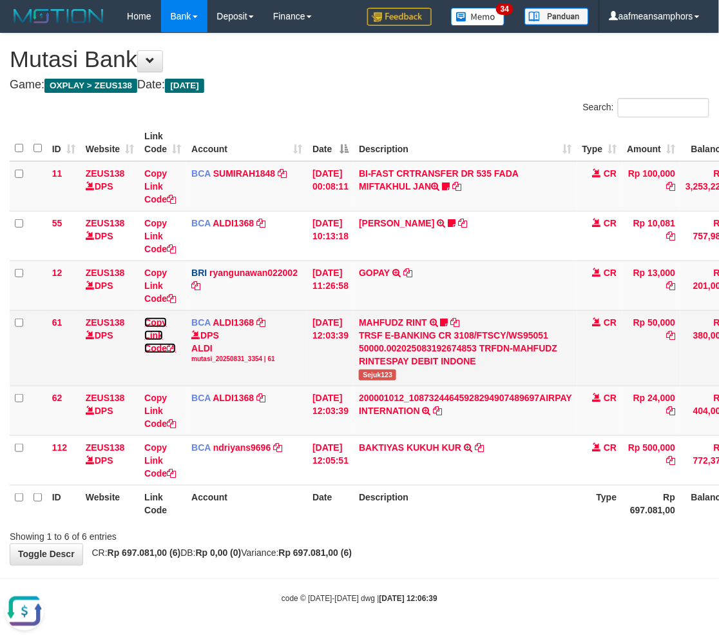
click at [156, 334] on link "Copy Link Code" at bounding box center [160, 335] width 32 height 36
click at [155, 334] on link "Copy Link Code" at bounding box center [160, 335] width 32 height 36
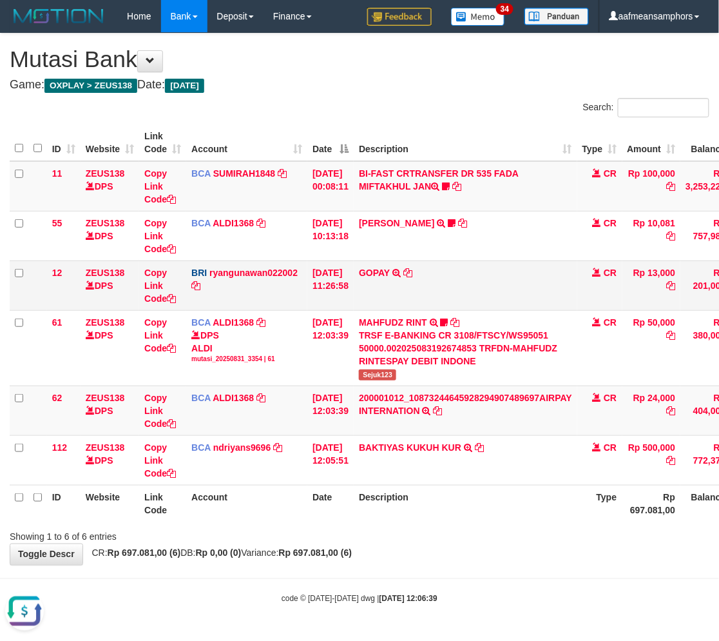
scroll to position [162, 0]
drag, startPoint x: 434, startPoint y: 532, endPoint x: 442, endPoint y: 521, distance: 14.3
click at [433, 532] on div "Showing 1 to 6 of 6 entries" at bounding box center [359, 534] width 719 height 18
click at [445, 511] on th "Description" at bounding box center [466, 503] width 224 height 37
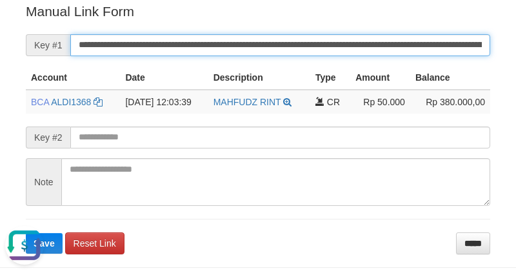
click at [344, 36] on input "**********" at bounding box center [280, 45] width 420 height 22
paste input "text"
type input "**********"
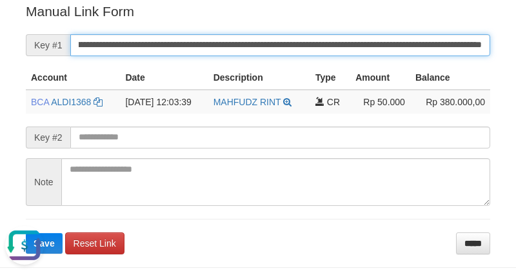
click at [26, 233] on button "Save" at bounding box center [44, 243] width 37 height 21
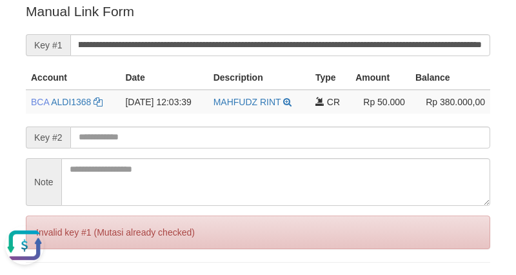
scroll to position [0, 0]
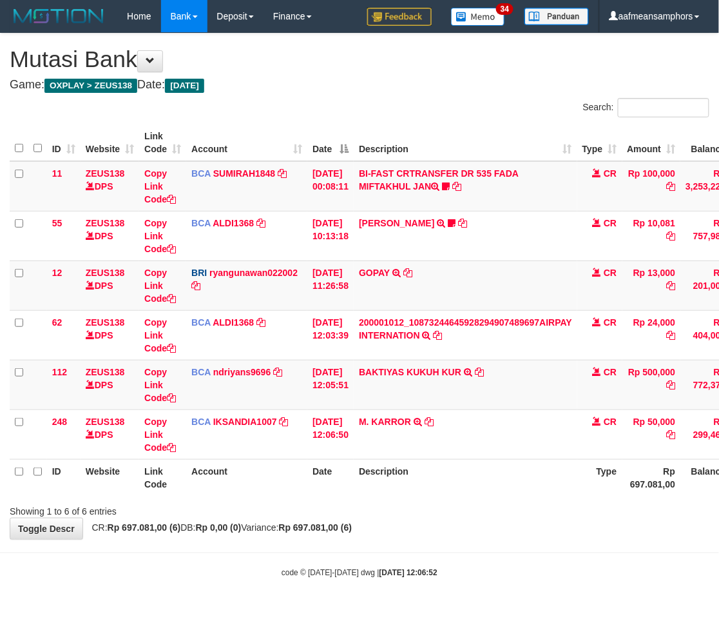
click at [462, 523] on div "**********" at bounding box center [359, 286] width 719 height 505
click at [479, 517] on div "**********" at bounding box center [359, 286] width 719 height 505
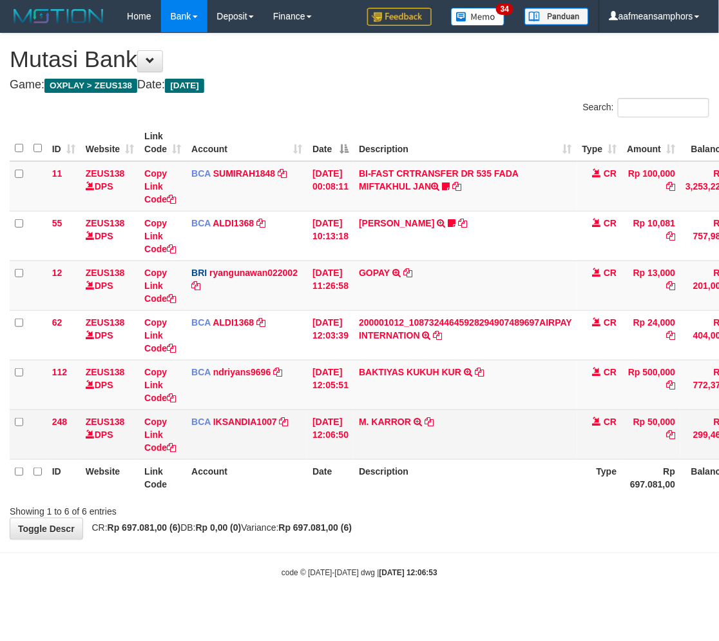
click at [398, 414] on td "M. KARROR TRSF E-BANKING CR 3108/FTSCY/WS95031 50000.00M. KARROR" at bounding box center [466, 434] width 224 height 50
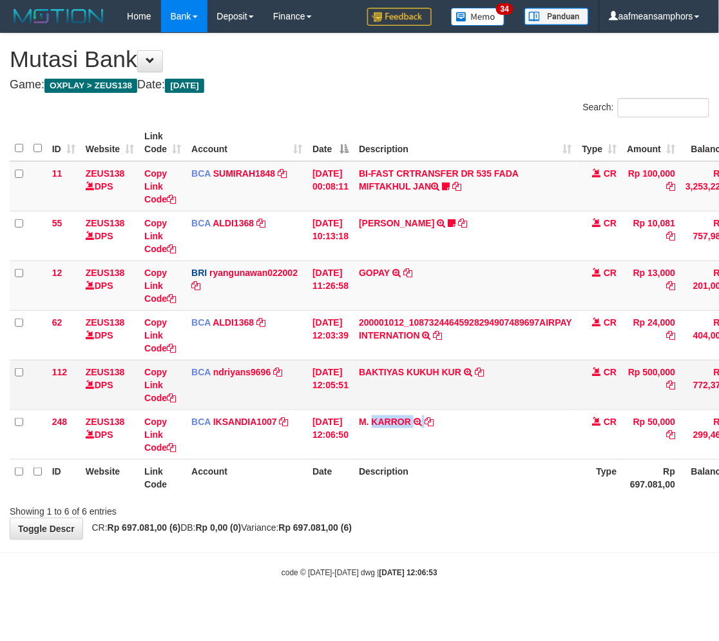
copy td "KARROR"
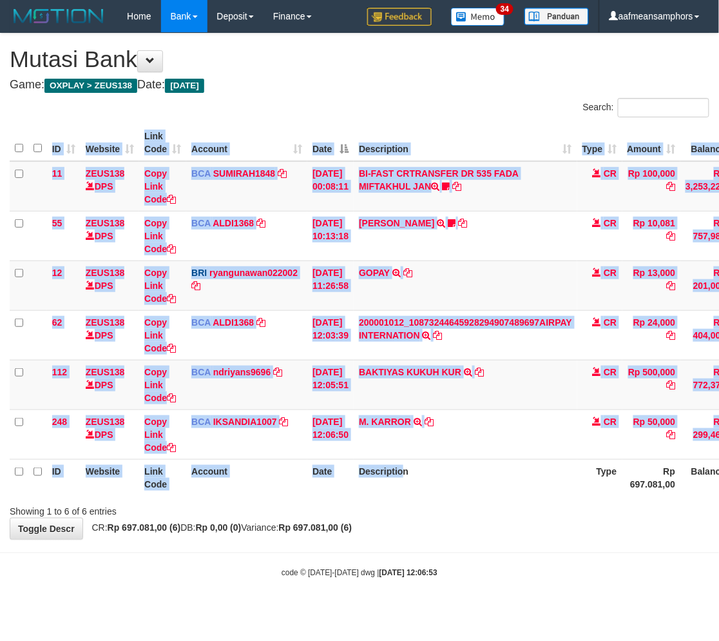
click at [363, 498] on div "ID Website Link Code Account Date Description Type Amount Balance Status Action…" at bounding box center [359, 310] width 719 height 379
click at [378, 506] on div "Showing 1 to 6 of 6 entries" at bounding box center [359, 509] width 719 height 18
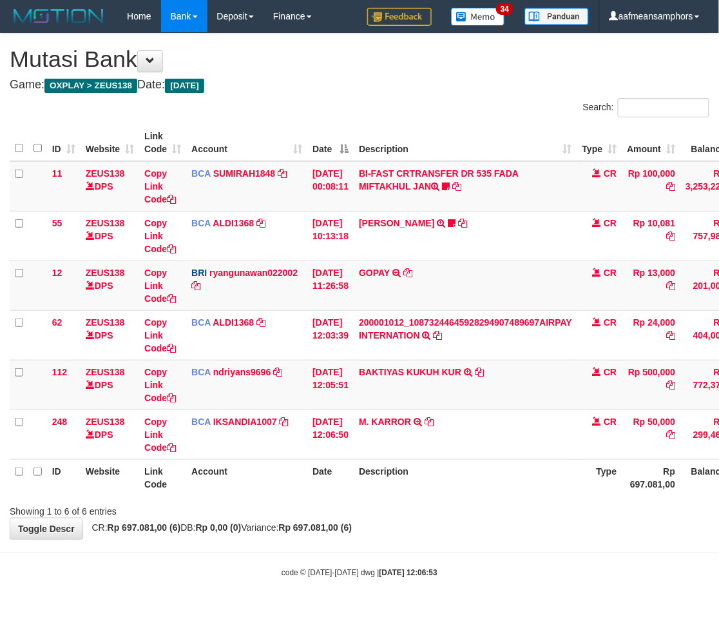
drag, startPoint x: 379, startPoint y: 507, endPoint x: 409, endPoint y: 507, distance: 30.3
click at [376, 507] on div "Showing 1 to 6 of 6 entries" at bounding box center [359, 509] width 719 height 18
drag, startPoint x: 404, startPoint y: 507, endPoint x: 542, endPoint y: 517, distance: 138.3
click at [395, 508] on div "Showing 1 to 6 of 6 entries" at bounding box center [359, 509] width 719 height 18
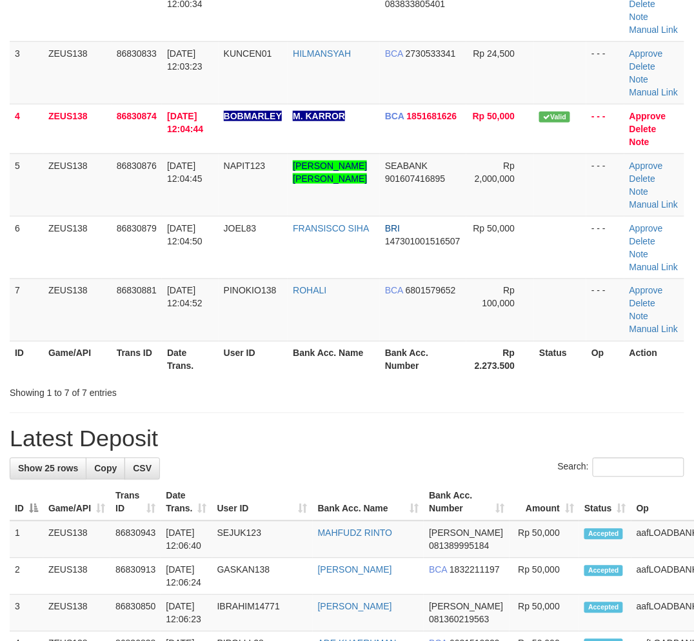
click at [350, 391] on div "Showing 1 to 7 of 7 entries" at bounding box center [347, 391] width 694 height 18
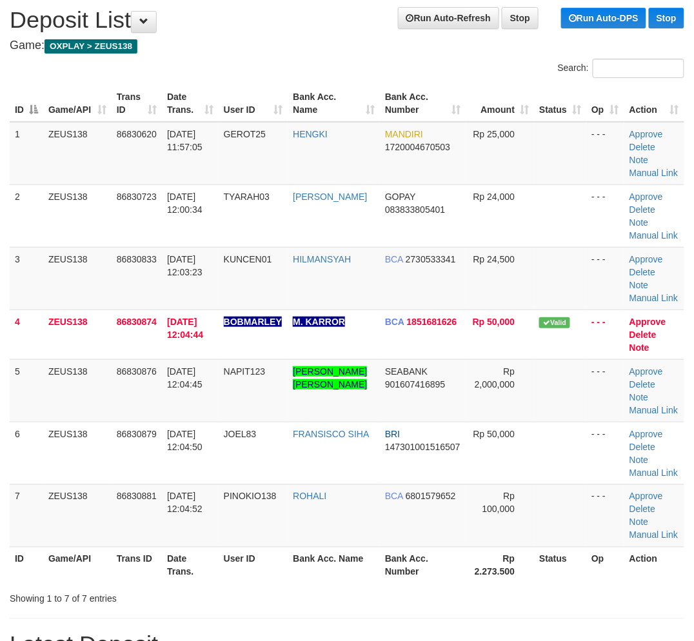
click at [253, 547] on th "User ID" at bounding box center [254, 565] width 70 height 37
click at [240, 543] on td "PINOKIO138" at bounding box center [254, 515] width 70 height 63
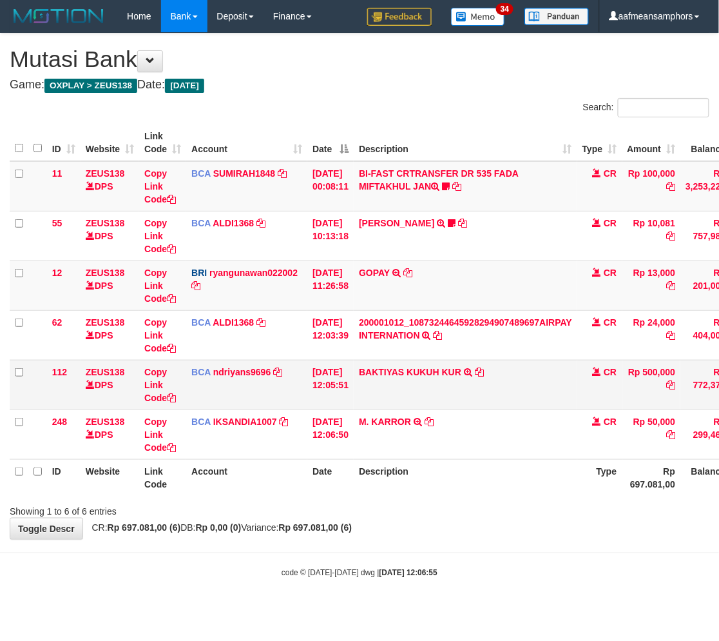
click at [422, 384] on td "BAKTIYAS KUKUH KUR TRSF E-BANKING CR 08/31 Z3R21 BAKTIYAS KUKUH KUR" at bounding box center [466, 385] width 224 height 50
copy link "KUKUH"
click at [422, 384] on td "BAKTIYAS KUKUH KUR TRSF E-BANKING CR 08/31 Z3R21 BAKTIYAS KUKUH KUR" at bounding box center [466, 385] width 224 height 50
drag, startPoint x: 480, startPoint y: 566, endPoint x: 503, endPoint y: 561, distance: 23.1
click at [478, 566] on body "Toggle navigation Home Bank Account List Load By Website Group [OXPLAY] ZEUS138…" at bounding box center [359, 305] width 719 height 611
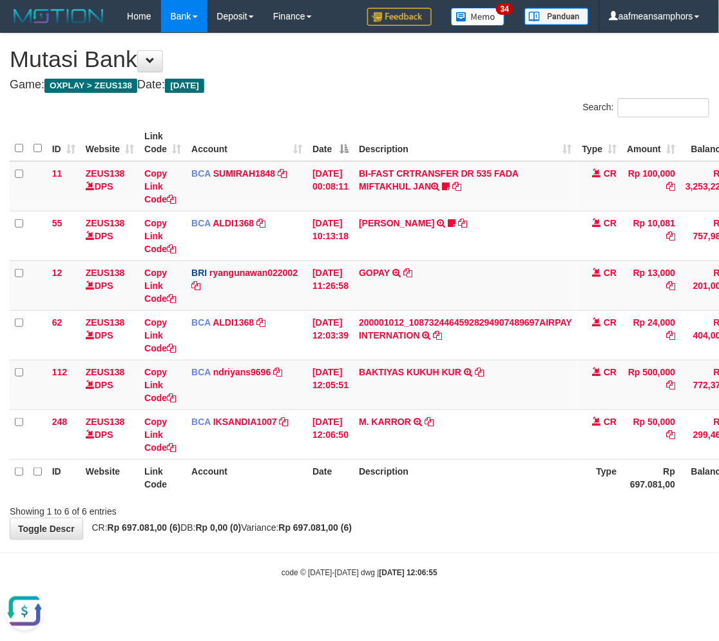
click at [475, 557] on body "Toggle navigation Home Bank Account List Load By Website Group [OXPLAY] ZEUS138…" at bounding box center [359, 305] width 719 height 611
drag, startPoint x: 479, startPoint y: 564, endPoint x: 469, endPoint y: 564, distance: 10.3
click at [471, 564] on body "Toggle navigation Home Bank Account List Load By Website Group [OXPLAY] ZEUS138…" at bounding box center [359, 305] width 719 height 611
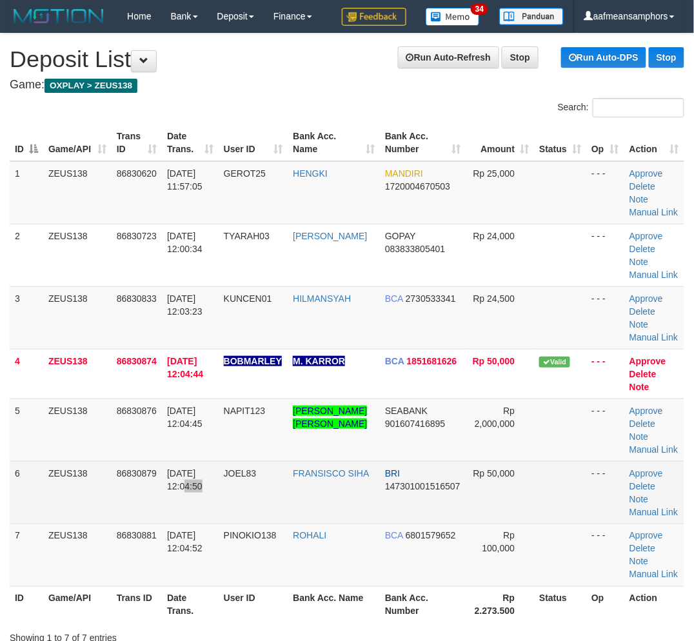
click at [230, 519] on tr "6 ZEUS138 86830879 31/08/2025 12:04:50 JOEL83 FRANSISCO SIHA BRI 14730100151650…" at bounding box center [347, 492] width 674 height 63
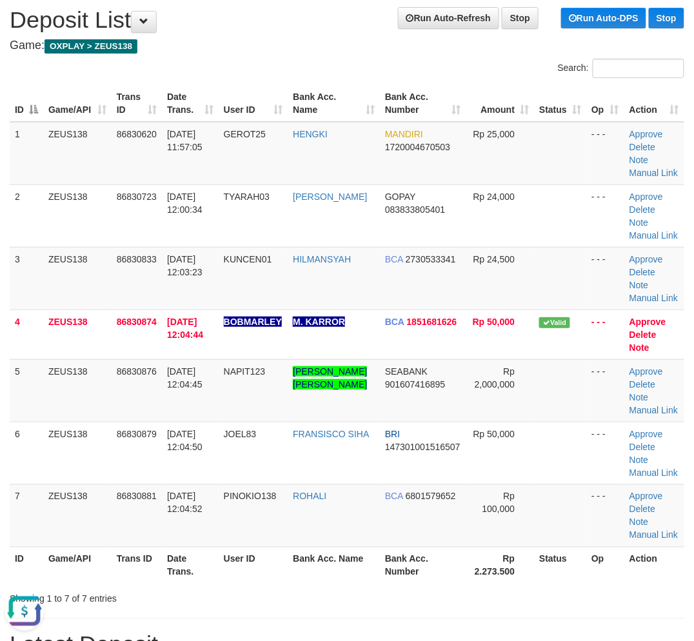
click at [313, 596] on div "Showing 1 to 7 of 7 entries" at bounding box center [347, 596] width 694 height 18
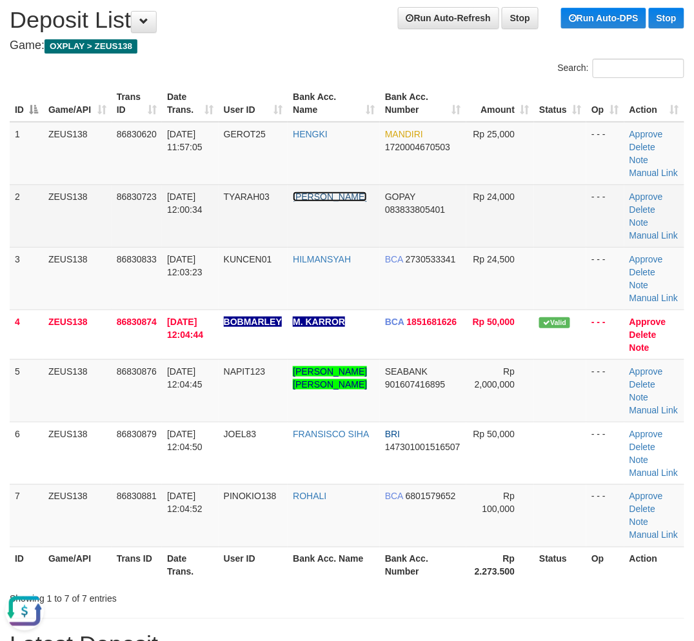
click at [300, 202] on link "TIARA MARCELIA" at bounding box center [330, 196] width 74 height 10
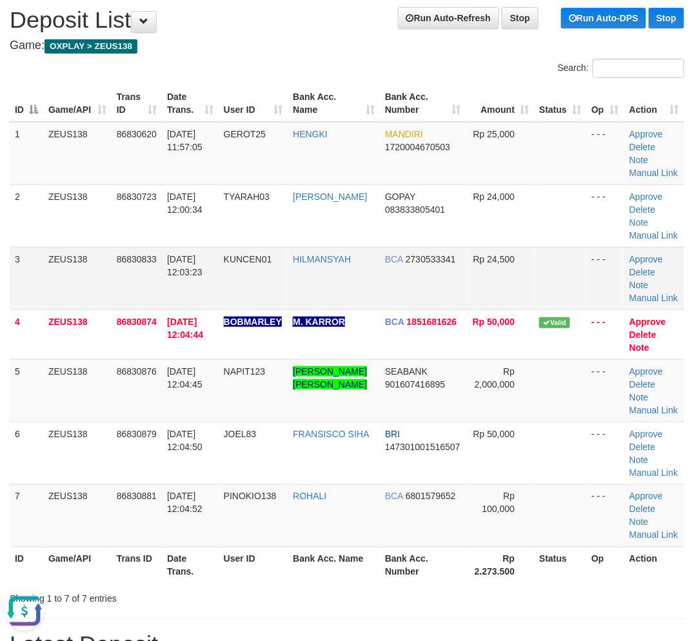
click at [566, 278] on td at bounding box center [560, 278] width 52 height 63
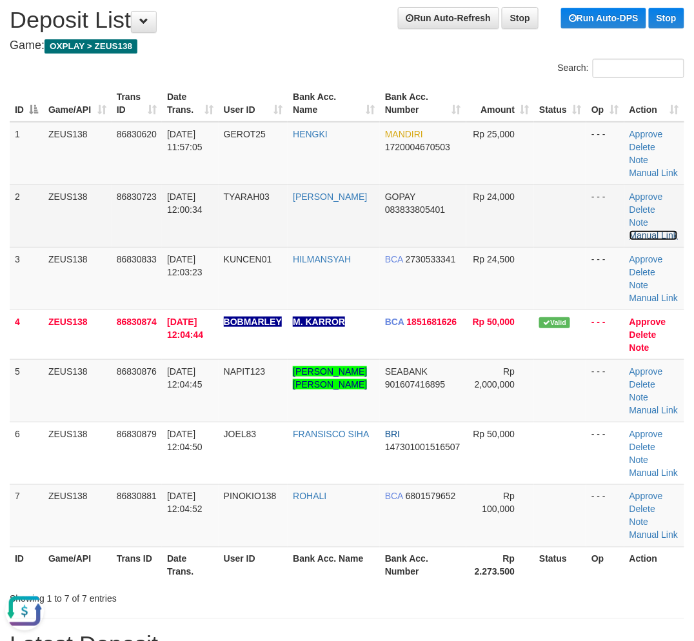
click at [669, 230] on link "Manual Link" at bounding box center [653, 235] width 49 height 10
click at [242, 221] on td "TYARAH03" at bounding box center [254, 215] width 70 height 63
click at [243, 221] on td "TYARAH03" at bounding box center [254, 215] width 70 height 63
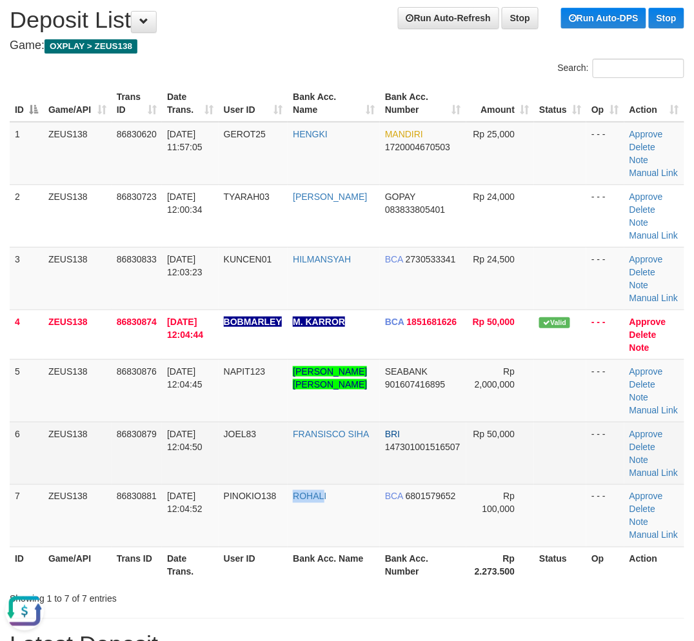
drag, startPoint x: 313, startPoint y: 487, endPoint x: 145, endPoint y: 454, distance: 170.8
click at [286, 480] on tbody "1 ZEUS138 86830620 31/08/2025 11:57:05 GEROT25 HENGKI MANDIRI 1720004670503 Rp …" at bounding box center [347, 334] width 674 height 425
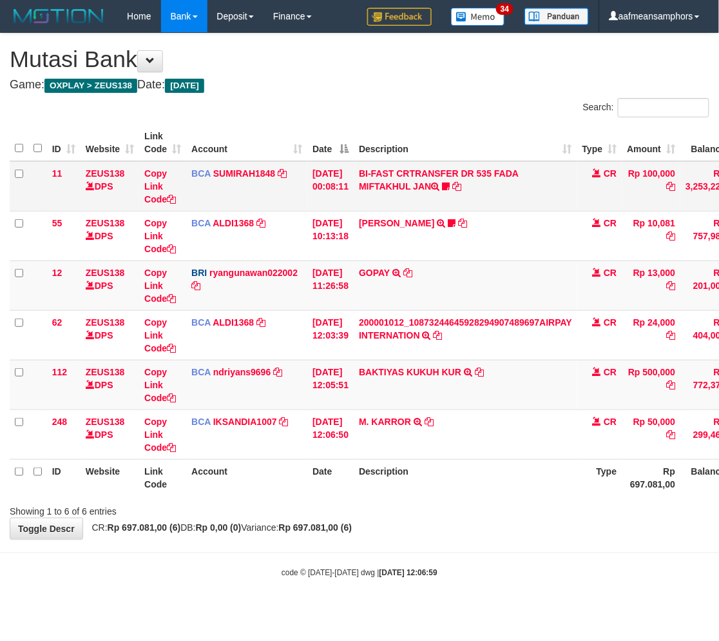
click at [409, 184] on td "BI-FAST CRTRANSFER DR 535 FADA MIFTAKHUL JAN Adlian11" at bounding box center [466, 186] width 224 height 50
click at [450, 187] on icon at bounding box center [446, 186] width 8 height 9
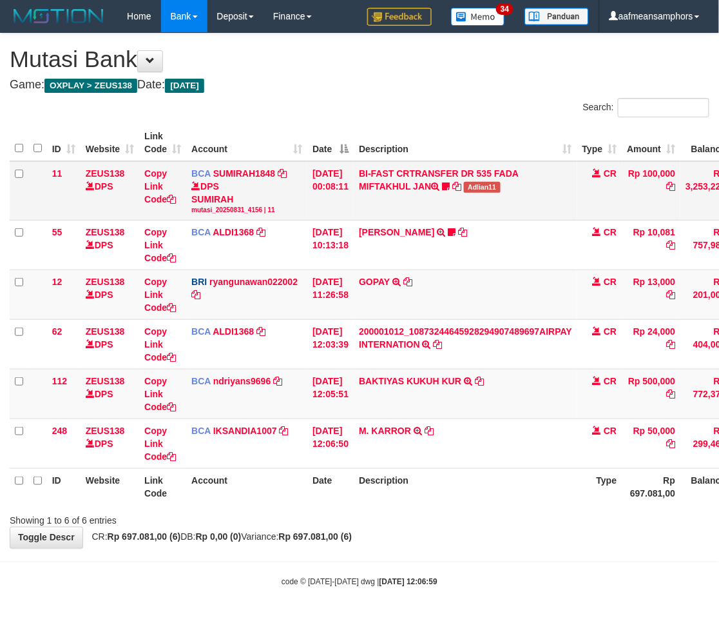
click at [503, 196] on td "BI-FAST CRTRANSFER DR 535 FADA MIFTAKHUL JAN Adlian11" at bounding box center [466, 190] width 224 height 59
click at [500, 196] on td "BI-FAST CRTRANSFER DR 535 FADA MIFTAKHUL JAN Adlian11" at bounding box center [466, 190] width 224 height 59
click at [493, 194] on td "BI-FAST CRTRANSFER DR 535 FADA MIFTAKHUL JAN Adlian11" at bounding box center [466, 190] width 224 height 59
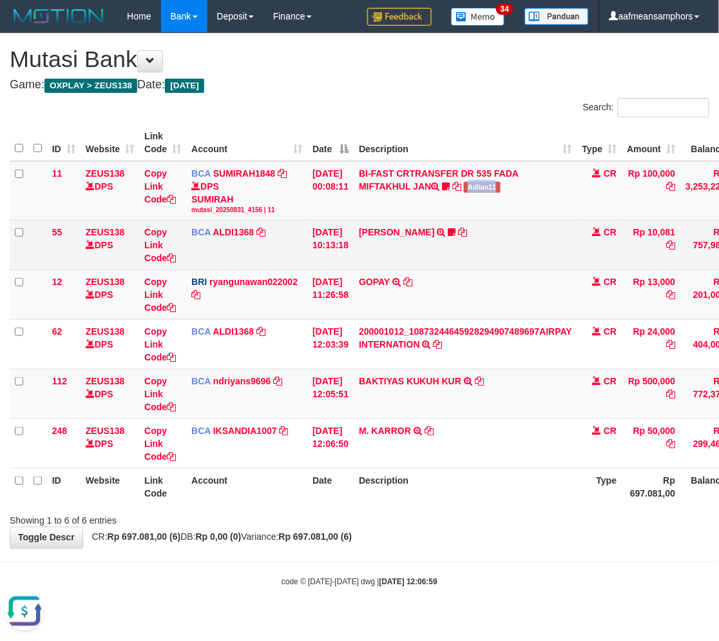
copy span "Adlian11"
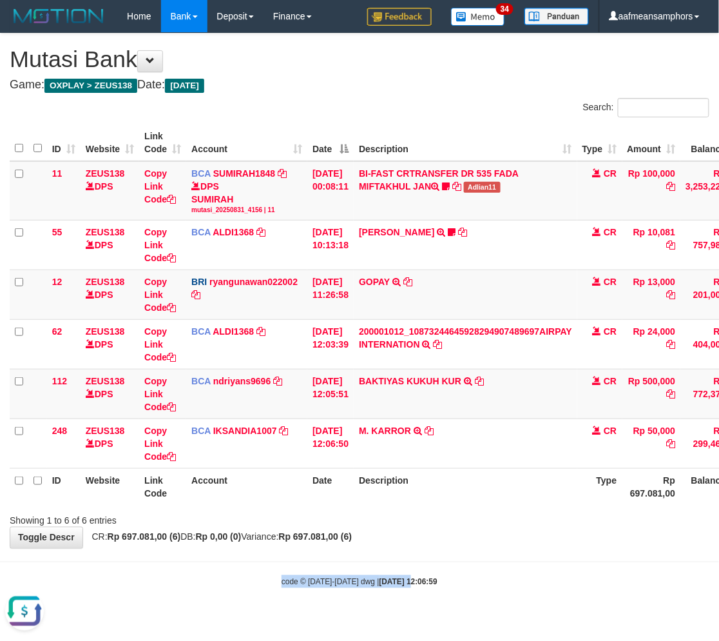
click at [355, 565] on body "Toggle navigation Home Bank Account List Load By Website Group [OXPLAY] ZEUS138…" at bounding box center [359, 310] width 719 height 620
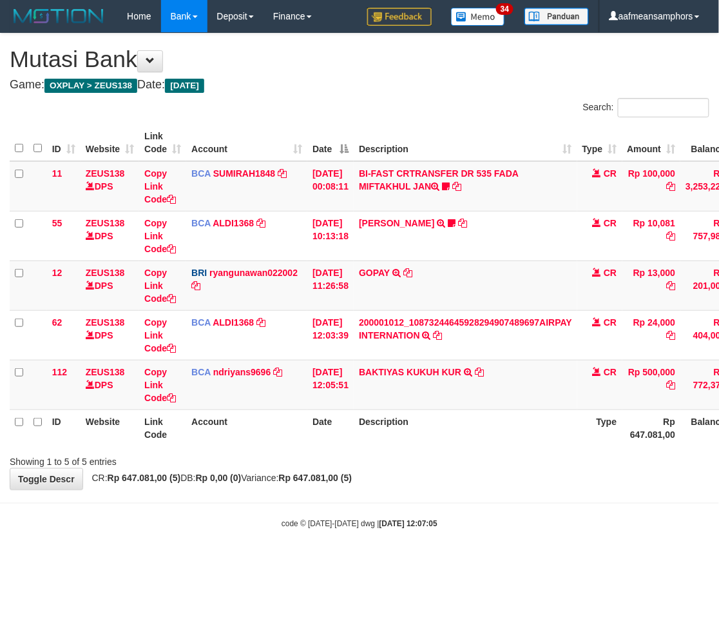
click at [359, 537] on body "Toggle navigation Home Bank Account List Load By Website Group [OXPLAY] ZEUS138…" at bounding box center [359, 281] width 719 height 562
click at [355, 512] on body "Toggle navigation Home Bank Account List Load By Website Group [OXPLAY] ZEUS138…" at bounding box center [359, 281] width 719 height 562
click at [343, 513] on body "Toggle navigation Home Bank Account List Load By Website Group [OXPLAY] ZEUS138…" at bounding box center [359, 281] width 719 height 562
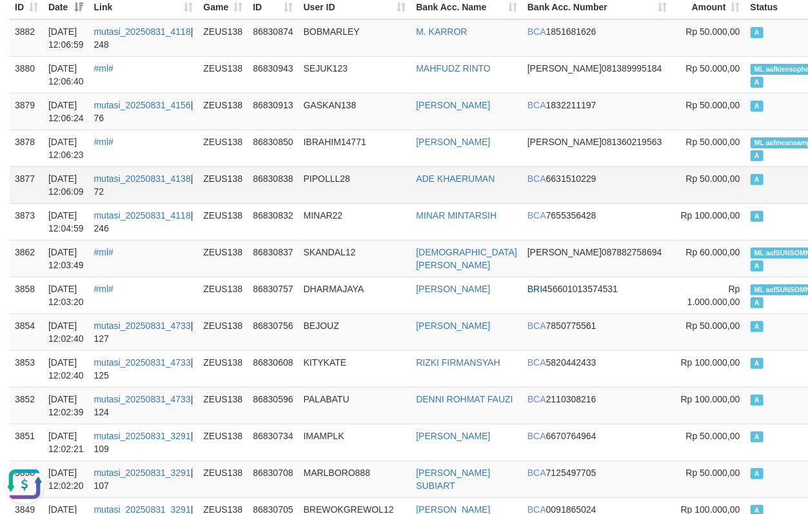
scroll to position [143, 0]
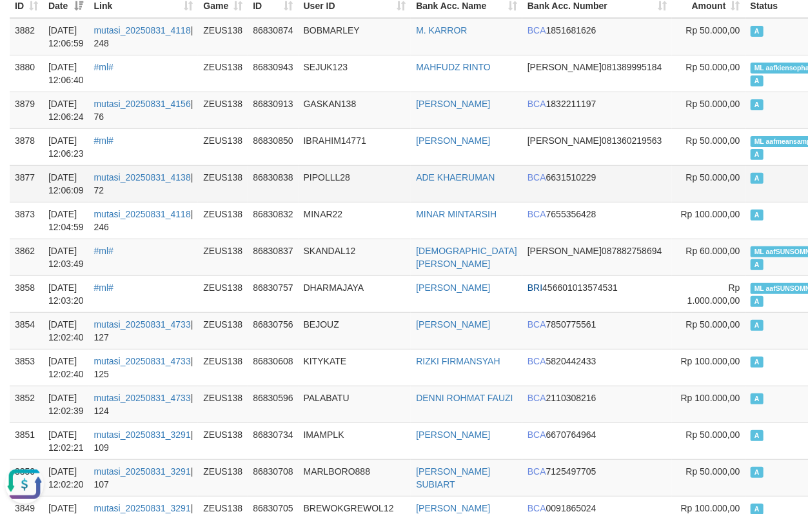
click at [337, 165] on td "PIPOLLL28" at bounding box center [354, 183] width 113 height 37
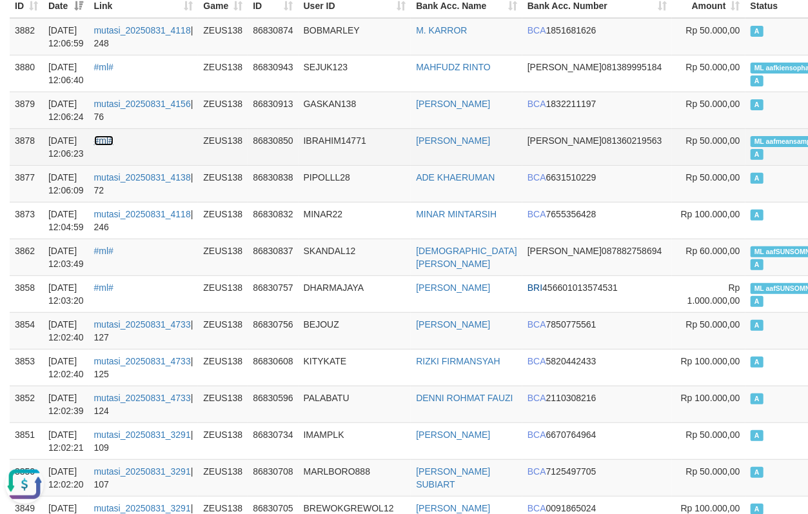
click at [107, 137] on link "#ml#" at bounding box center [103, 140] width 19 height 10
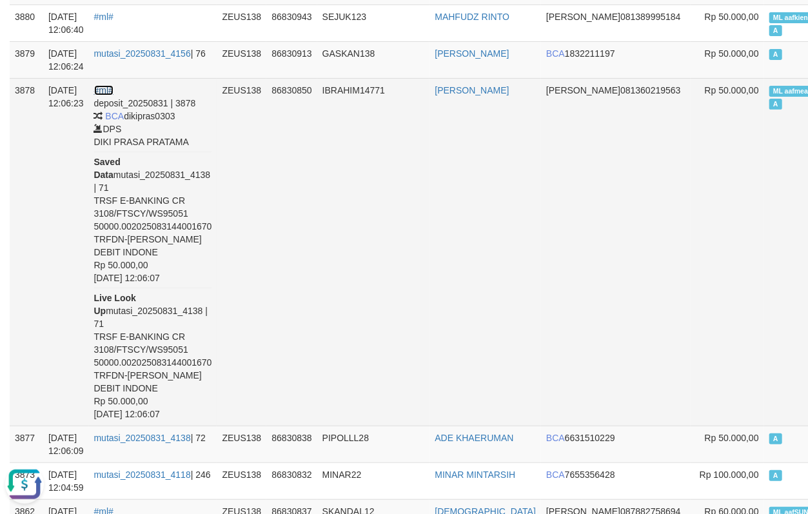
scroll to position [215, 0]
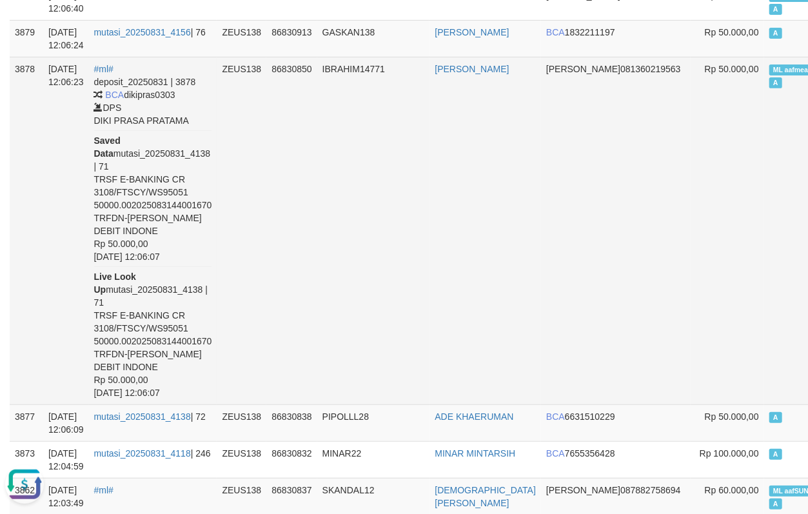
click at [453, 95] on td "IBRAHIM SARAGIH" at bounding box center [485, 230] width 112 height 347
copy td "IBRAHIM SARAGIH"
click at [359, 145] on td "IBRAHIM14771" at bounding box center [373, 230] width 113 height 347
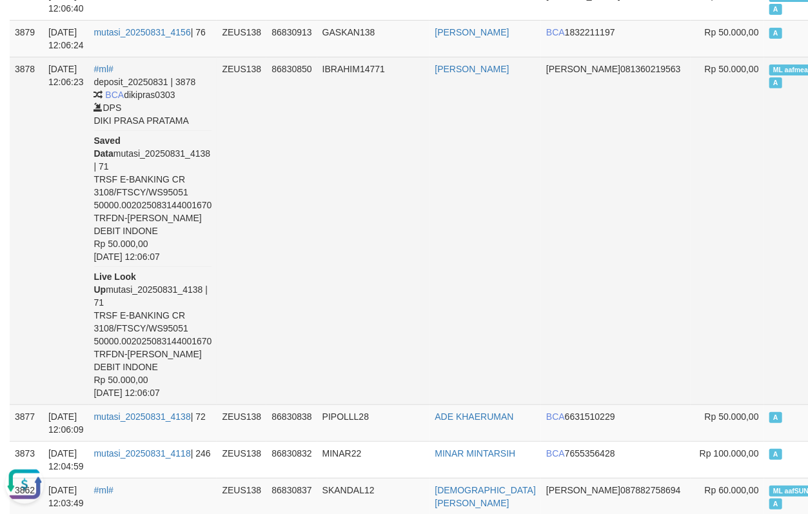
click at [366, 125] on td "IBRAHIM14771" at bounding box center [373, 230] width 113 height 347
drag, startPoint x: 376, startPoint y: 128, endPoint x: 1, endPoint y: 129, distance: 375.2
click at [375, 129] on td "IBRAHIM14771" at bounding box center [373, 230] width 113 height 347
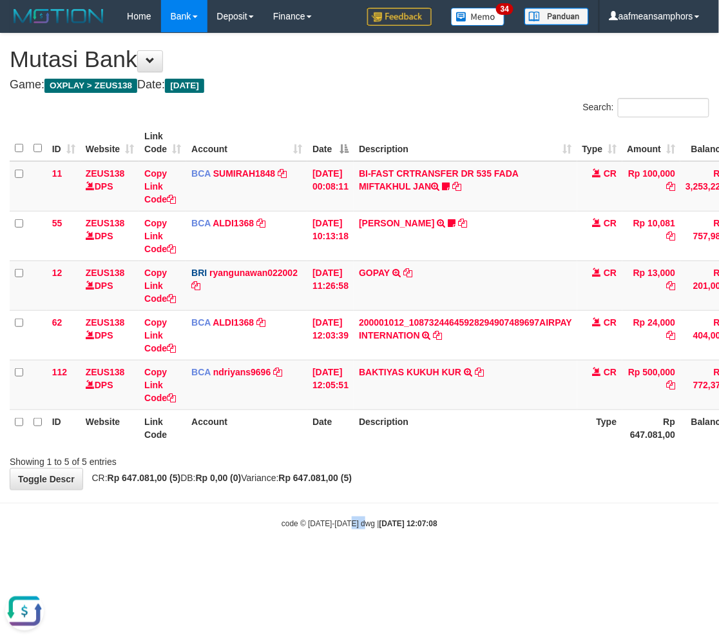
click at [349, 520] on small "code © 2012-2018 dwg | 2025/08/31 12:07:08" at bounding box center [360, 523] width 156 height 9
click at [358, 534] on body "Toggle navigation Home Bank Account List Load By Website Group [OXPLAY] ZEUS138…" at bounding box center [359, 281] width 719 height 562
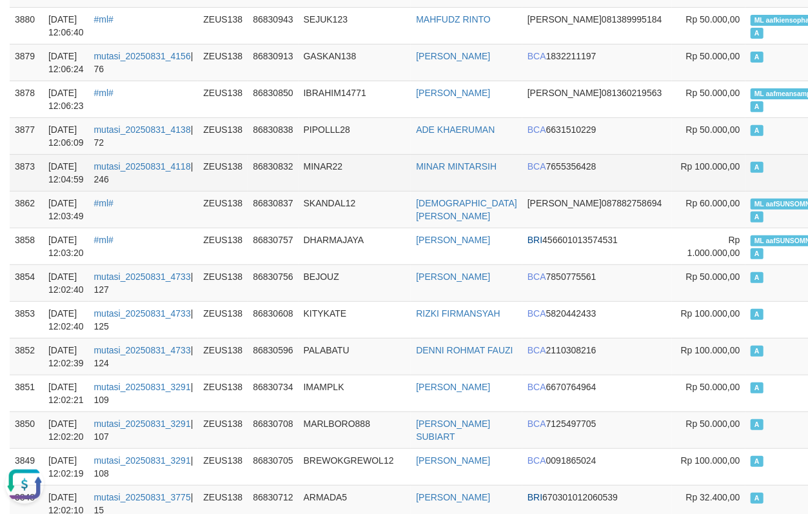
scroll to position [215, 0]
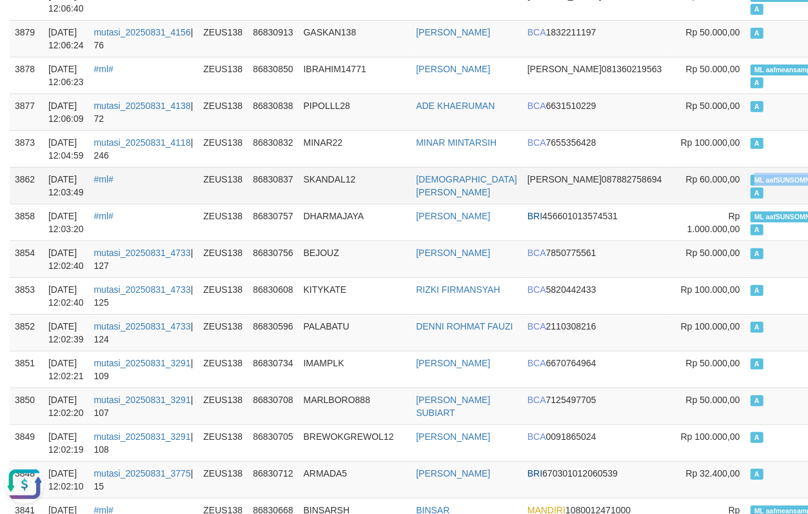
copy span "ML aafSUNSOMNON"
drag, startPoint x: 673, startPoint y: 175, endPoint x: 739, endPoint y: 178, distance: 66.5
click at [750, 178] on span "ML aafSUNSOMNONG" at bounding box center [789, 180] width 79 height 11
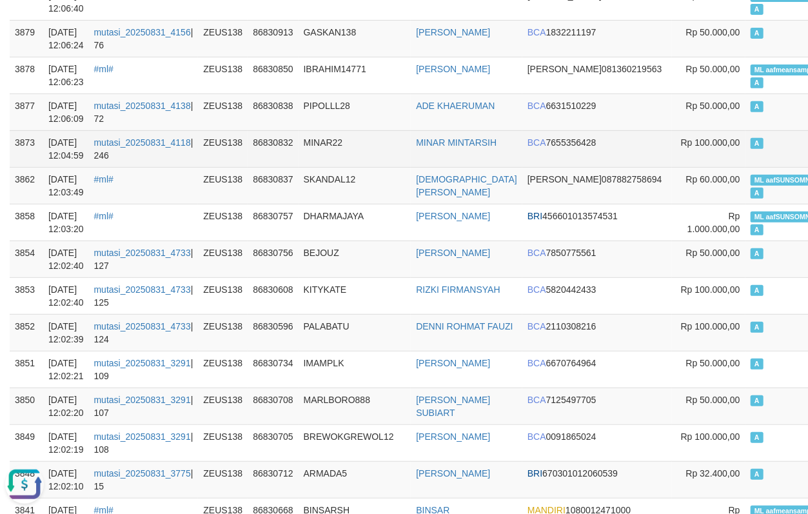
click at [309, 148] on td "MINAR22" at bounding box center [354, 148] width 113 height 37
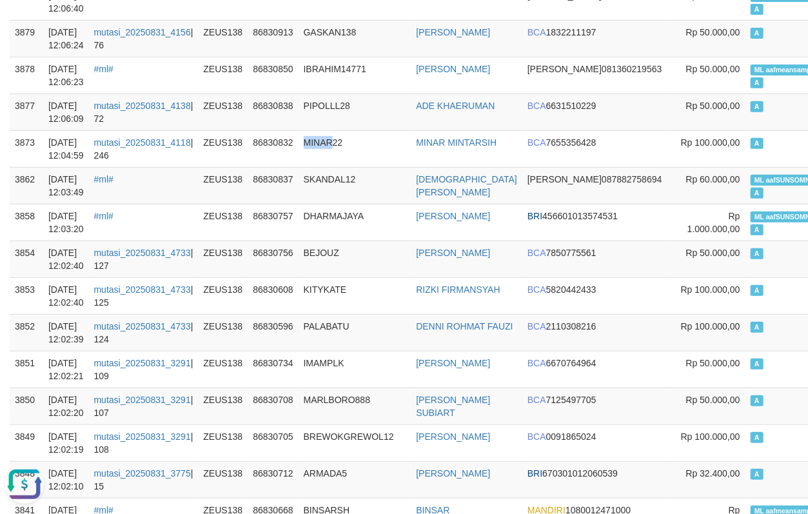
drag, startPoint x: 321, startPoint y: 145, endPoint x: 0, endPoint y: 116, distance: 322.4
click at [320, 145] on td "MINAR22" at bounding box center [354, 148] width 113 height 37
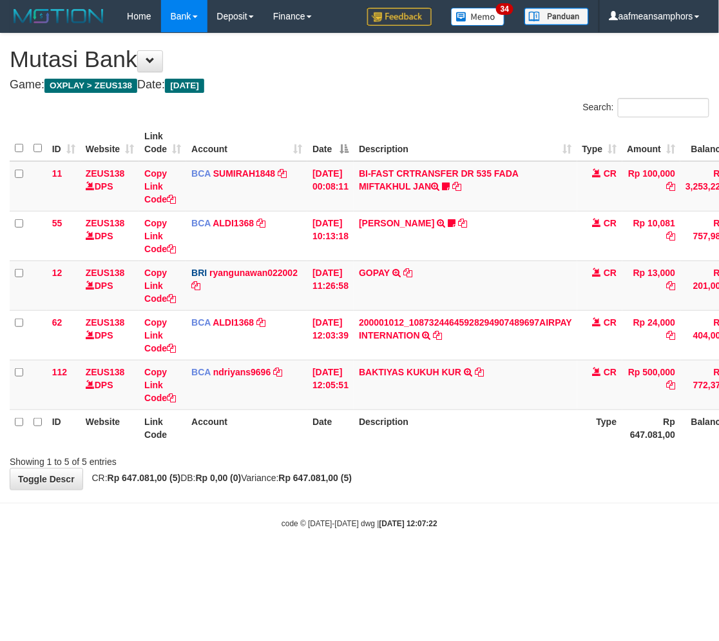
click at [447, 433] on th "Description" at bounding box center [466, 427] width 224 height 37
